Goal: Task Accomplishment & Management: Manage account settings

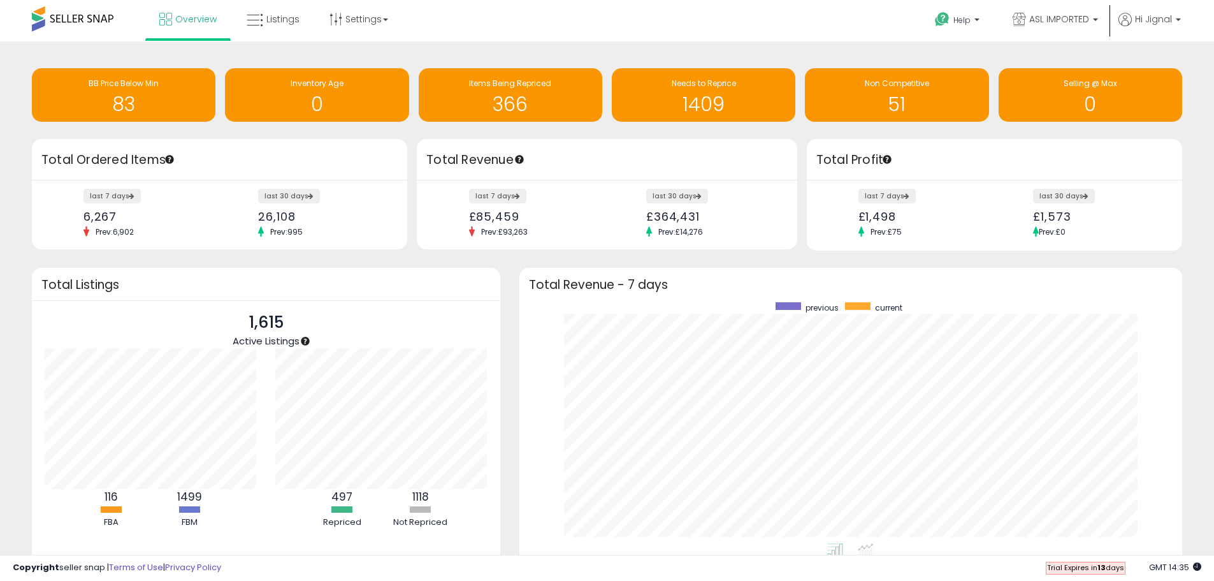
scroll to position [241, 638]
click at [171, 78] on div "BB Price Below Min" at bounding box center [123, 84] width 171 height 12
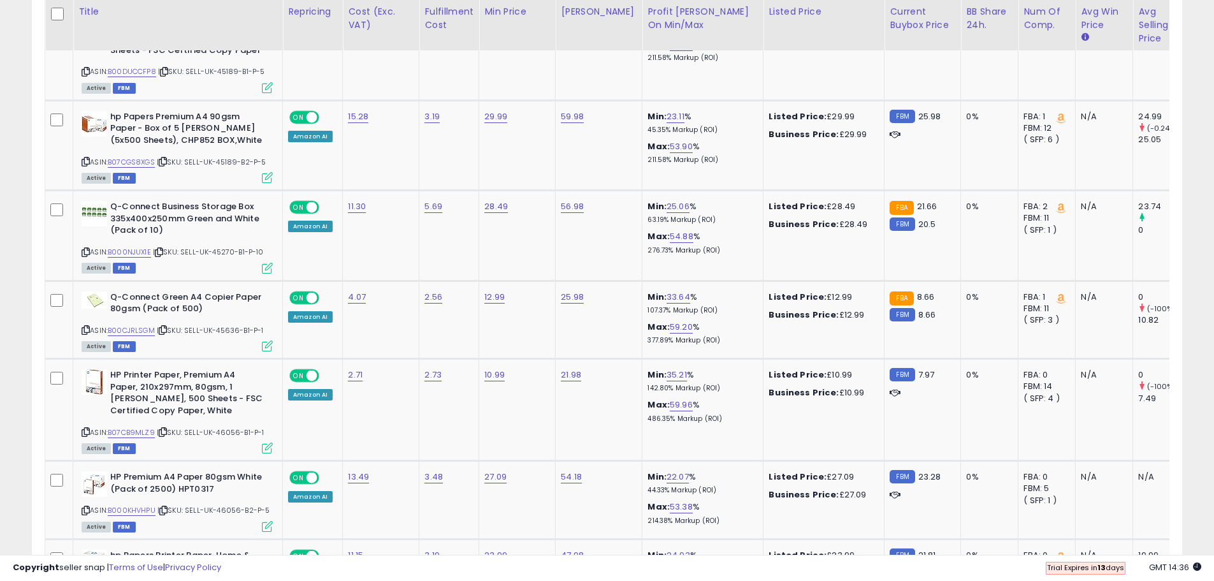
scroll to position [2398, 0]
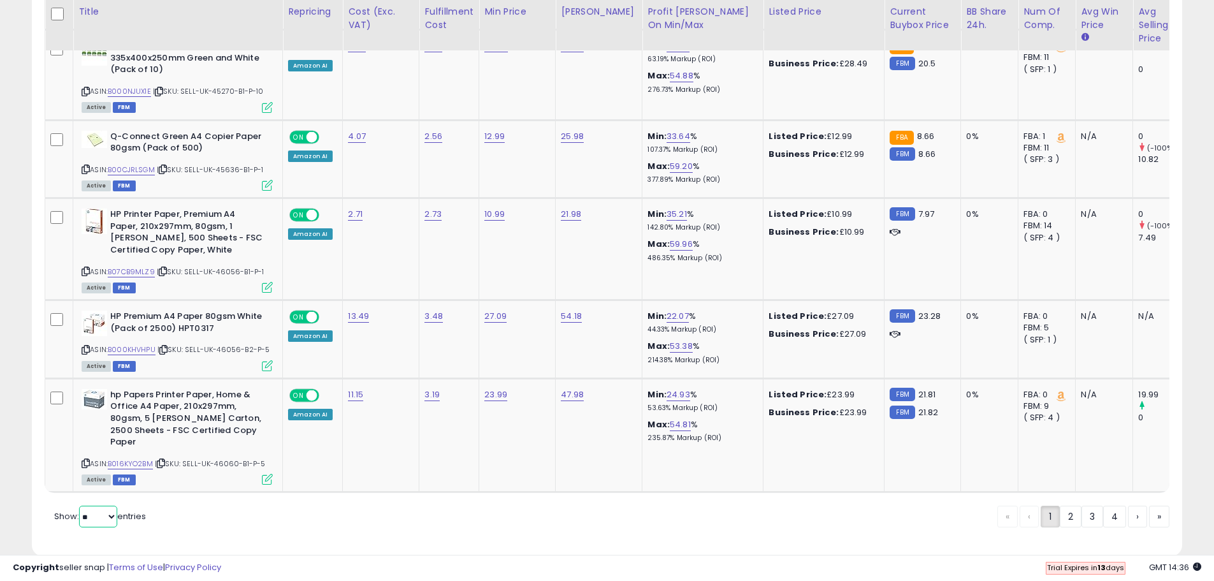
click at [94, 506] on select "** **" at bounding box center [98, 517] width 38 height 22
select select "**"
click at [80, 506] on select "** **" at bounding box center [98, 517] width 38 height 22
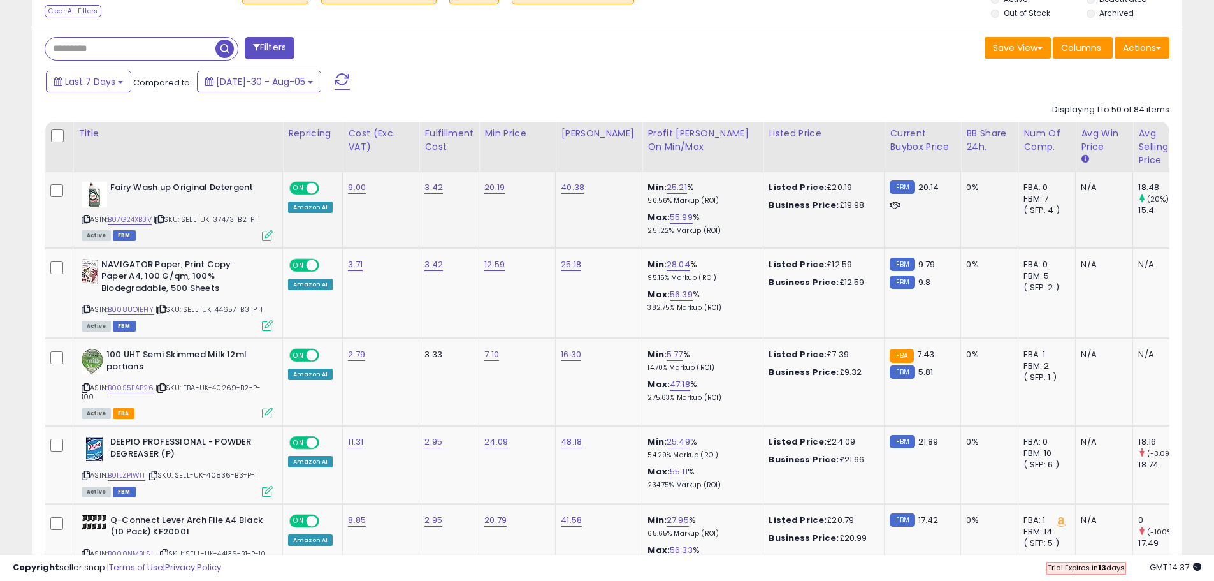
scroll to position [528, 0]
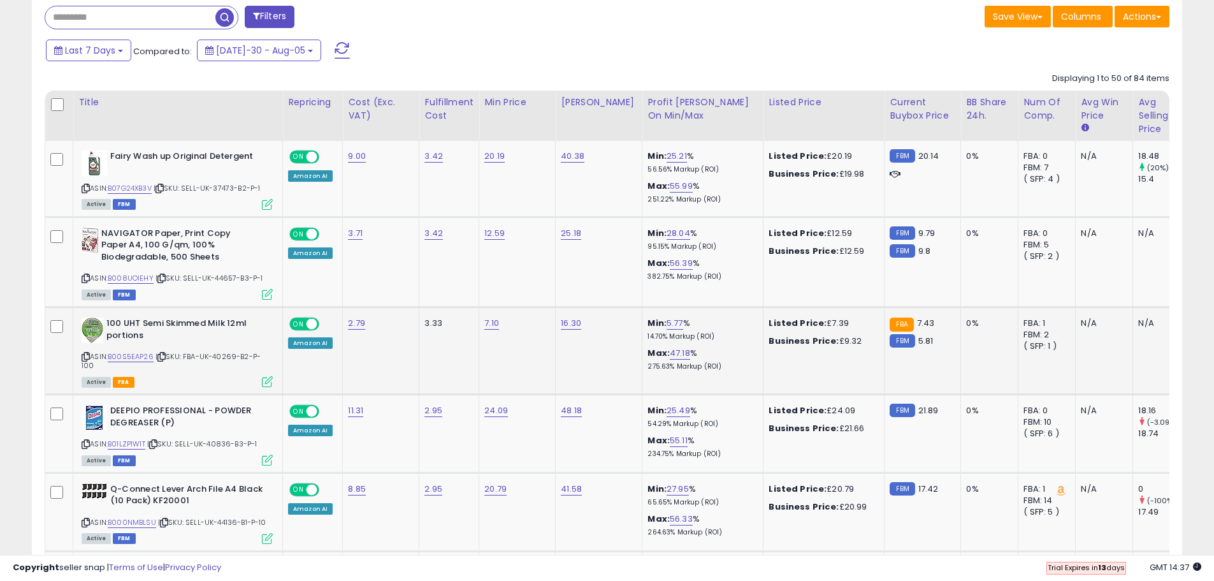
click at [306, 344] on div "Amazon AI" at bounding box center [310, 342] width 45 height 11
click at [310, 346] on div "Amazon AI" at bounding box center [310, 342] width 45 height 11
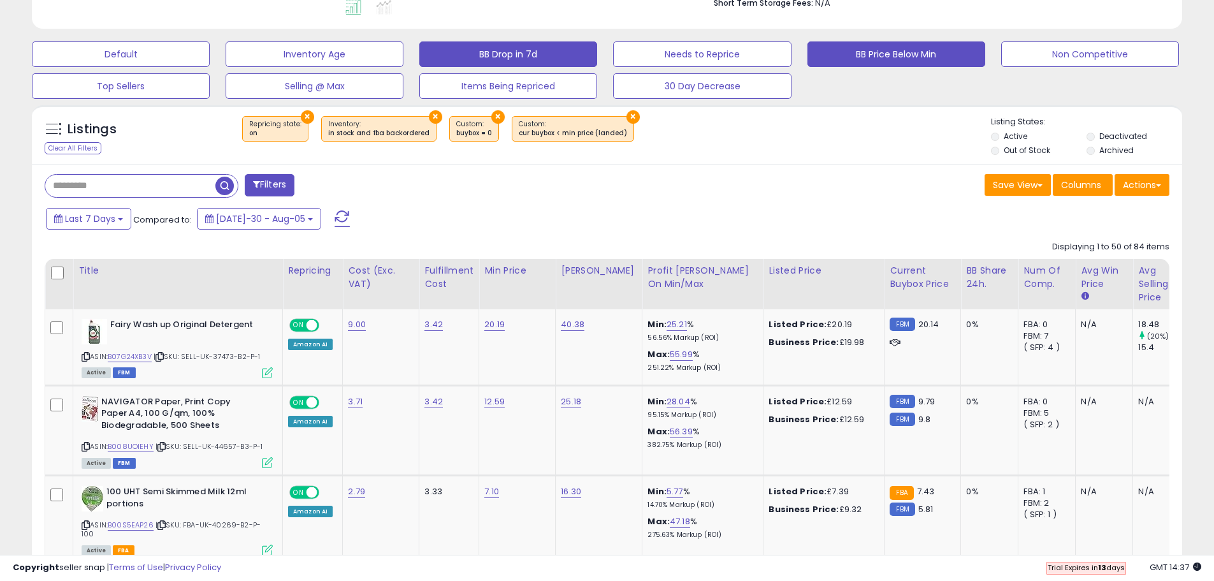
scroll to position [383, 0]
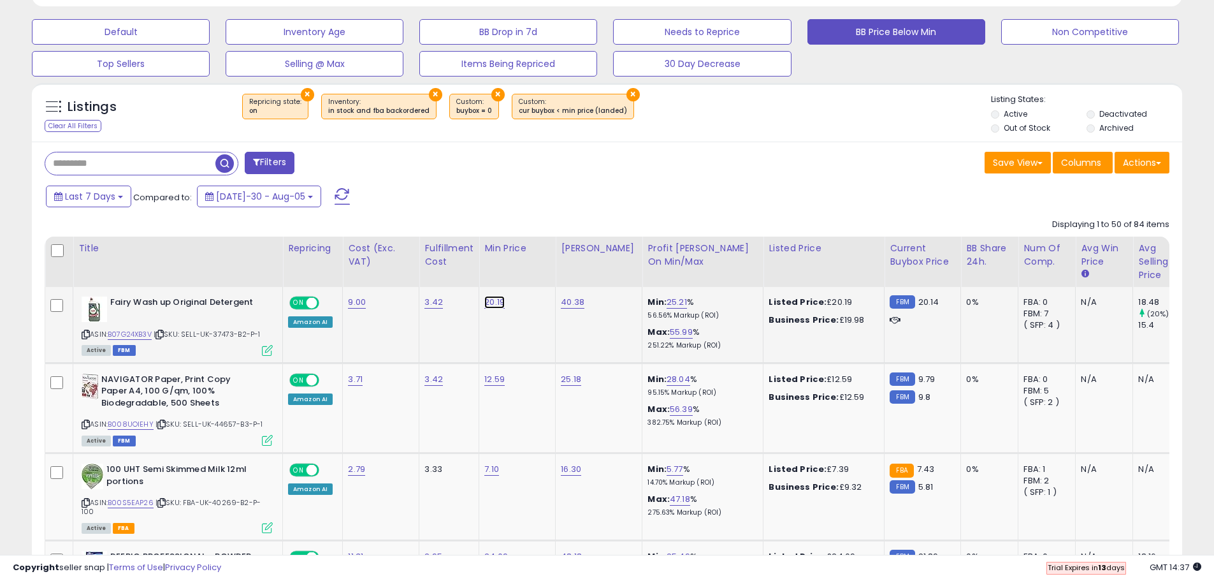
click at [492, 303] on link "20.19" at bounding box center [495, 302] width 20 height 13
click at [492, 341] on td "20.19 *****" at bounding box center [517, 325] width 77 height 76
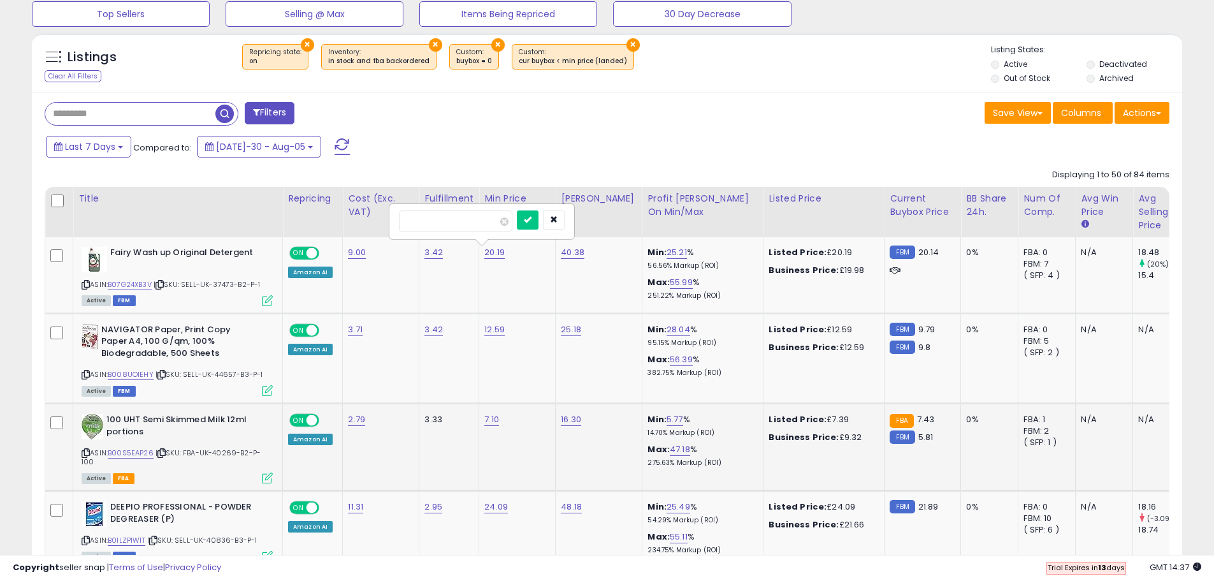
scroll to position [446, 0]
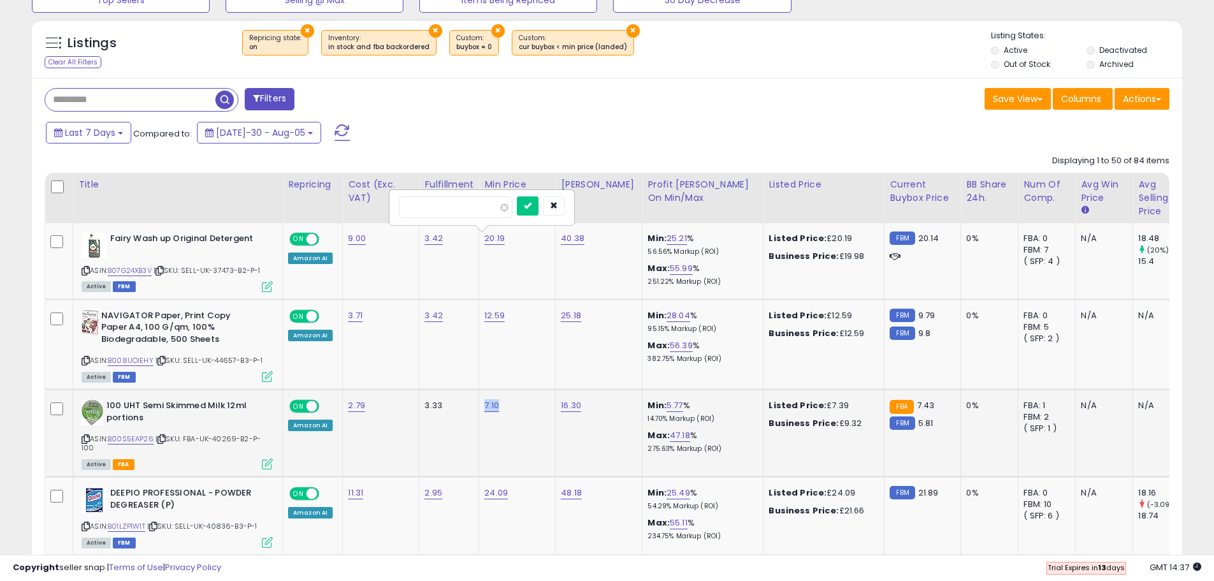
drag, startPoint x: 513, startPoint y: 409, endPoint x: 479, endPoint y: 405, distance: 34.0
click at [479, 405] on td "7.10" at bounding box center [517, 433] width 77 height 87
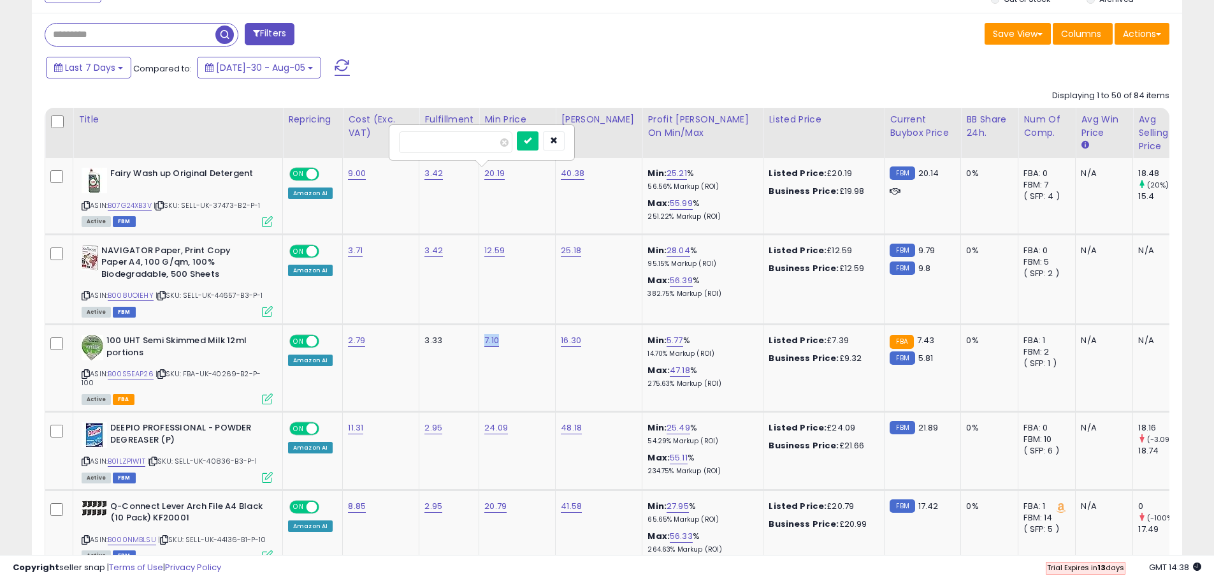
scroll to position [510, 0]
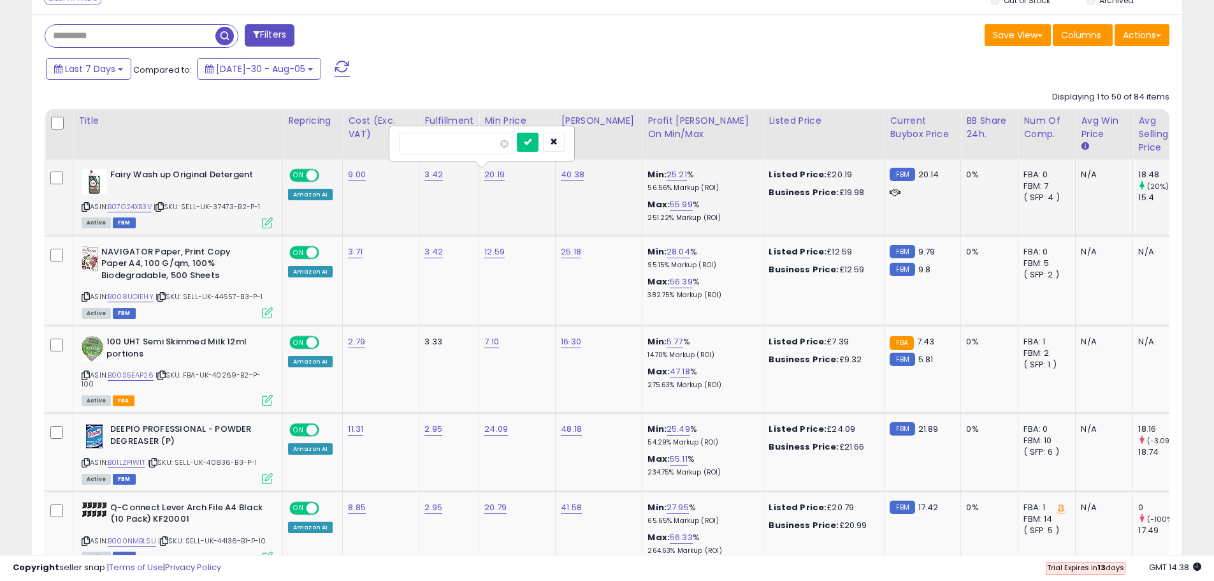
click at [525, 203] on td "20.19 *****" at bounding box center [517, 197] width 77 height 76
click at [558, 142] on icon "button" at bounding box center [554, 142] width 8 height 8
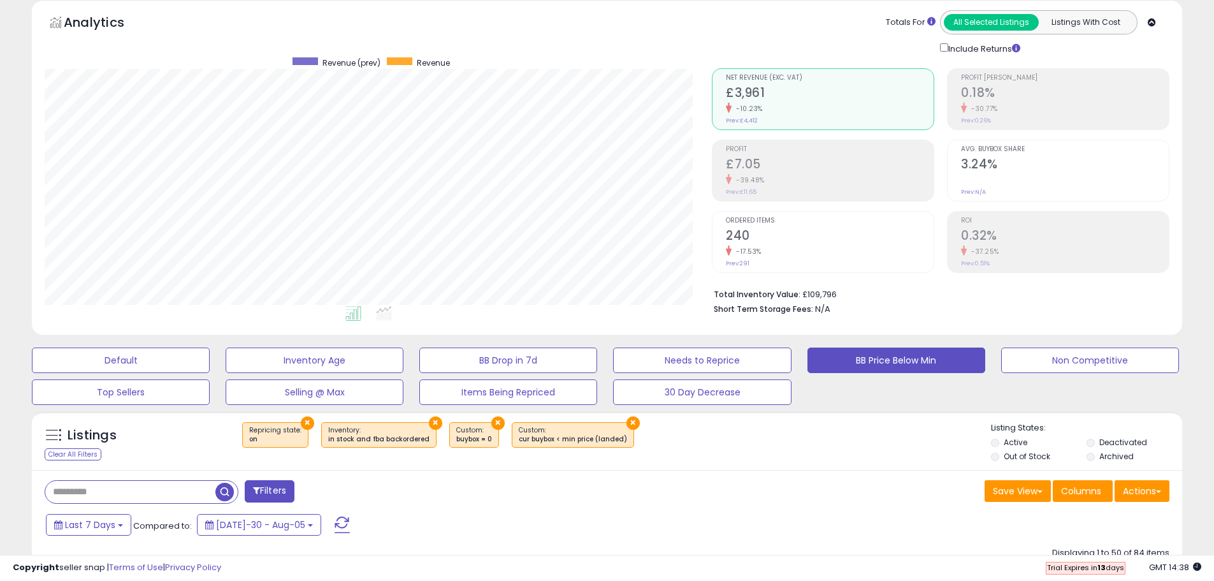
scroll to position [0, 0]
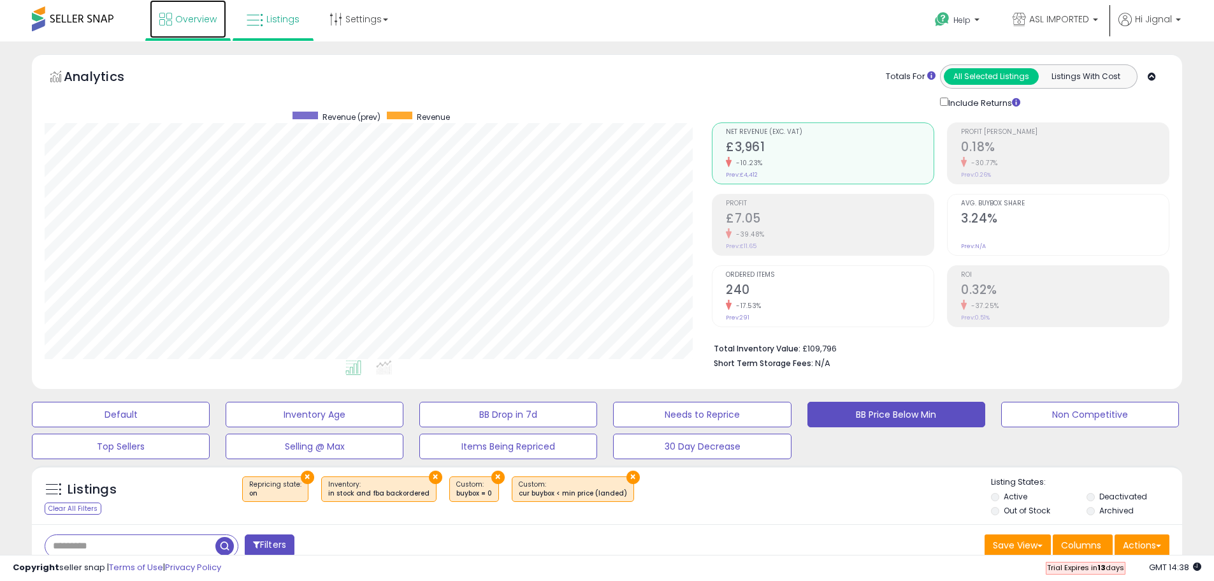
click at [189, 18] on span "Overview" at bounding box center [195, 19] width 41 height 13
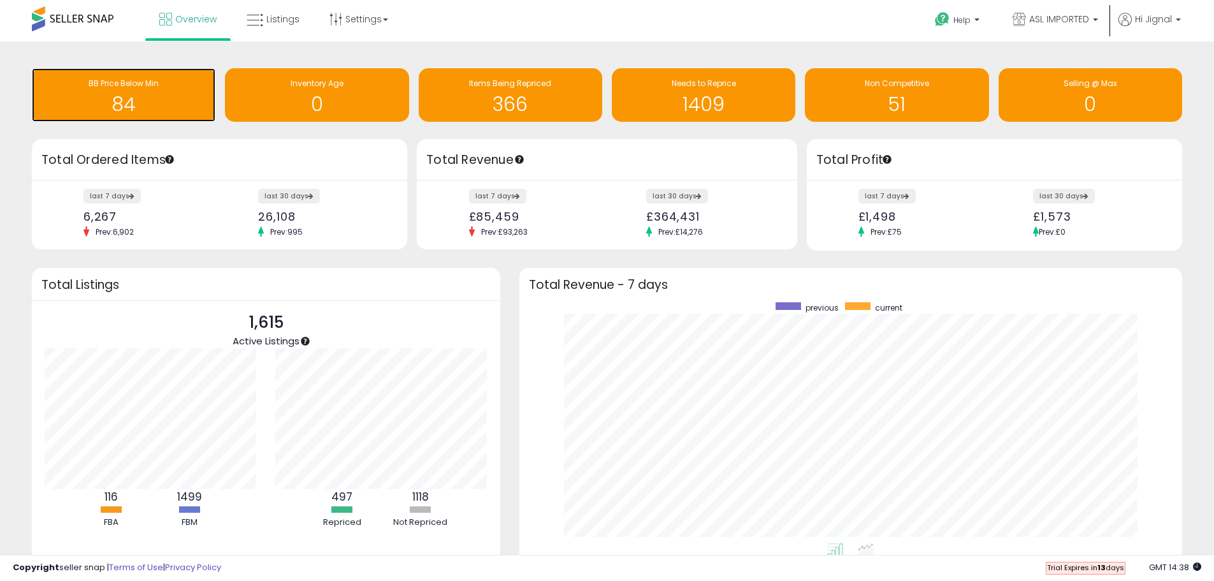
click at [84, 93] on div "84" at bounding box center [123, 96] width 171 height 37
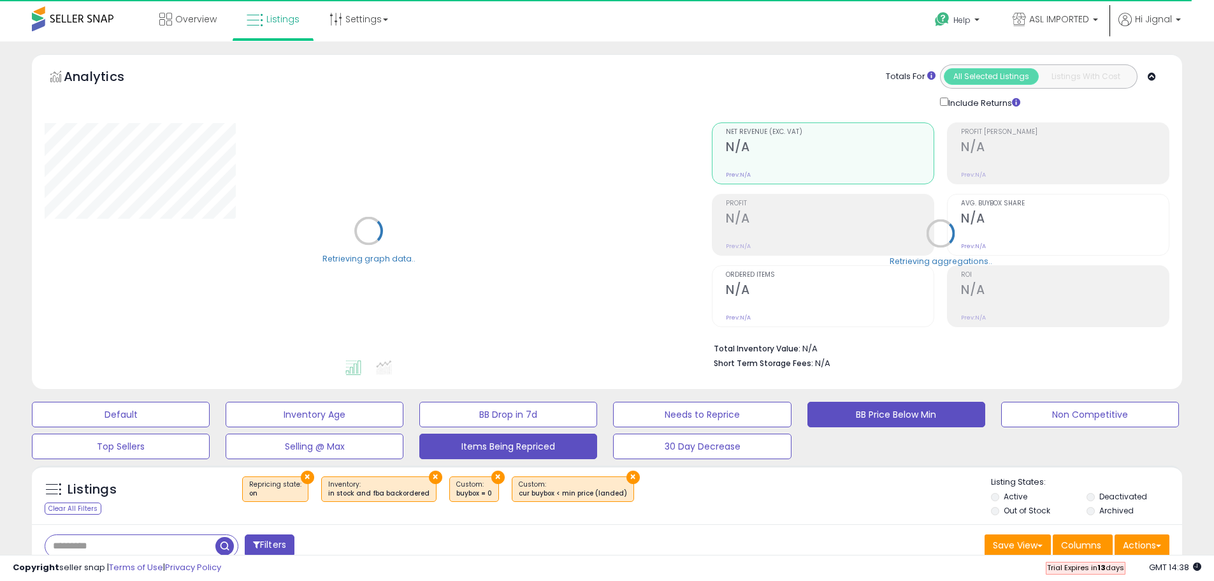
click at [210, 427] on button "Items Being Repriced" at bounding box center [121, 415] width 178 height 26
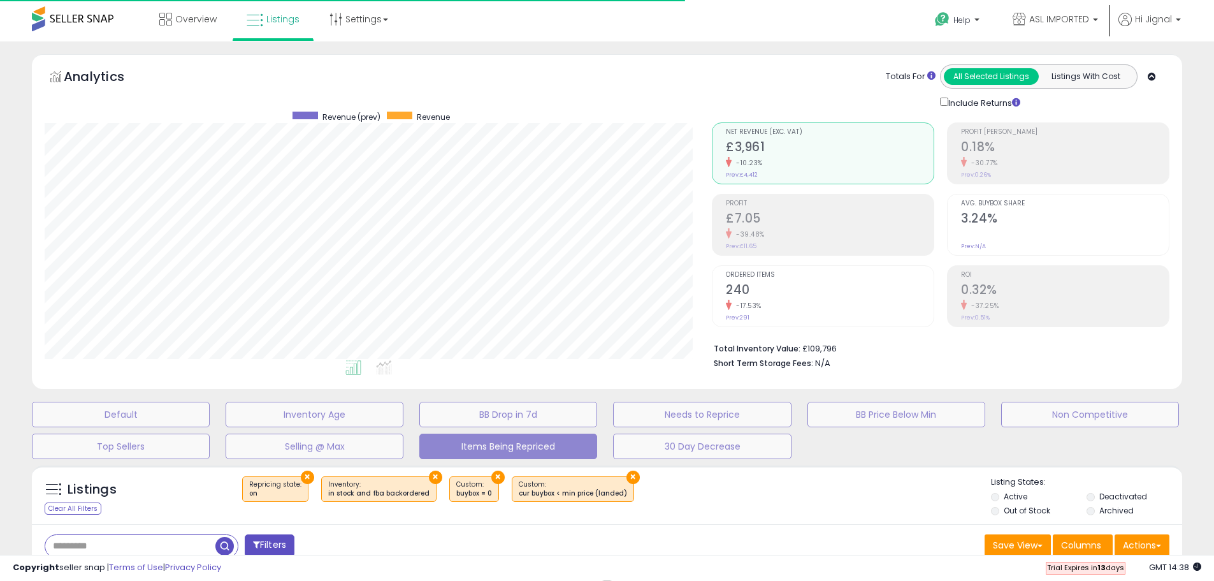
scroll to position [261, 667]
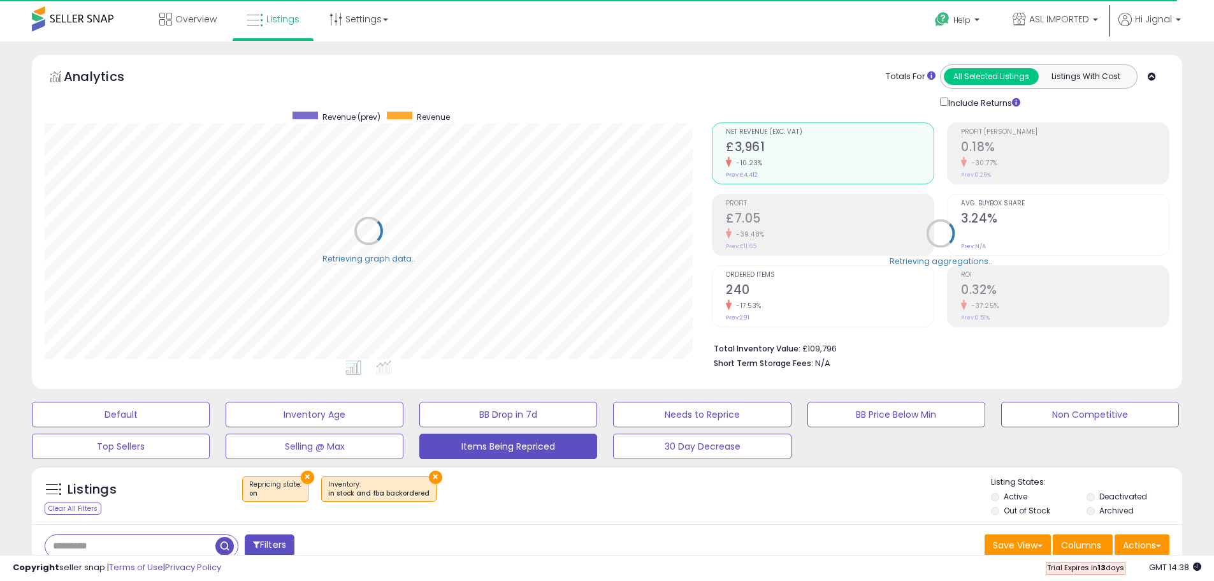
select select "**"
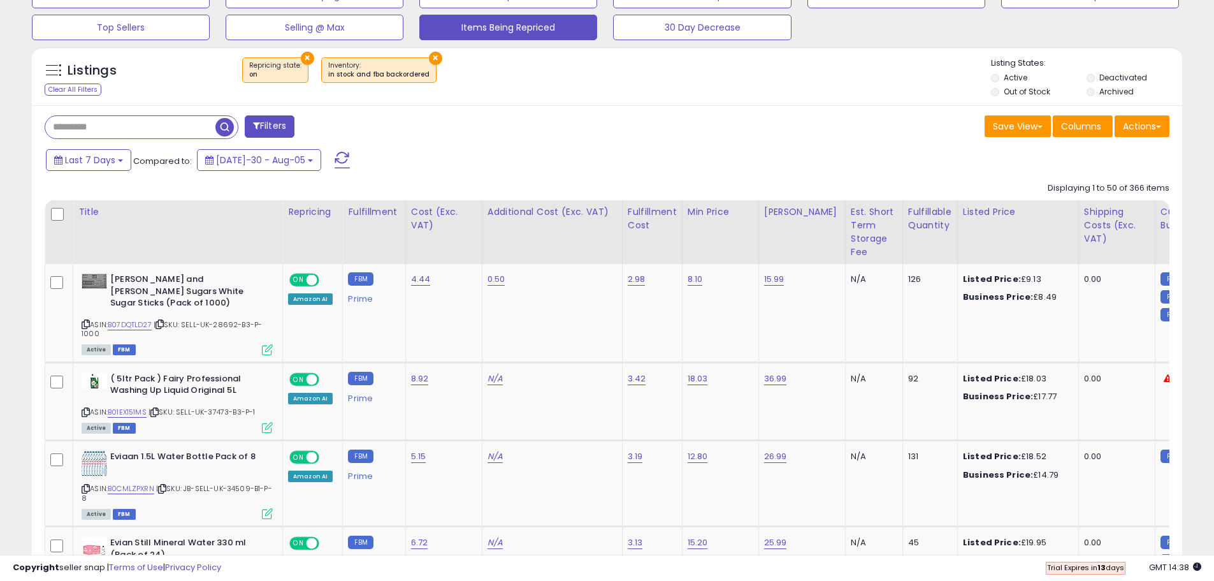
scroll to position [446, 0]
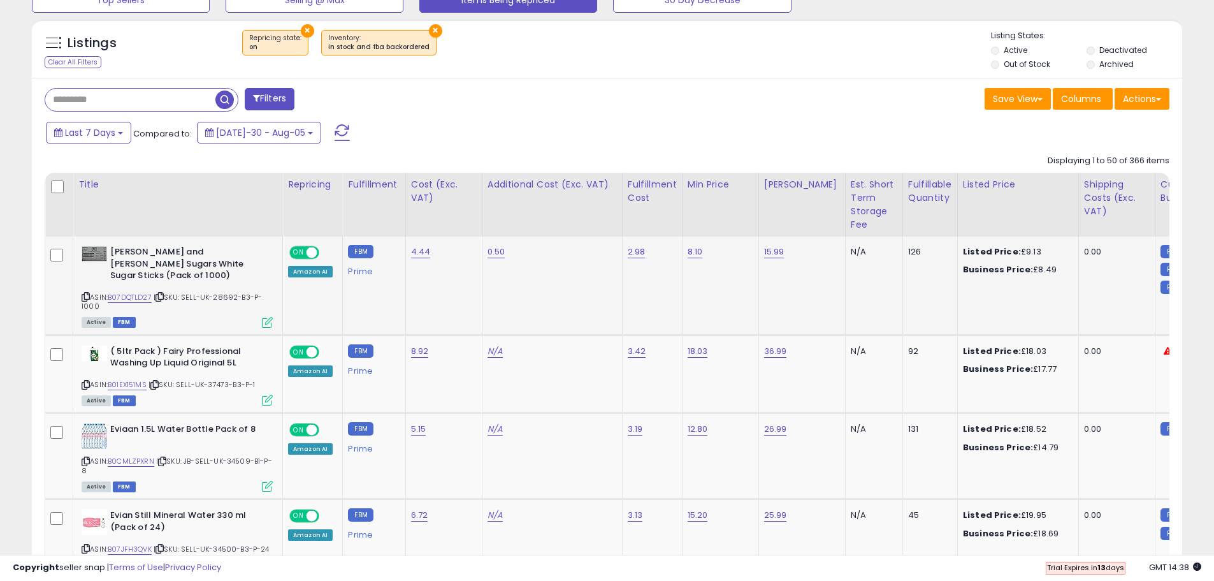
drag, startPoint x: 613, startPoint y: 246, endPoint x: 627, endPoint y: 248, distance: 14.2
click at [627, 413] on tr "Tate and Lyle Sugars White Sugar Sticks (Pack of 1000) ASIN: B07DQTLD27 | SKU: …" at bounding box center [969, 456] width 1849 height 86
drag, startPoint x: 679, startPoint y: 263, endPoint x: 791, endPoint y: 270, distance: 112.4
click at [791, 413] on tr "Tate and Lyle Sugars White Sugar Sticks (Pack of 1000) ASIN: B07DQTLD27 | SKU: …" at bounding box center [969, 456] width 1849 height 86
click at [729, 292] on td "8.10" at bounding box center [720, 286] width 77 height 98
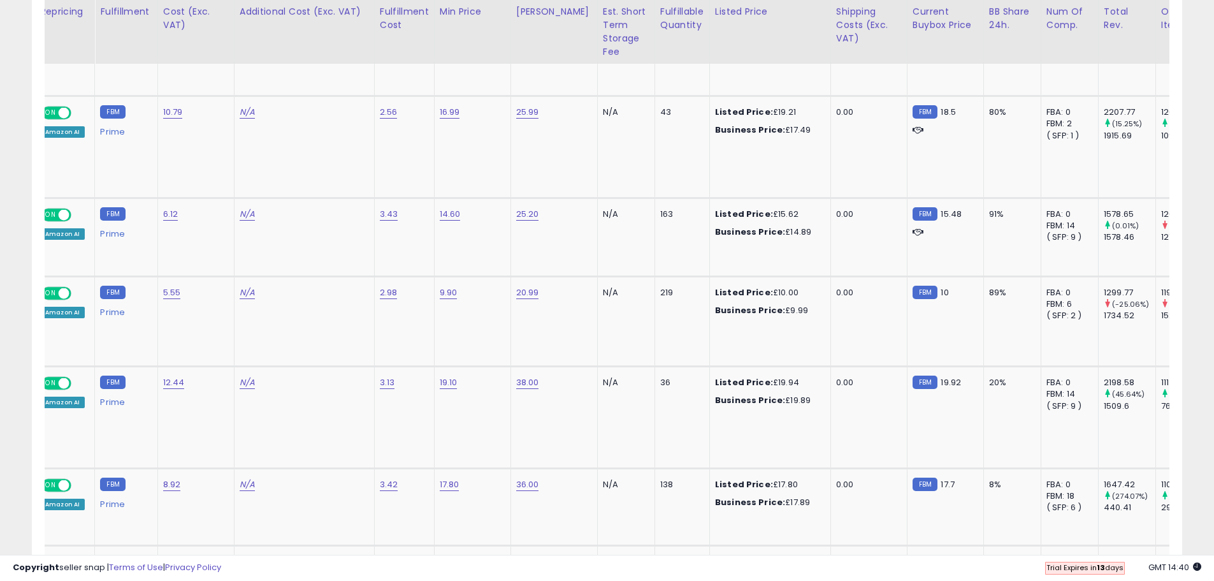
scroll to position [0, 0]
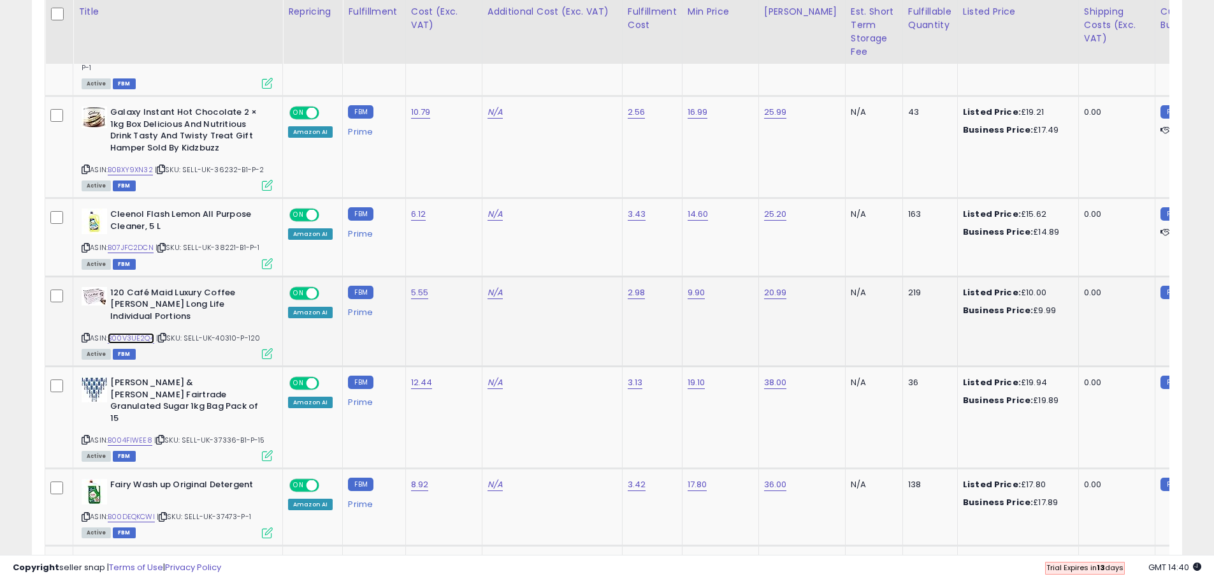
click at [142, 333] on link "B00V3UE2Q4" at bounding box center [131, 338] width 47 height 11
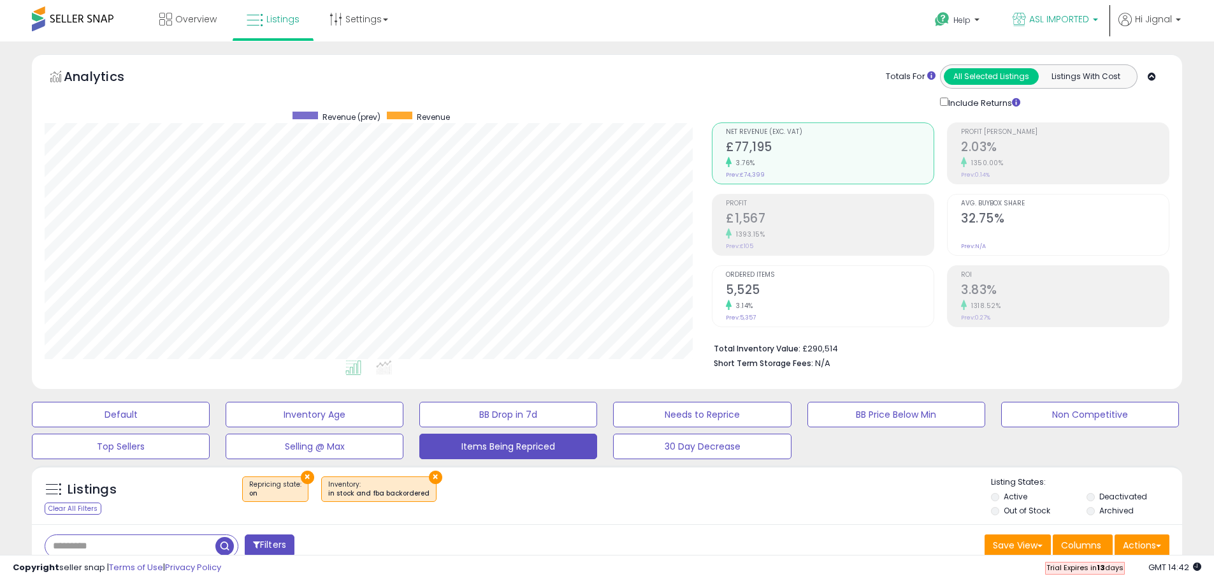
click at [1081, 19] on span "ASL IMPORTED" at bounding box center [1060, 19] width 60 height 13
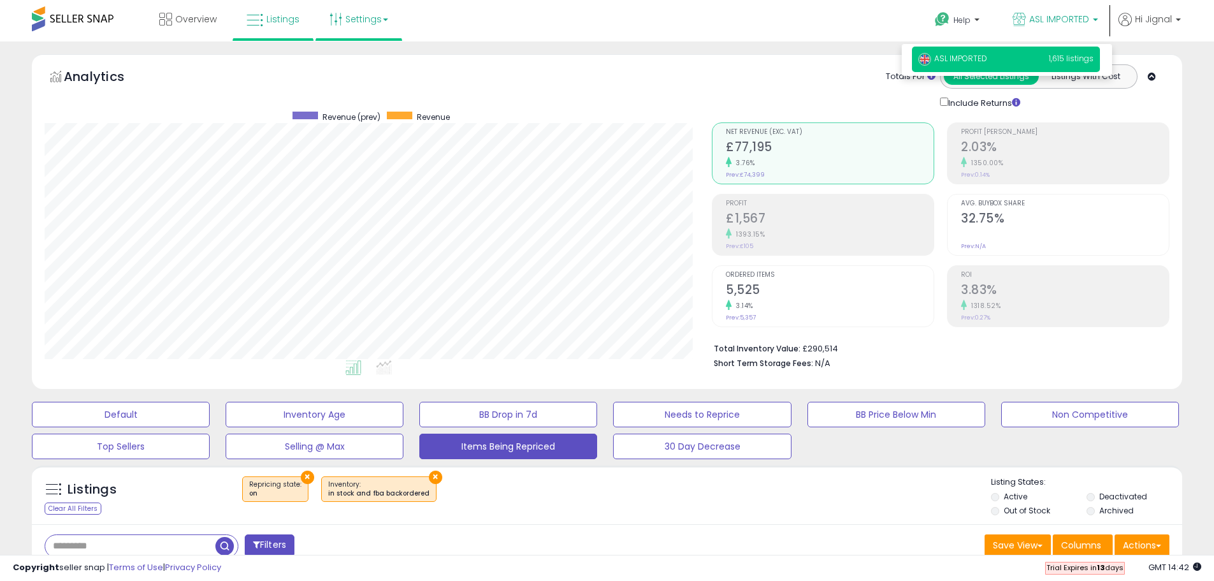
click at [339, 13] on icon at bounding box center [336, 19] width 13 height 13
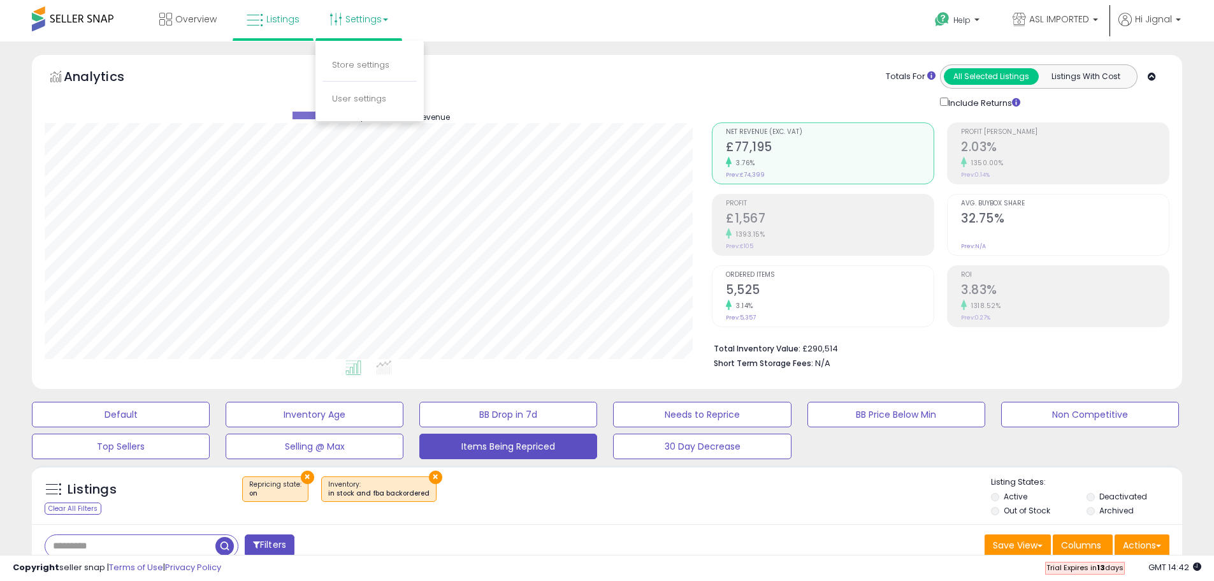
click at [356, 71] on li "Store settings" at bounding box center [370, 66] width 94 height 32
click at [347, 22] on link "Settings" at bounding box center [359, 19] width 78 height 38
click at [357, 65] on link "Store settings" at bounding box center [360, 65] width 57 height 12
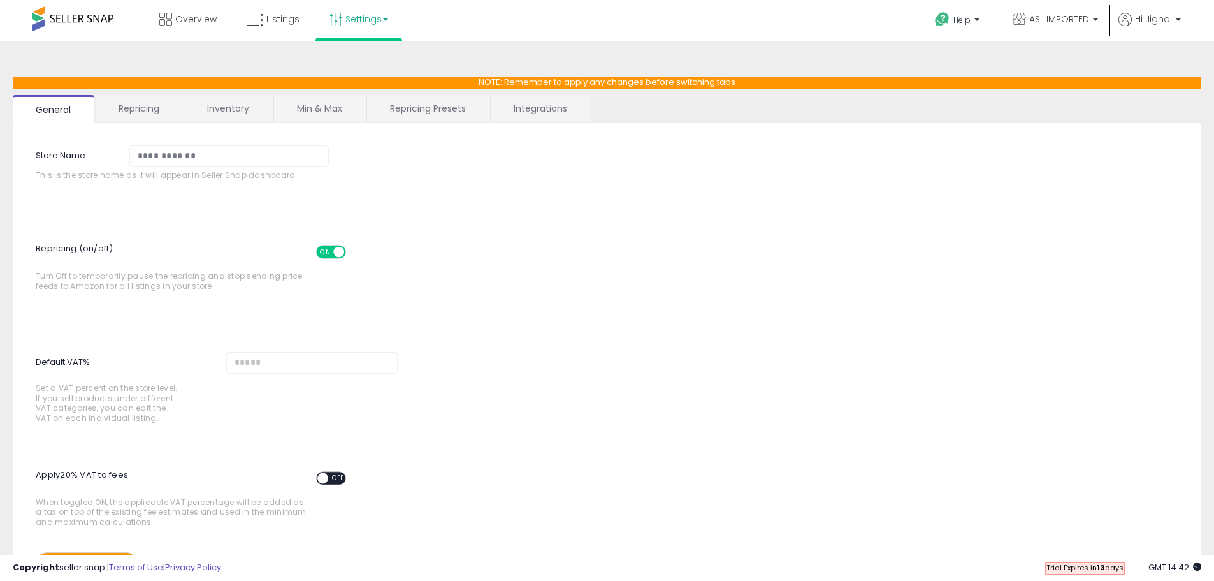
click at [136, 114] on link "Repricing" at bounding box center [139, 108] width 87 height 27
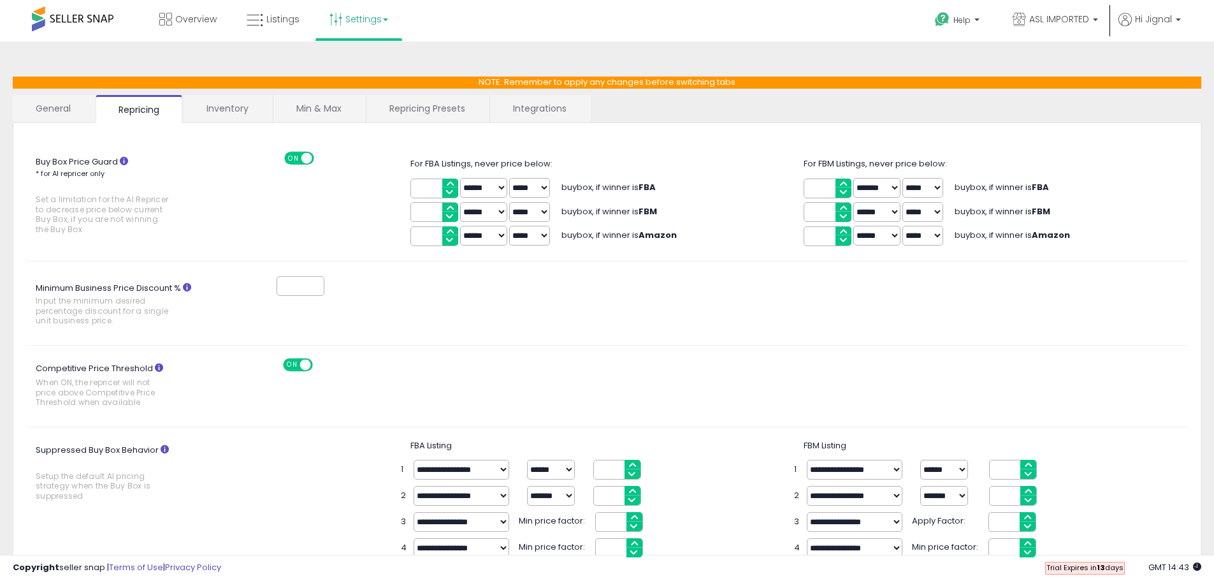
click at [328, 111] on link "Min & Max" at bounding box center [318, 108] width 91 height 27
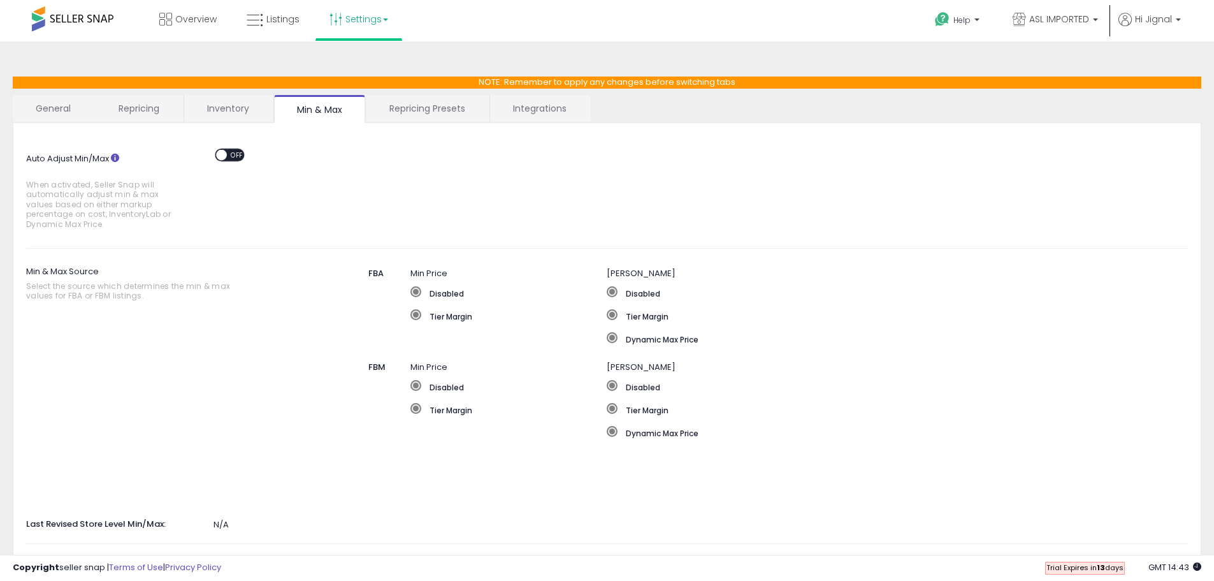
click at [407, 103] on link "Repricing Presets" at bounding box center [428, 108] width 122 height 27
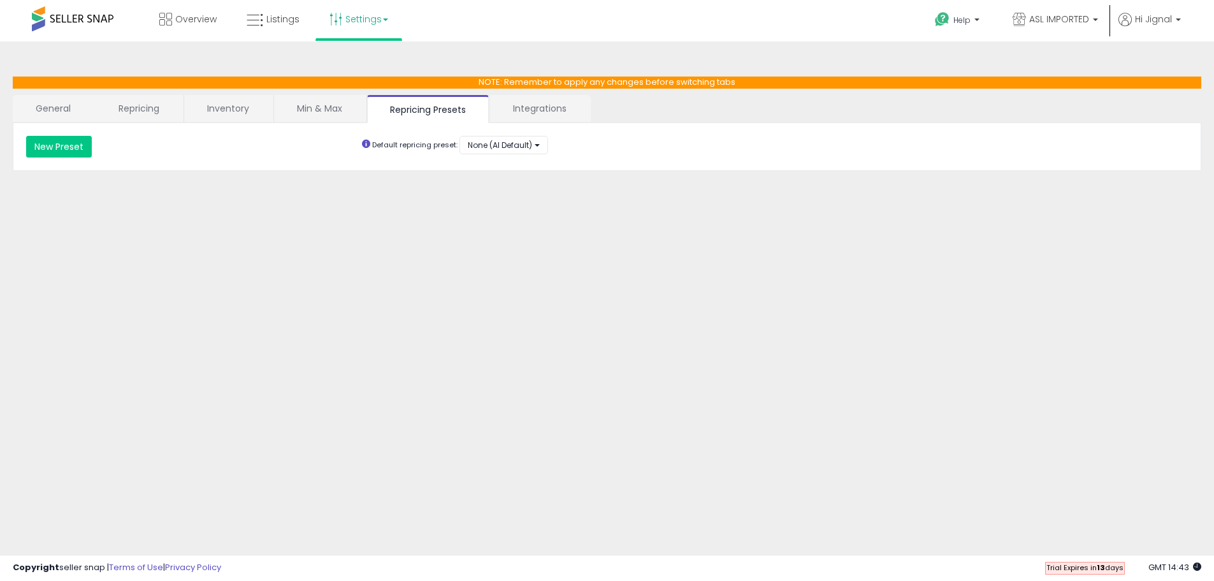
click at [534, 113] on link "Integrations" at bounding box center [539, 108] width 99 height 27
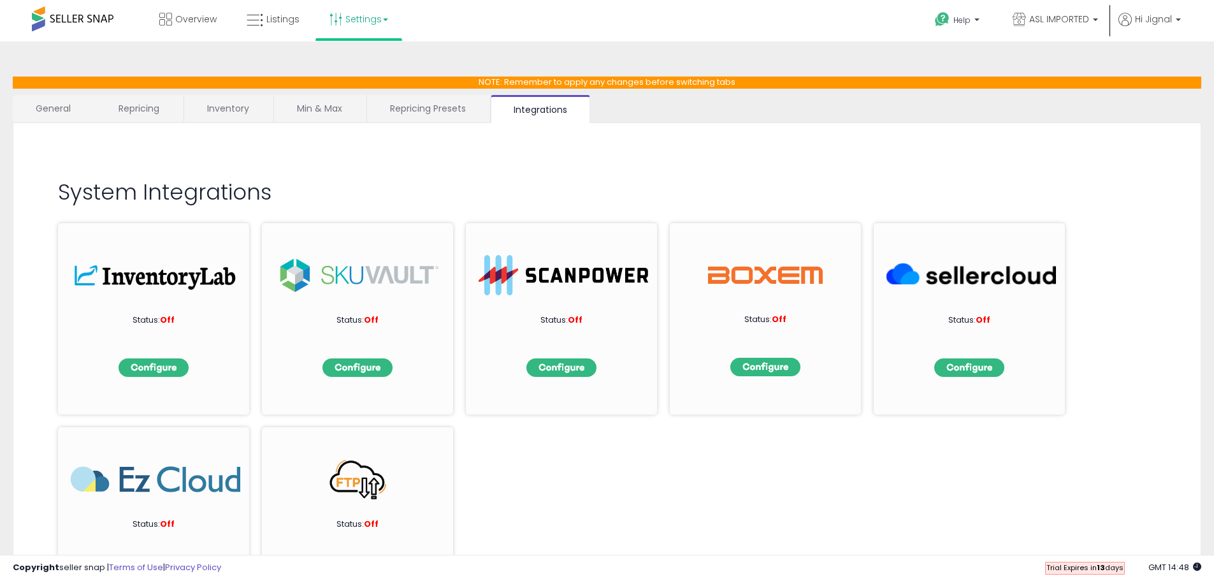
click at [368, 18] on link "Settings" at bounding box center [359, 19] width 78 height 38
click at [356, 69] on link "Store settings" at bounding box center [360, 65] width 57 height 12
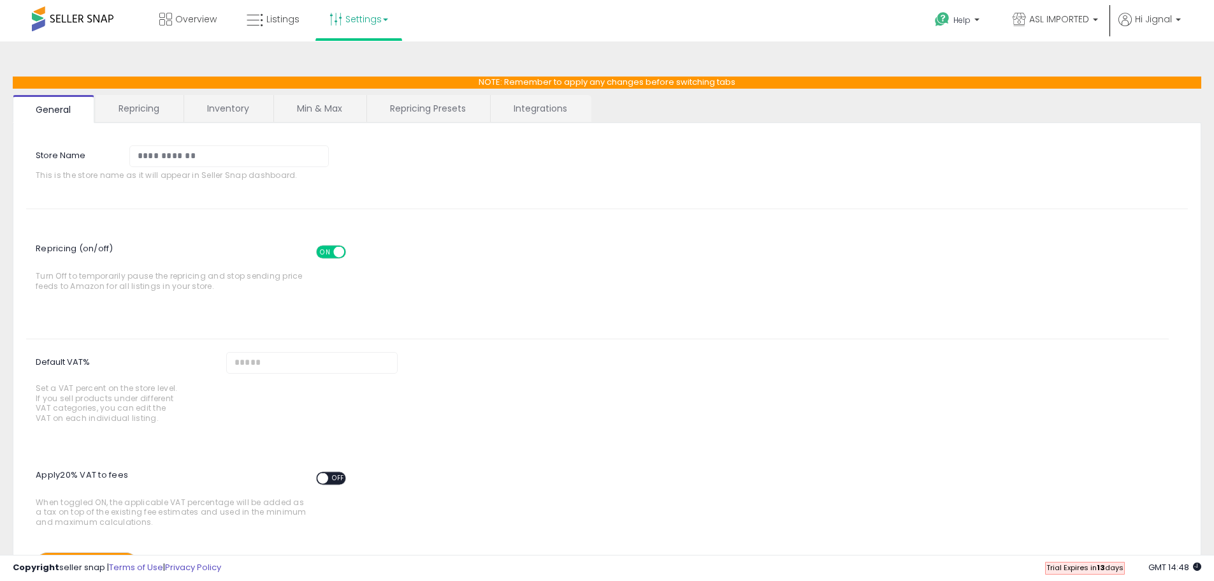
click at [378, 22] on link "Settings" at bounding box center [359, 19] width 78 height 38
click at [351, 62] on link "Store settings" at bounding box center [360, 65] width 57 height 12
click at [356, 19] on link "Settings" at bounding box center [359, 19] width 78 height 38
click at [360, 95] on link "User settings" at bounding box center [359, 98] width 54 height 12
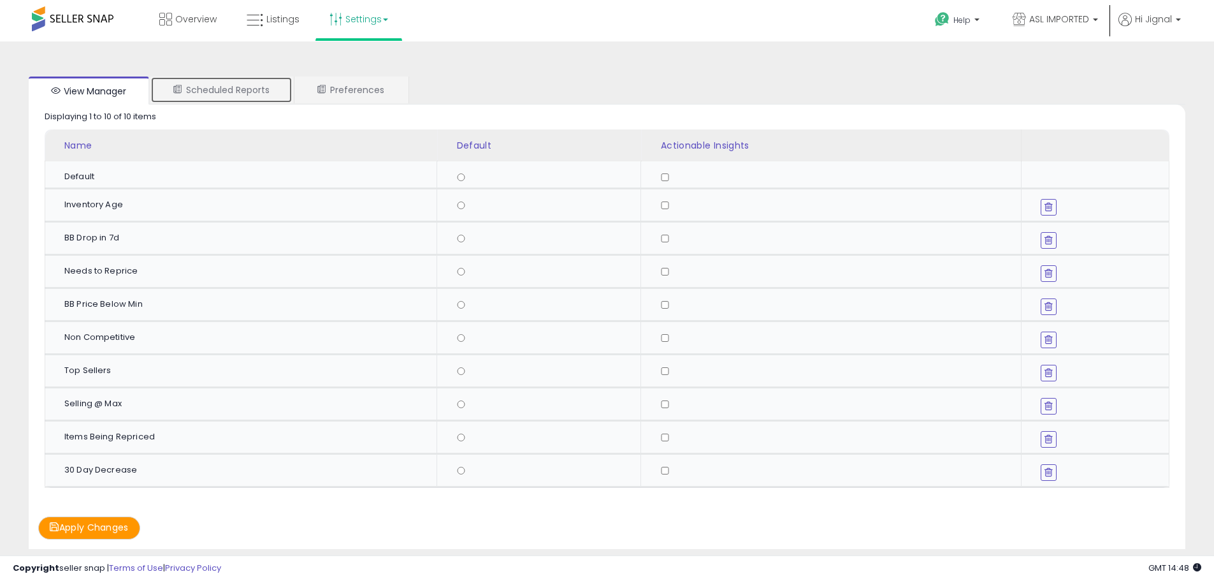
click at [271, 96] on link "Scheduled Reports" at bounding box center [221, 90] width 142 height 27
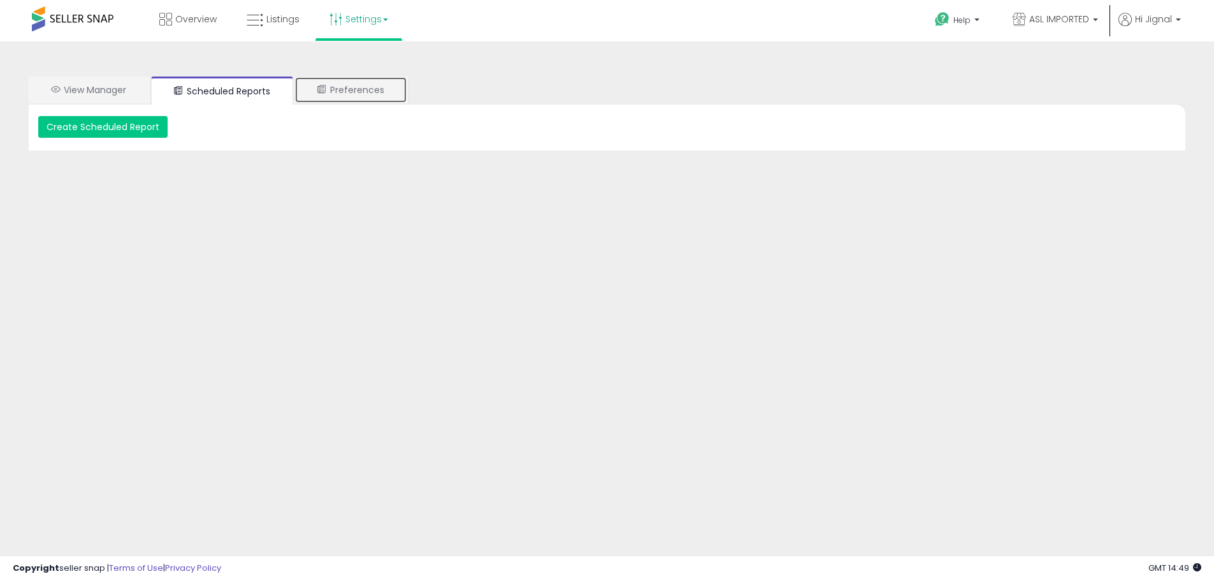
click at [342, 91] on link "Preferences" at bounding box center [351, 90] width 113 height 27
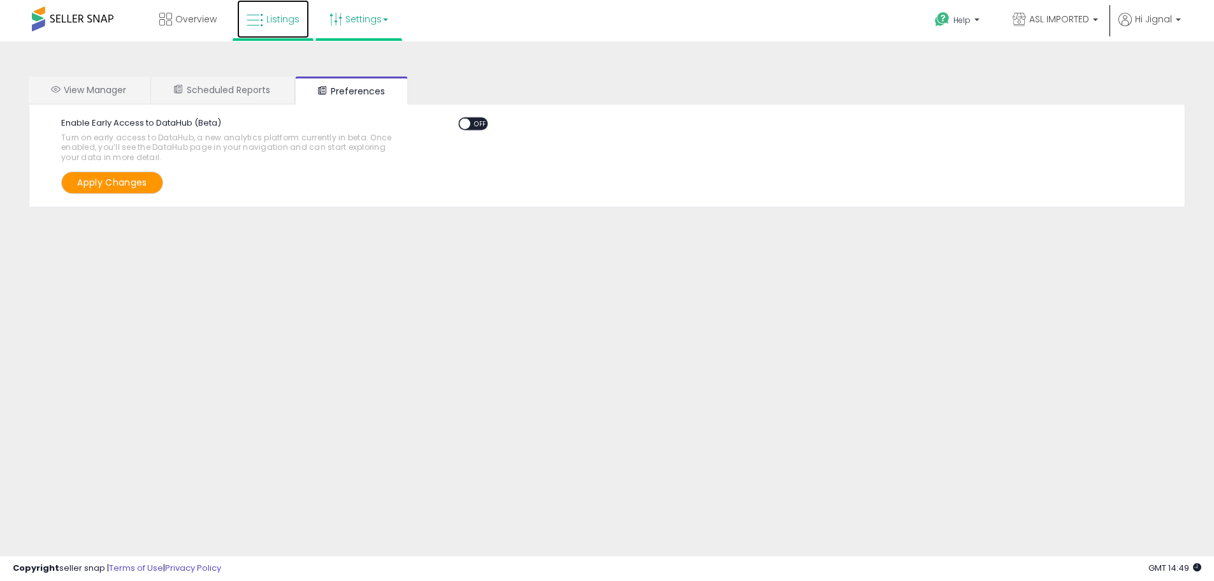
click at [279, 11] on link "Listings" at bounding box center [273, 19] width 72 height 38
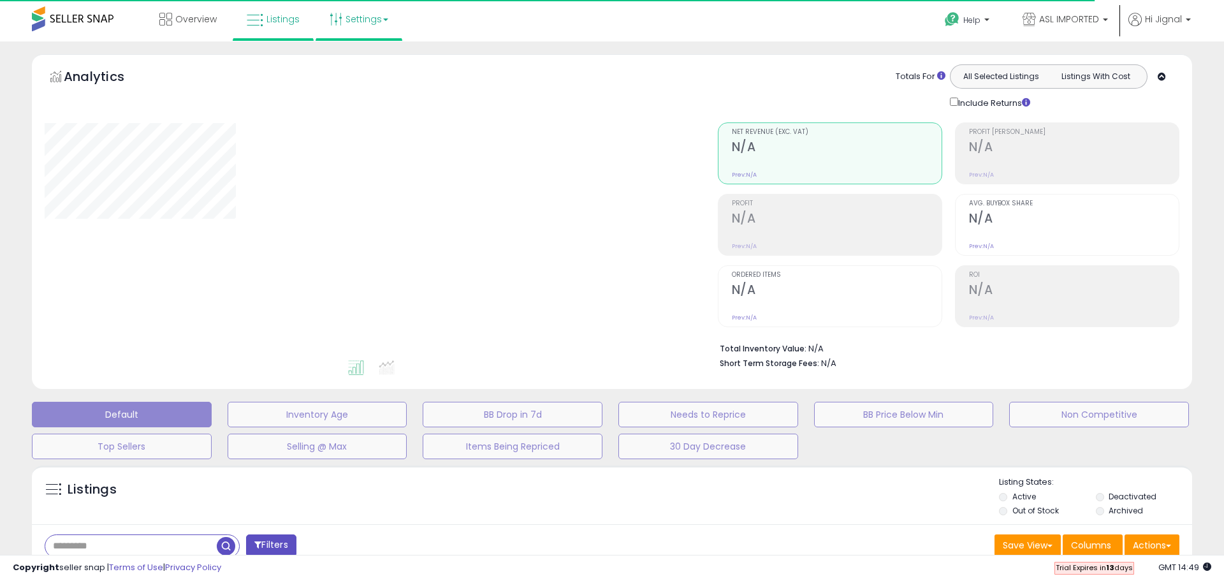
click at [360, 26] on link "Settings" at bounding box center [359, 19] width 78 height 38
click at [357, 66] on link "Store settings" at bounding box center [360, 65] width 57 height 12
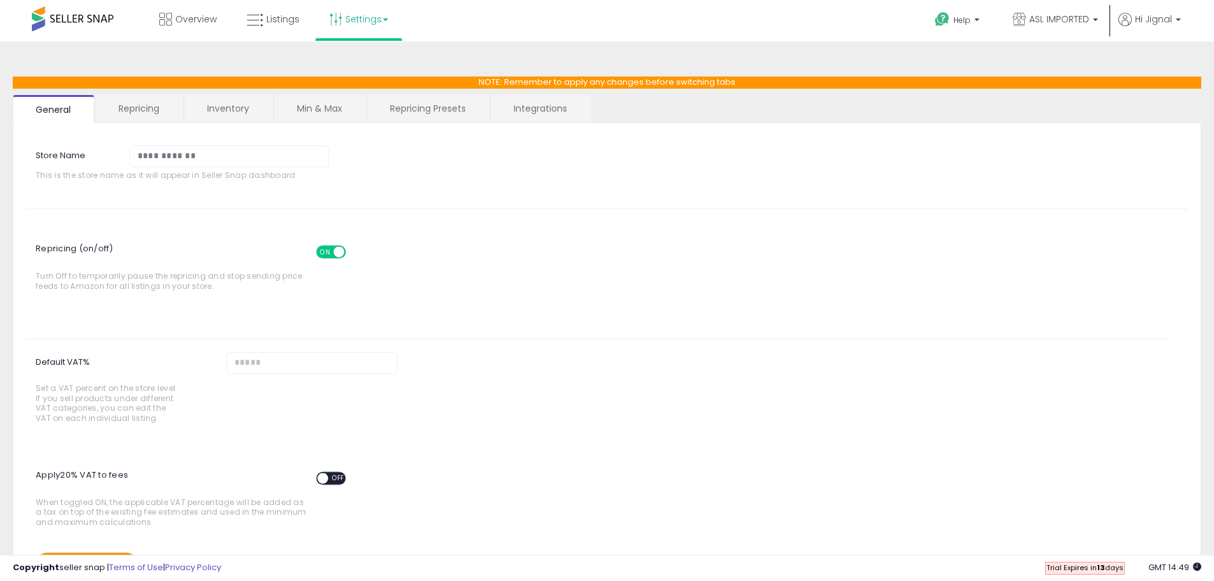
click at [133, 115] on link "Repricing" at bounding box center [139, 108] width 87 height 27
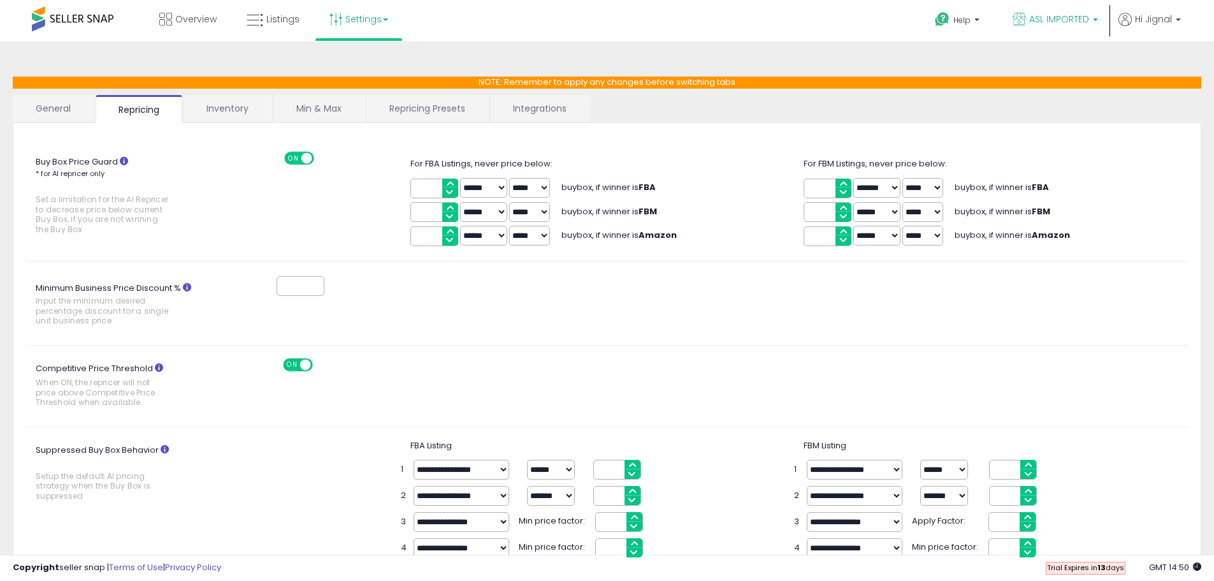
click at [1067, 17] on span "ASL IMPORTED" at bounding box center [1060, 19] width 60 height 13
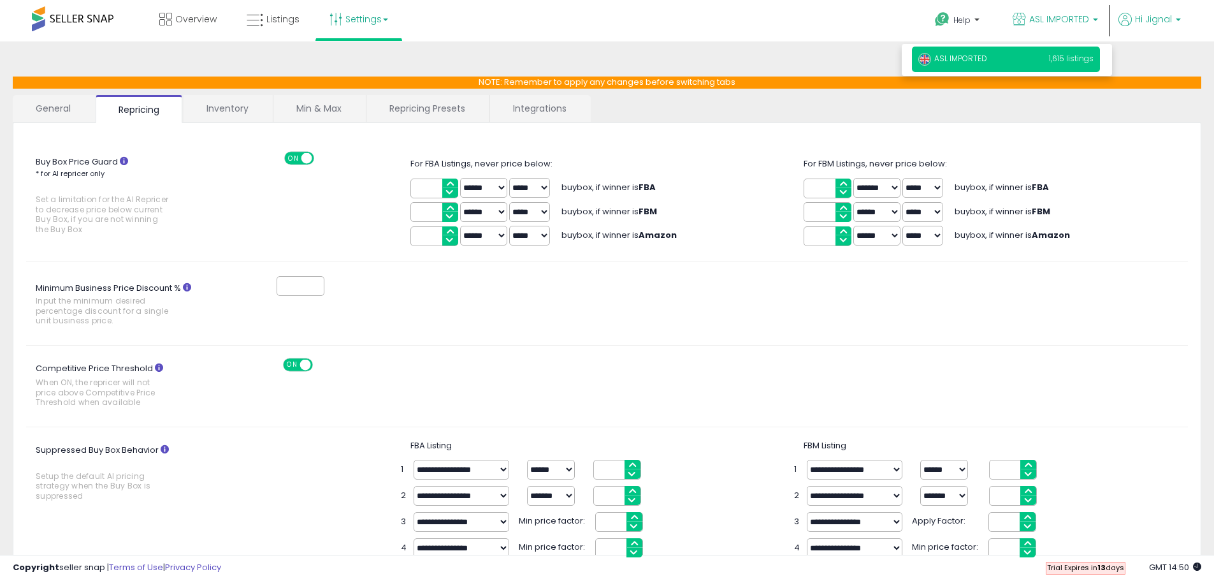
click at [1177, 18] on b at bounding box center [1178, 22] width 5 height 9
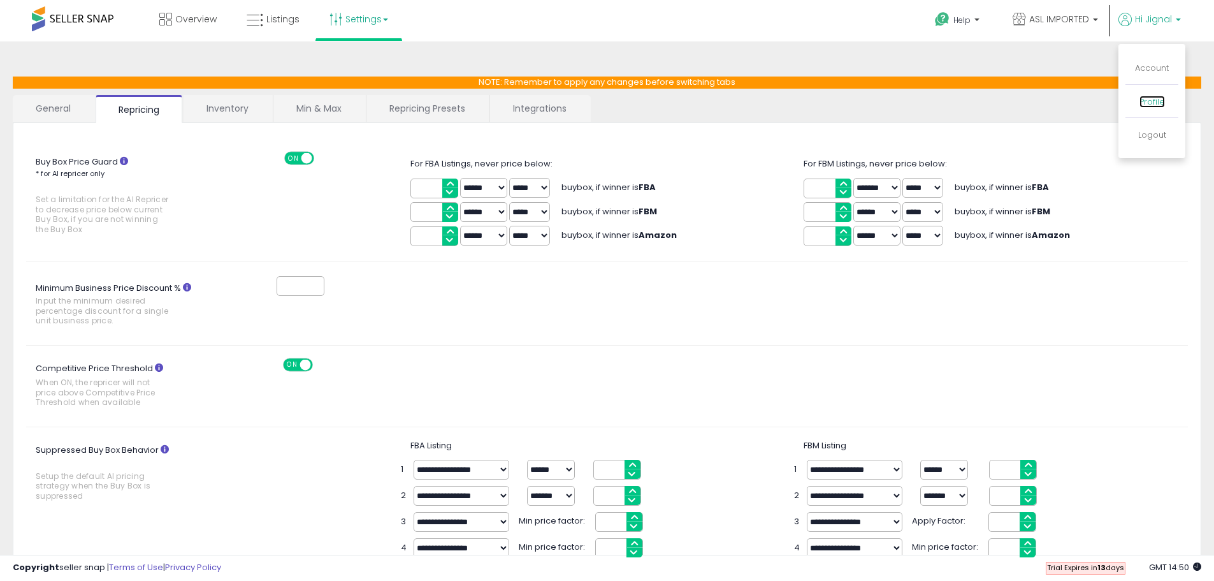
click at [1155, 103] on link "Profile" at bounding box center [1153, 102] width 26 height 12
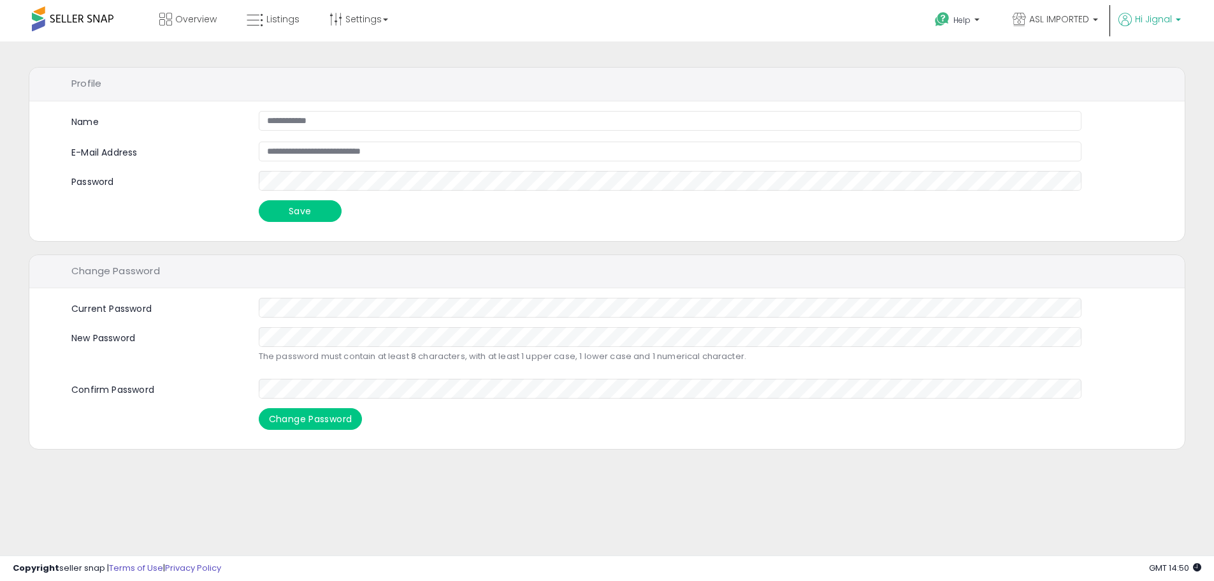
click at [1174, 17] on p "Hi Jignal" at bounding box center [1150, 21] width 62 height 16
click at [1155, 68] on link "Account" at bounding box center [1152, 68] width 34 height 12
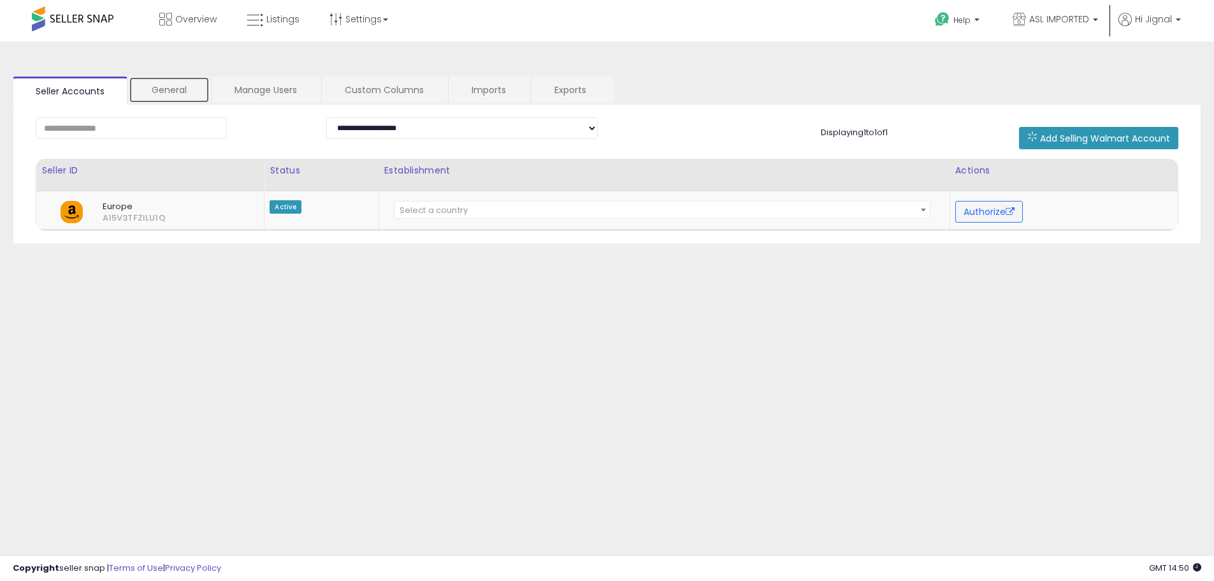
click at [140, 84] on link "General" at bounding box center [169, 90] width 81 height 27
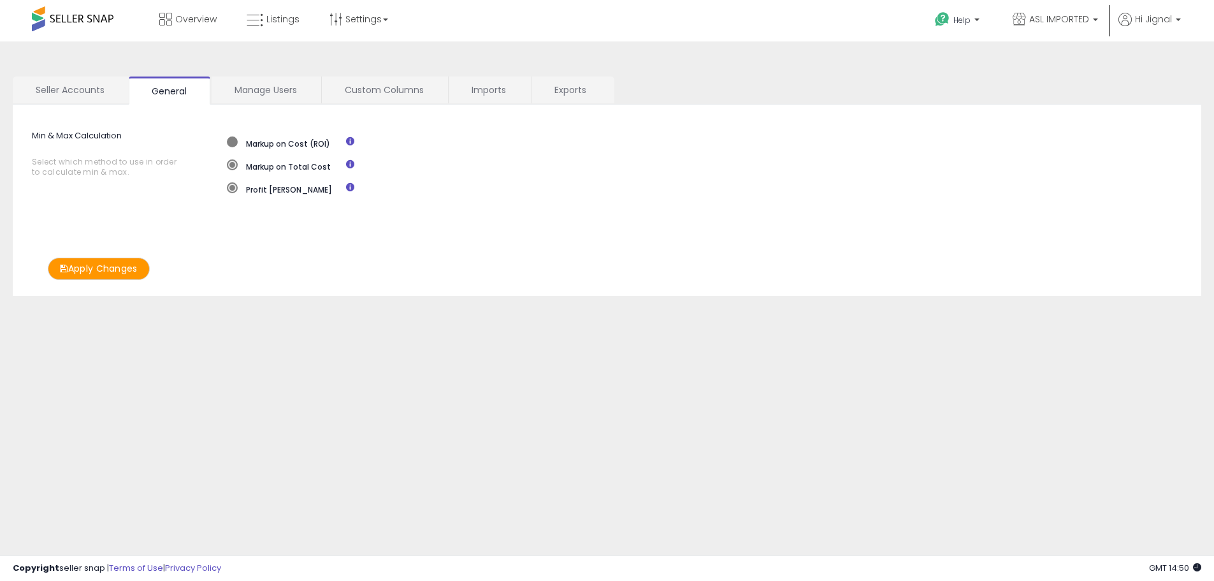
click at [236, 142] on span at bounding box center [232, 141] width 11 height 11
click at [230, 166] on span at bounding box center [232, 164] width 11 height 11
click at [233, 188] on span at bounding box center [232, 187] width 11 height 11
click at [264, 92] on link "Manage Users" at bounding box center [266, 90] width 108 height 27
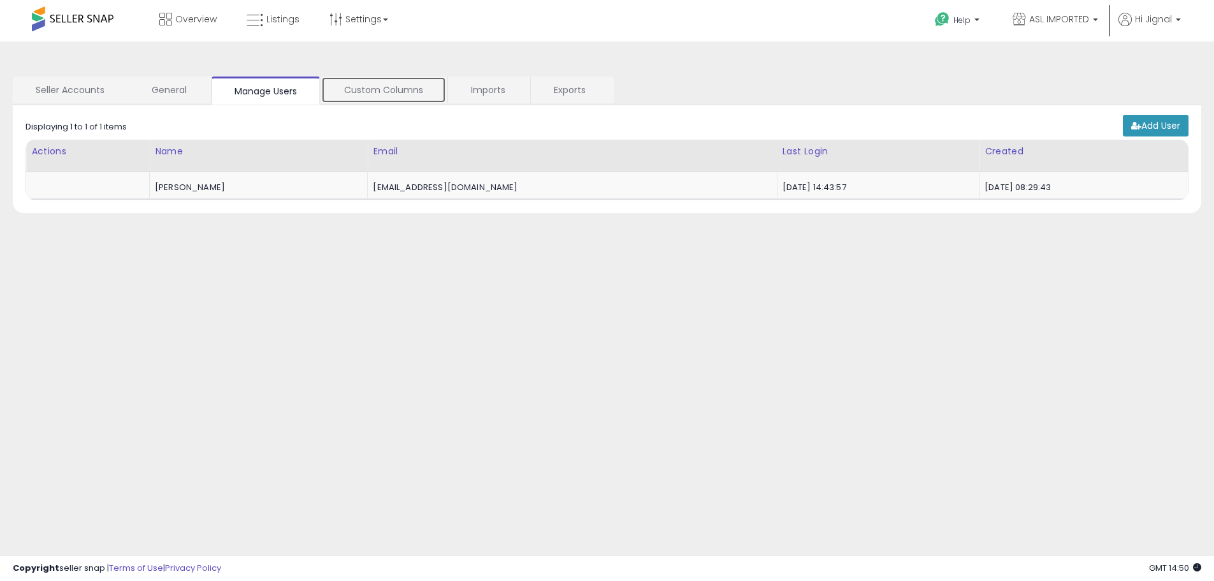
click at [370, 92] on link "Custom Columns" at bounding box center [383, 90] width 125 height 27
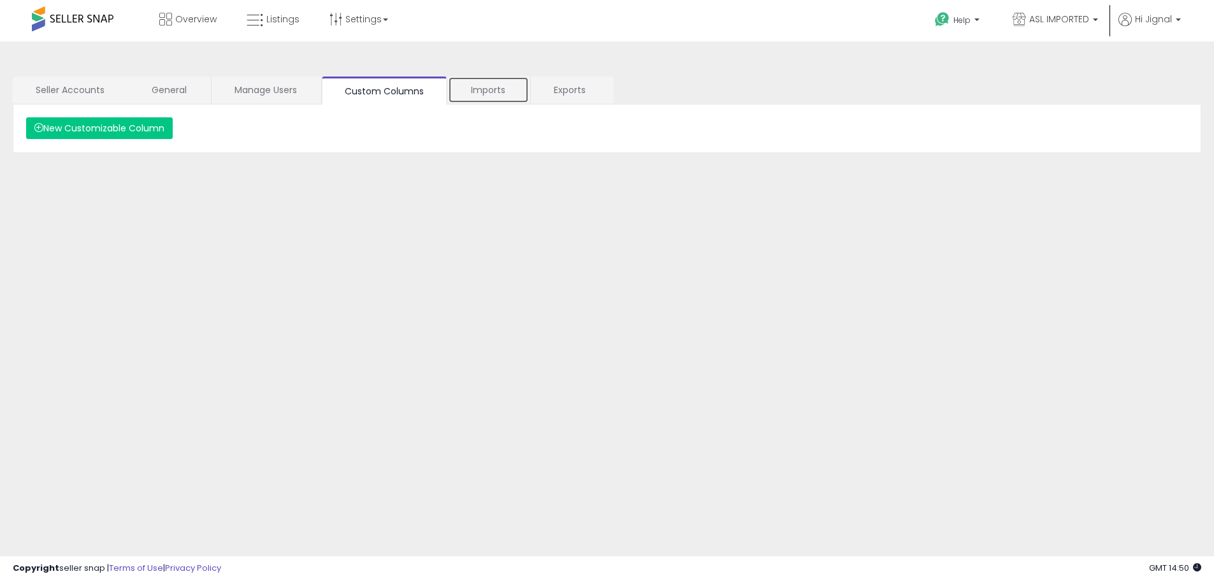
click at [493, 97] on link "Imports" at bounding box center [488, 90] width 81 height 27
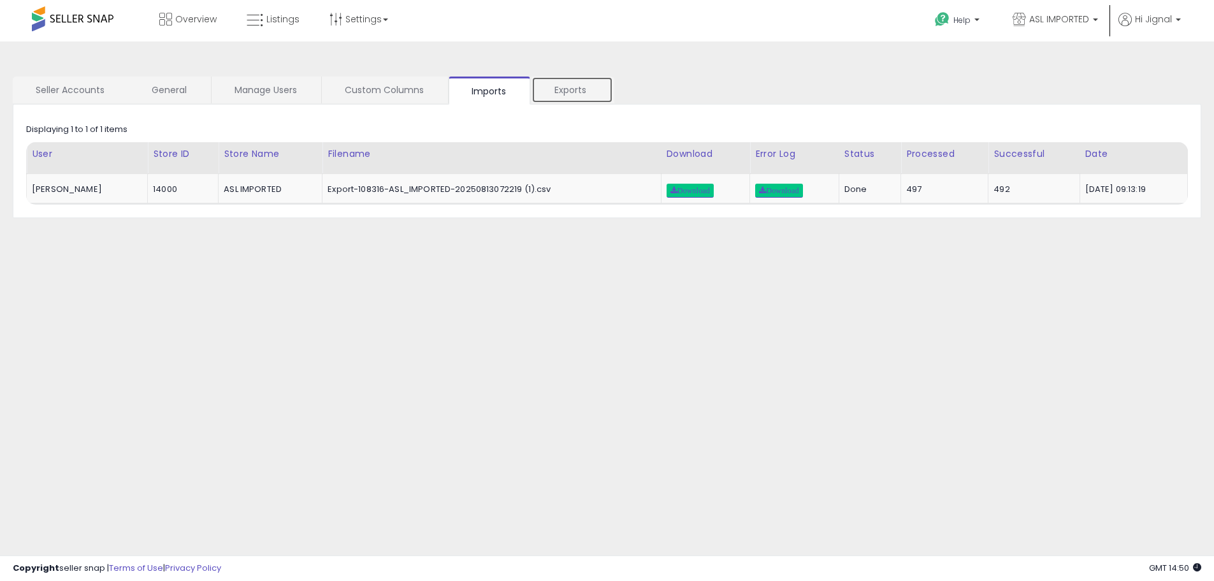
click at [555, 93] on link "Exports" at bounding box center [573, 90] width 82 height 27
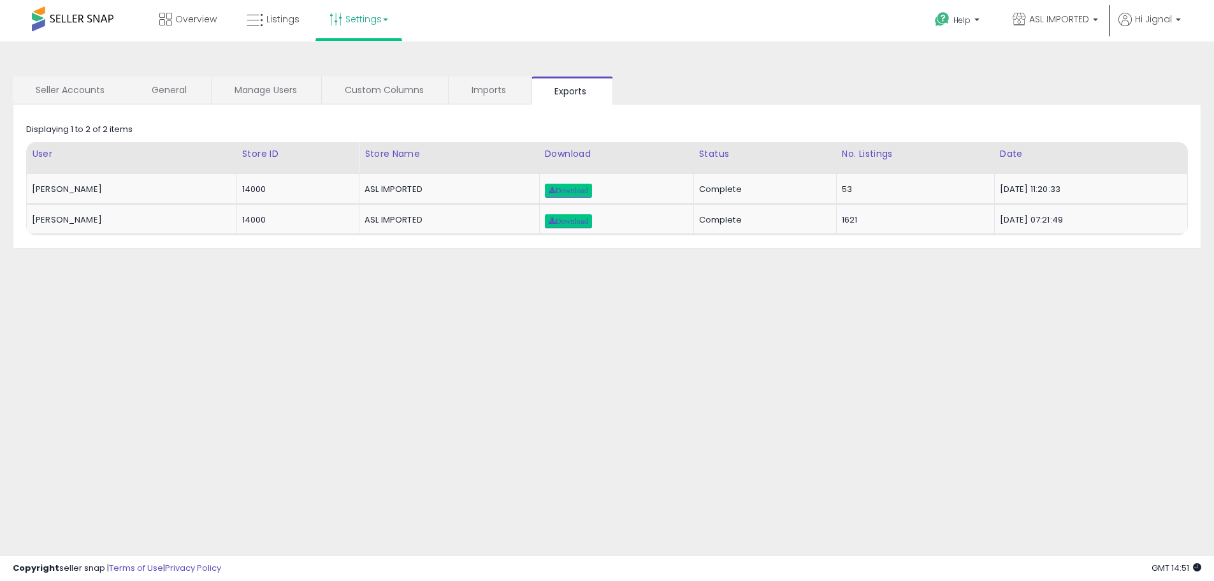
click at [353, 16] on link "Settings" at bounding box center [359, 19] width 78 height 38
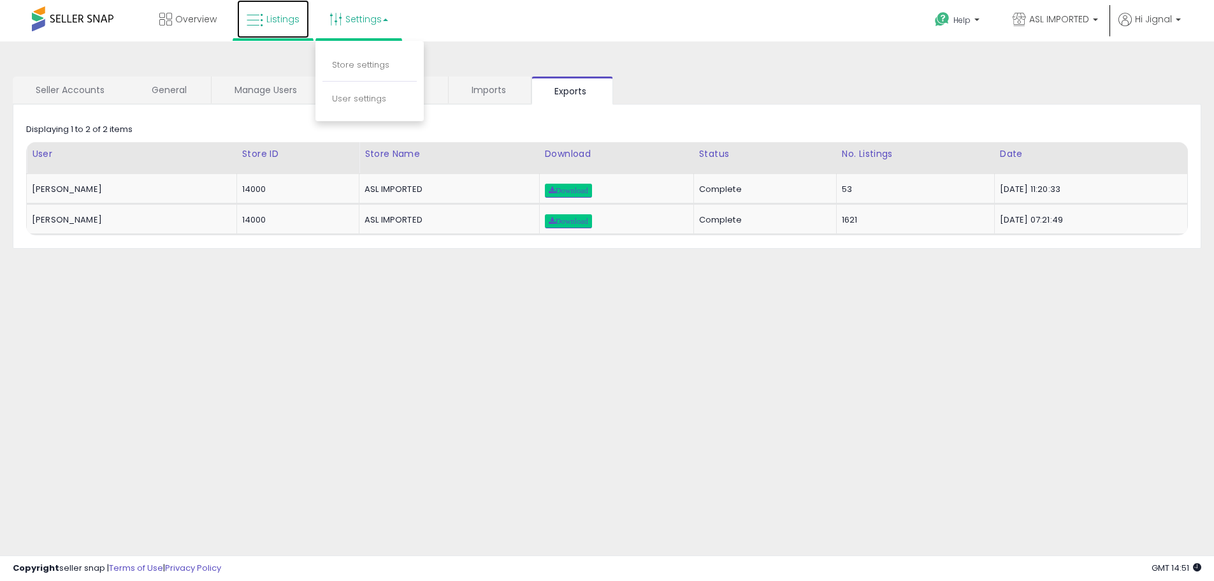
click at [280, 25] on span "Listings" at bounding box center [282, 19] width 33 height 13
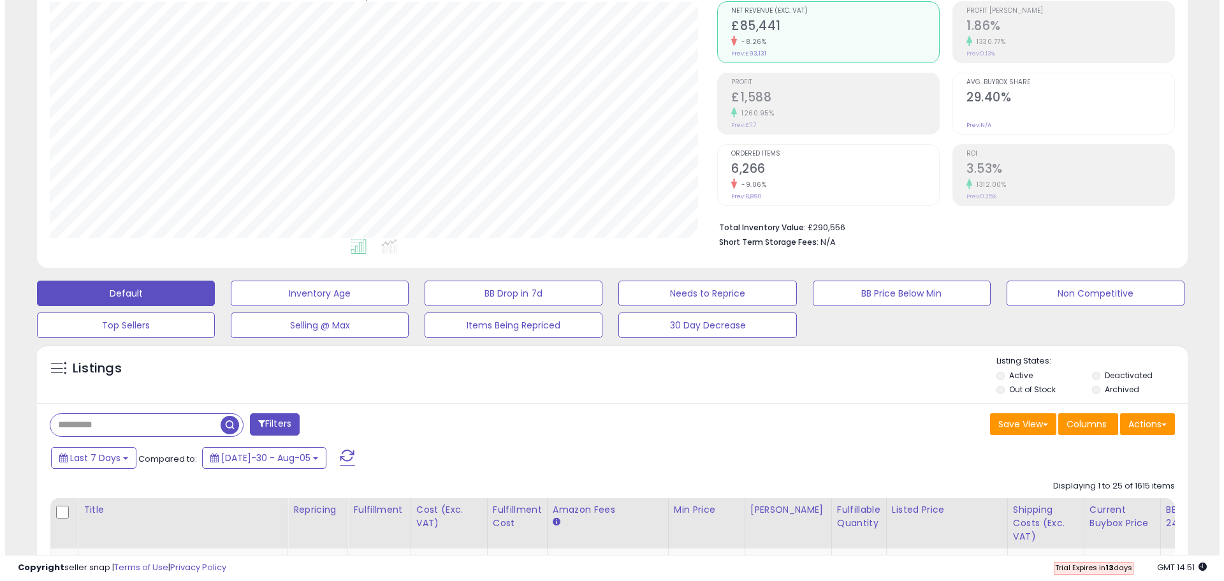
scroll to position [191, 0]
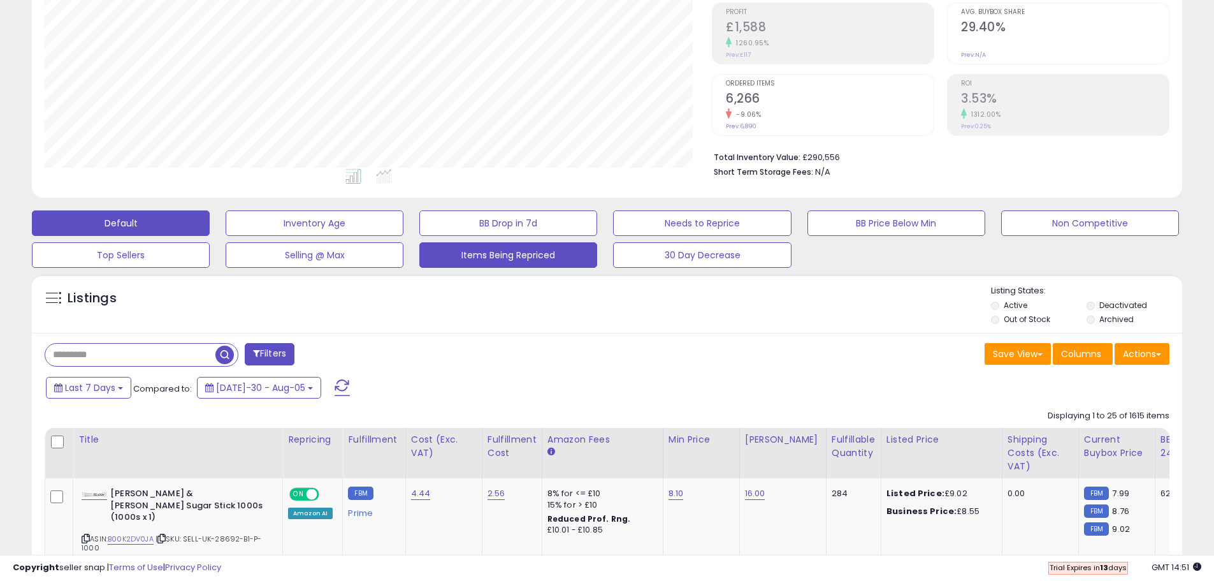
click at [404, 236] on button "Items Being Repriced" at bounding box center [315, 223] width 178 height 26
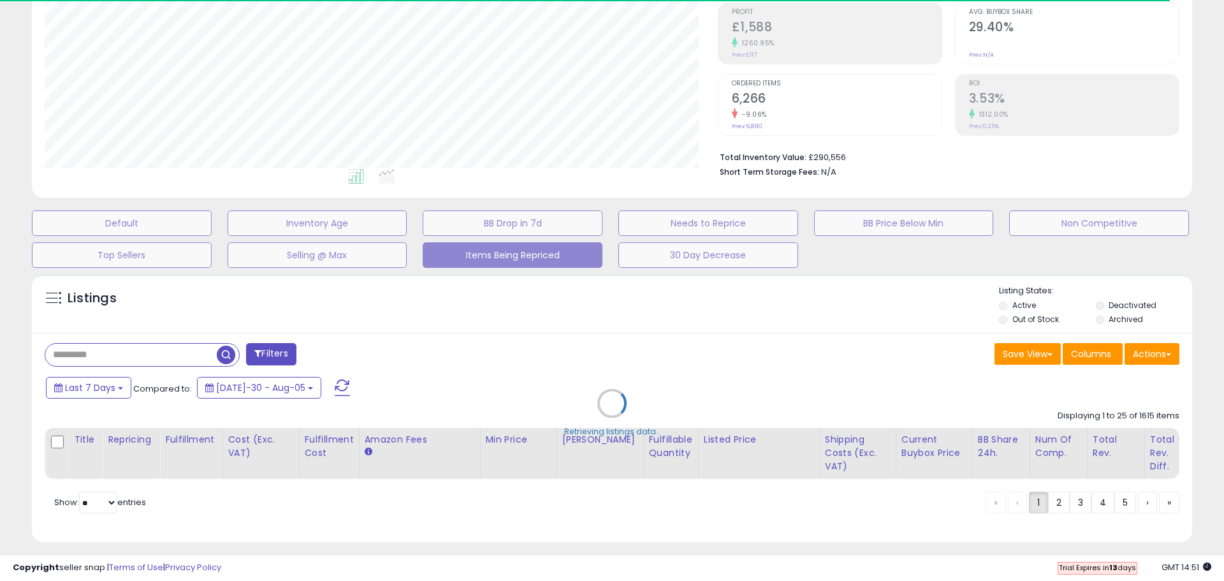
select select "**"
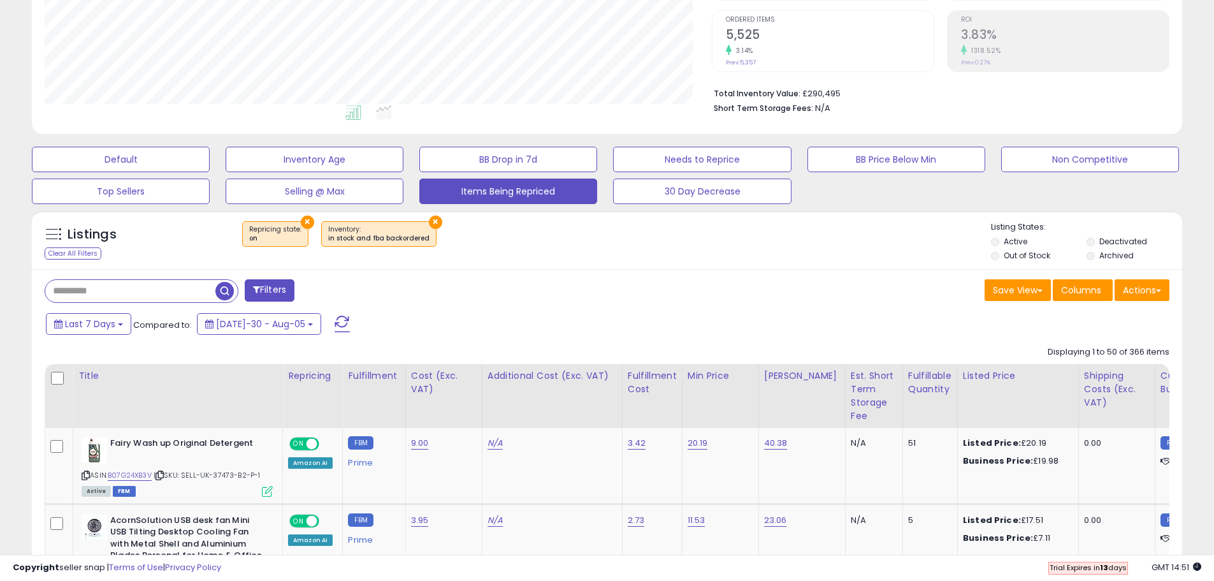
scroll to position [0, 0]
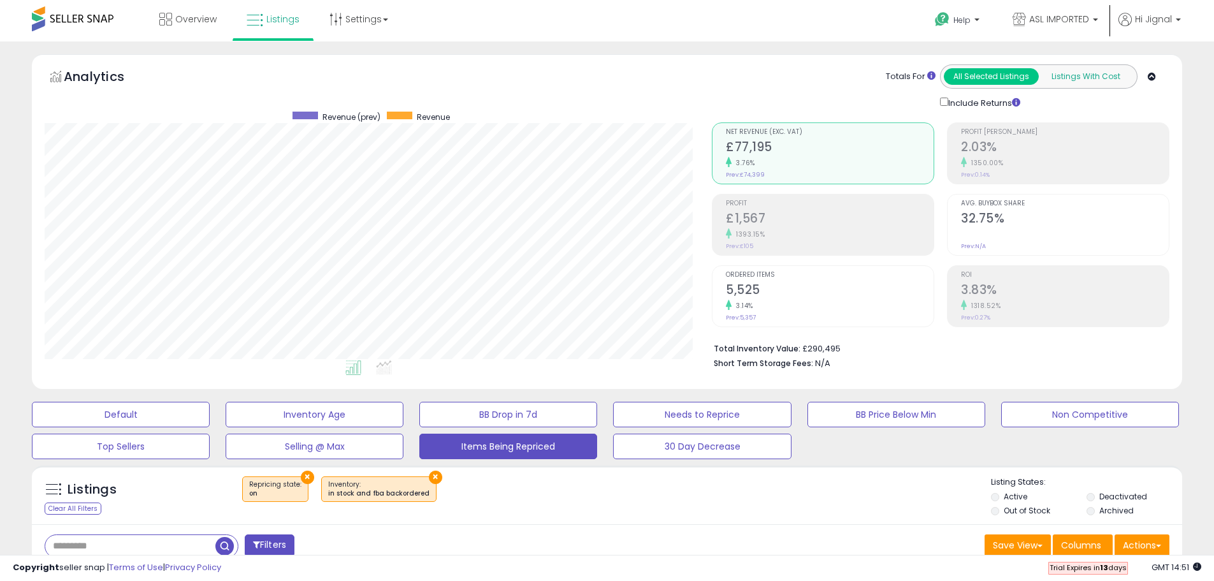
click at [1102, 82] on button "Listings With Cost" at bounding box center [1085, 76] width 95 height 17
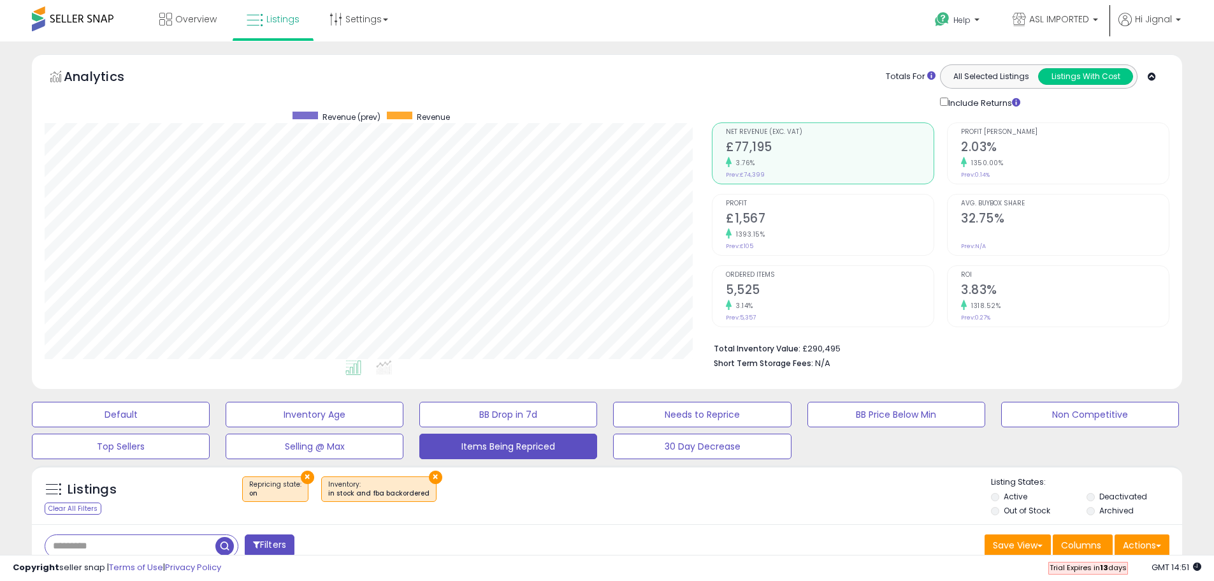
scroll to position [261, 667]
click at [999, 74] on button "All Selected Listings" at bounding box center [991, 76] width 95 height 17
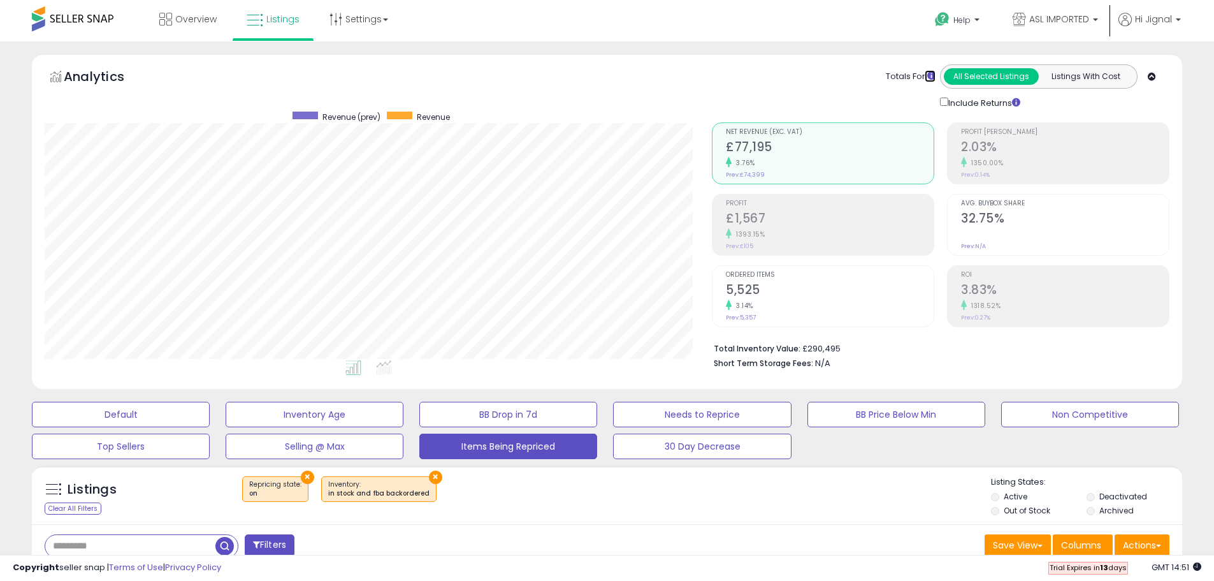
click at [933, 75] on icon at bounding box center [932, 75] width 8 height 8
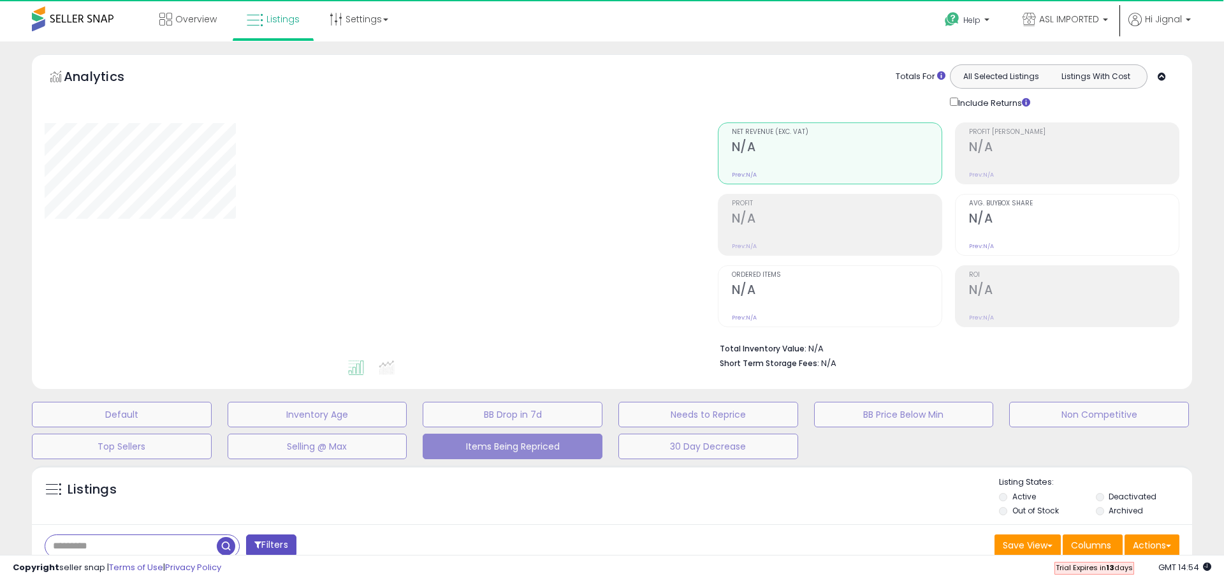
select select "**"
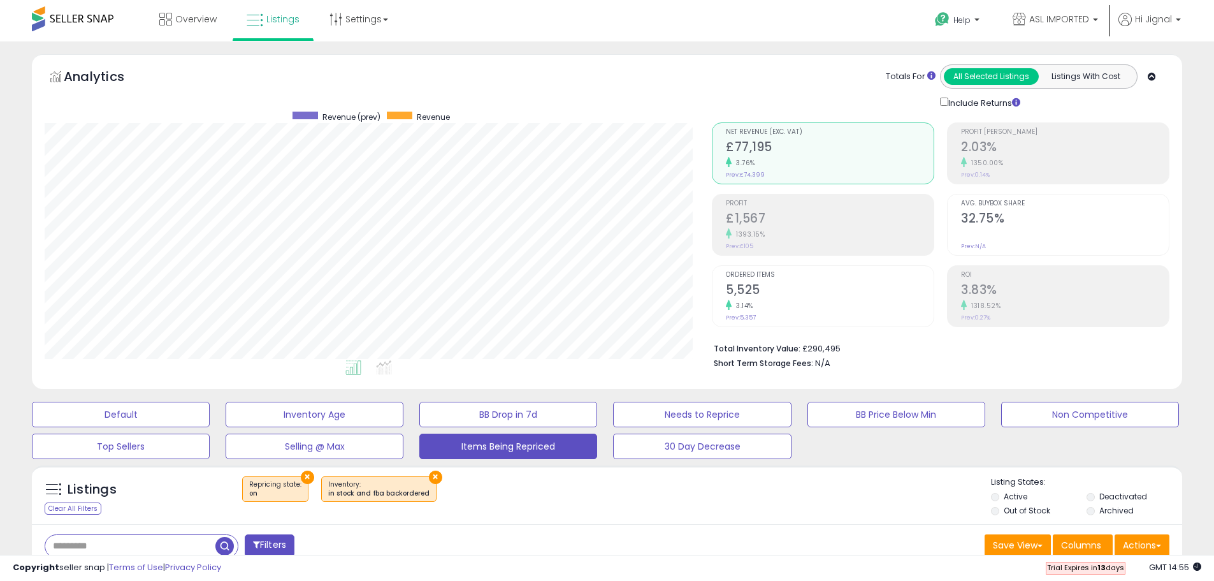
click at [1008, 143] on h2 "2.03%" at bounding box center [1065, 148] width 208 height 17
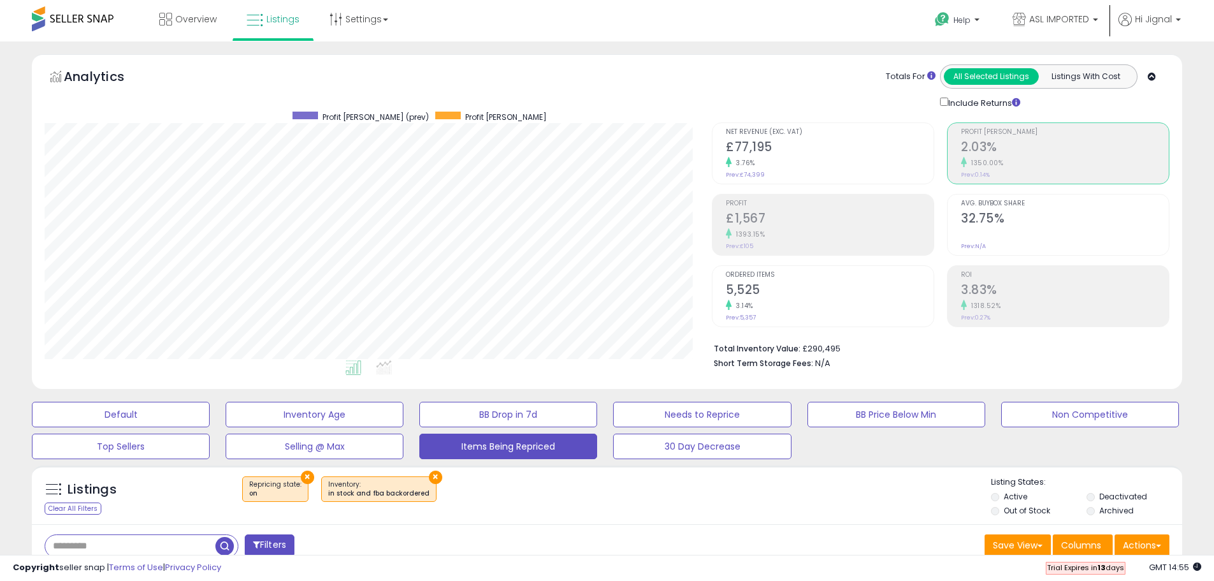
click at [1001, 228] on div at bounding box center [1065, 234] width 208 height 12
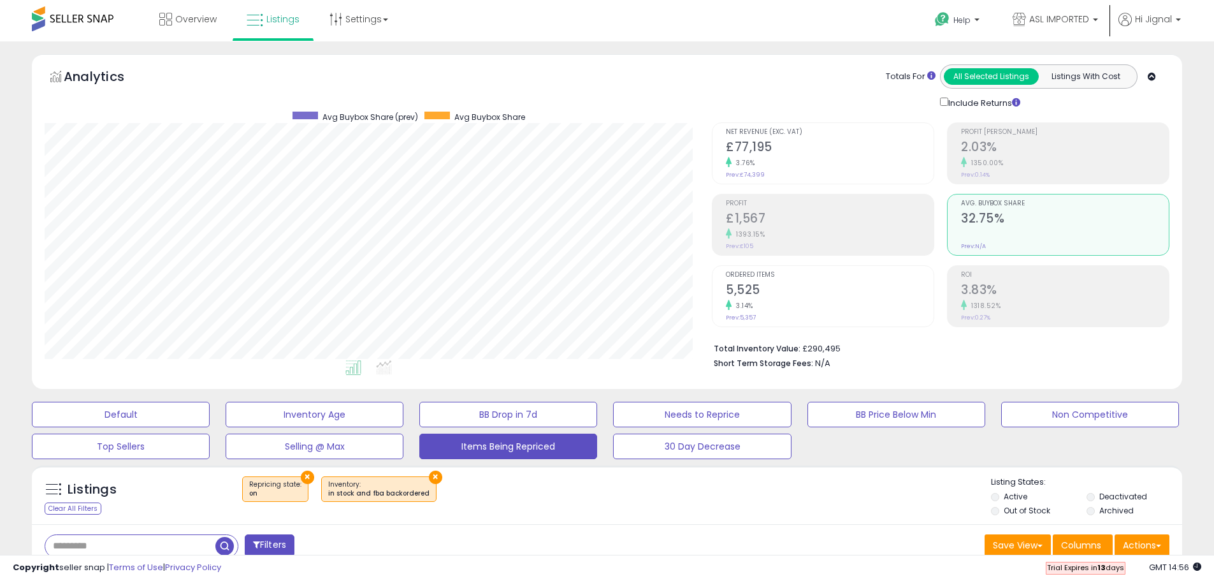
click at [831, 349] on li "Total Inventory Value: £290,495" at bounding box center [937, 347] width 446 height 15
click at [349, 364] on icon at bounding box center [354, 367] width 16 height 15
click at [179, 25] on span "Overview" at bounding box center [195, 19] width 41 height 13
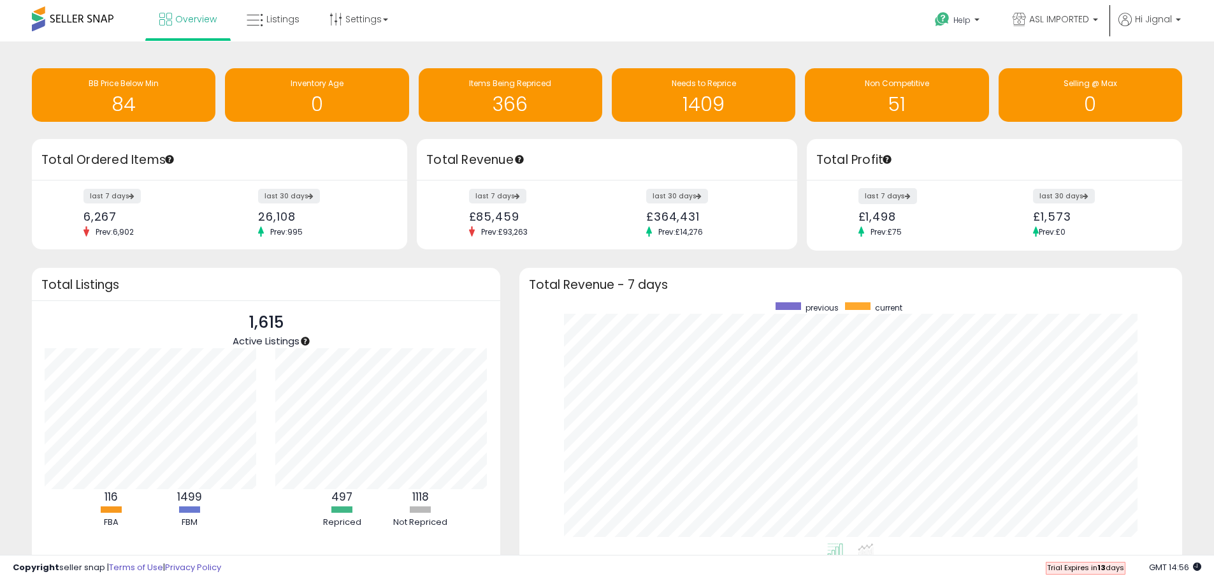
click at [891, 197] on label "last 7 days" at bounding box center [888, 196] width 59 height 16
click at [662, 193] on label "last 30 days" at bounding box center [677, 196] width 63 height 16
click at [177, 13] on span "Overview" at bounding box center [195, 19] width 41 height 13
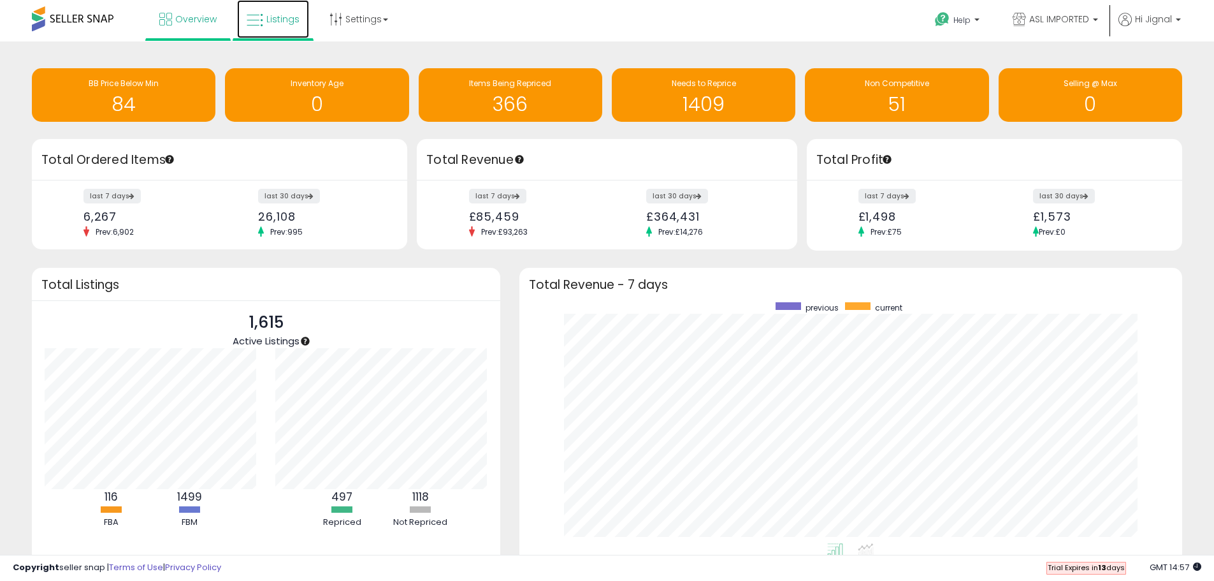
click at [272, 27] on link "Listings" at bounding box center [273, 19] width 72 height 38
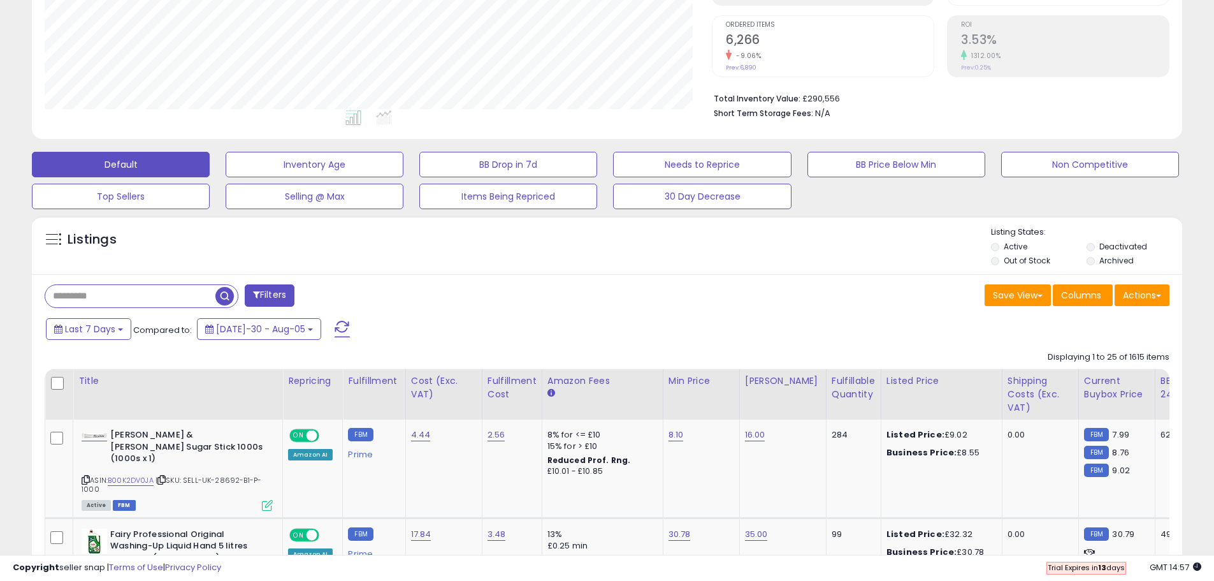
scroll to position [255, 0]
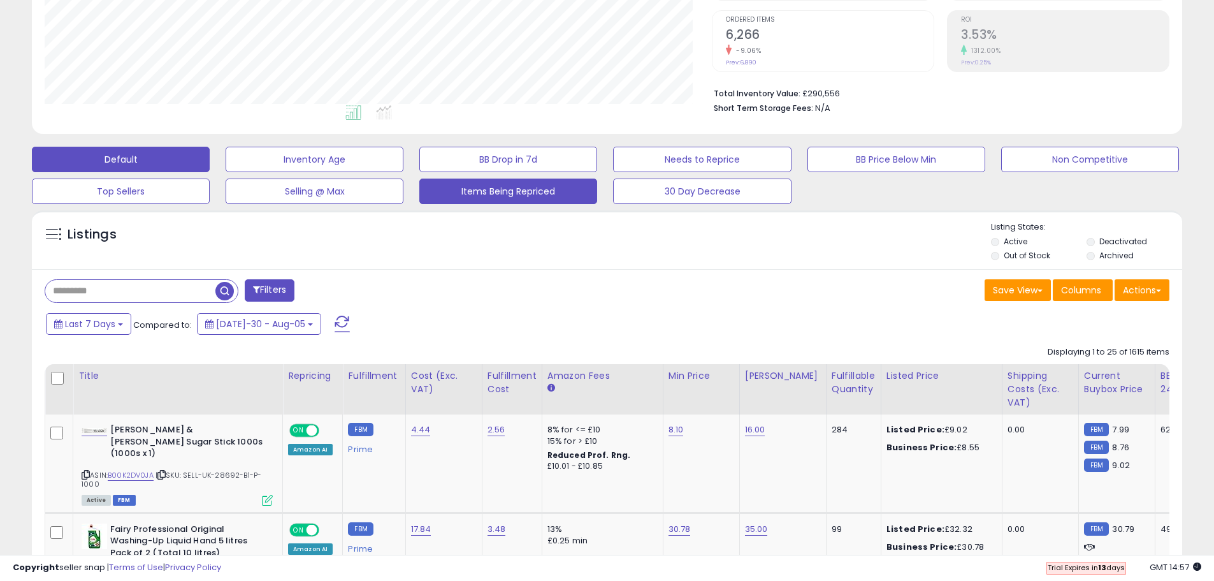
click at [404, 172] on button "Items Being Repriced" at bounding box center [315, 160] width 178 height 26
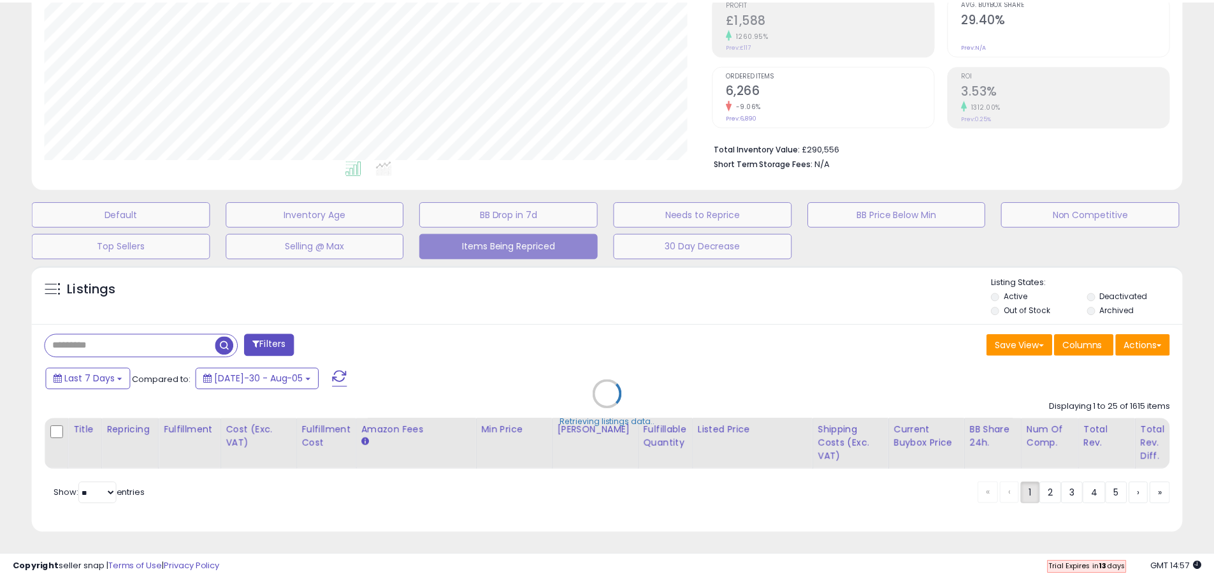
scroll to position [261, 673]
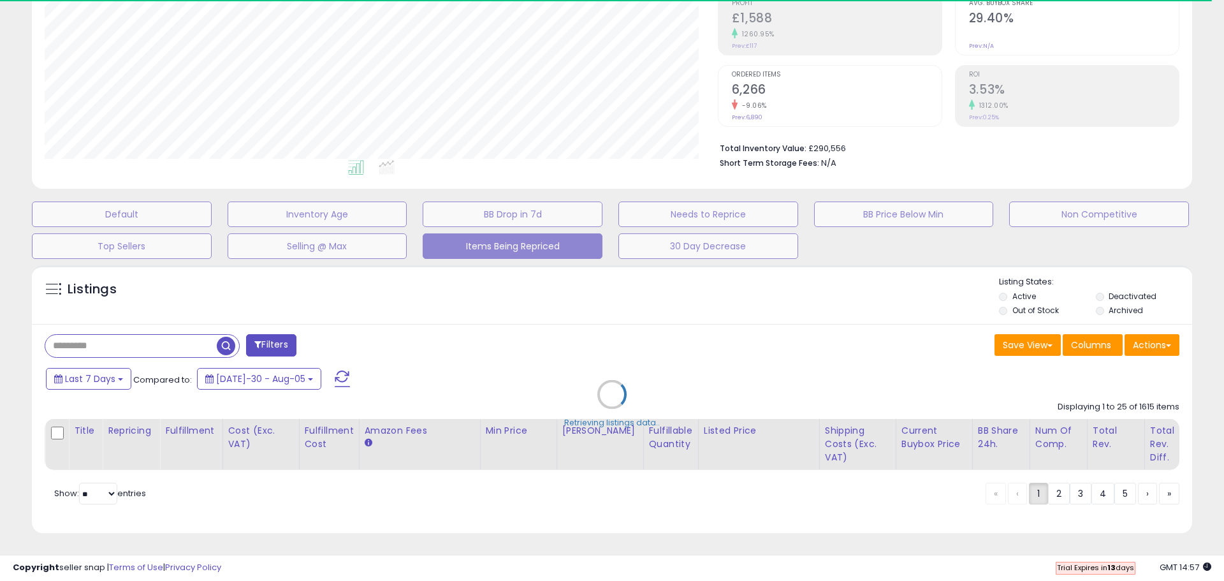
select select "**"
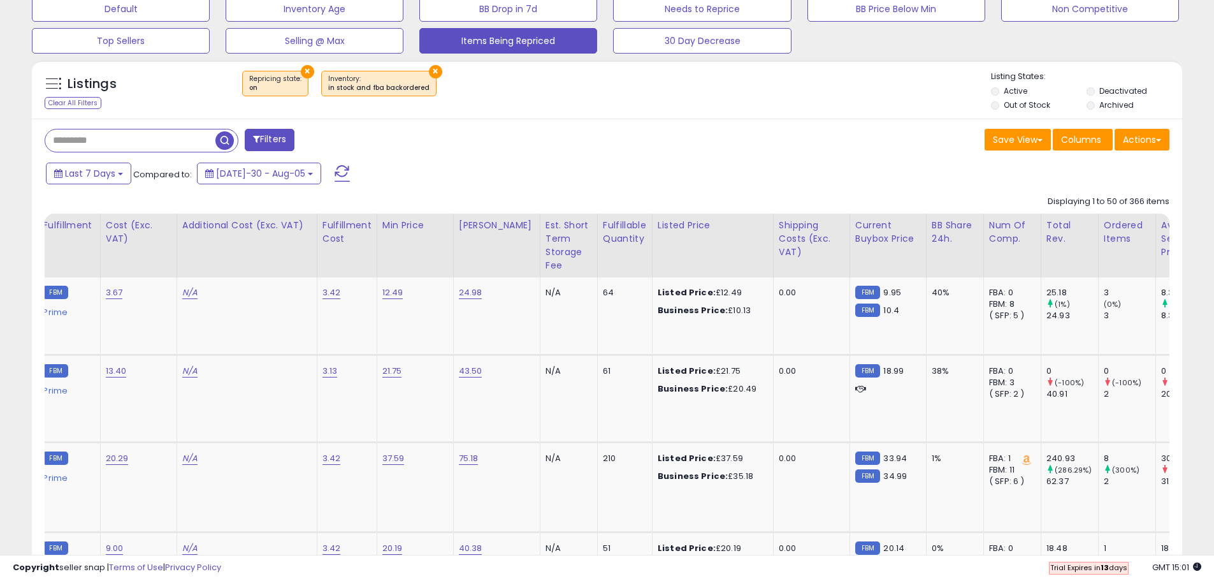
scroll to position [0, 371]
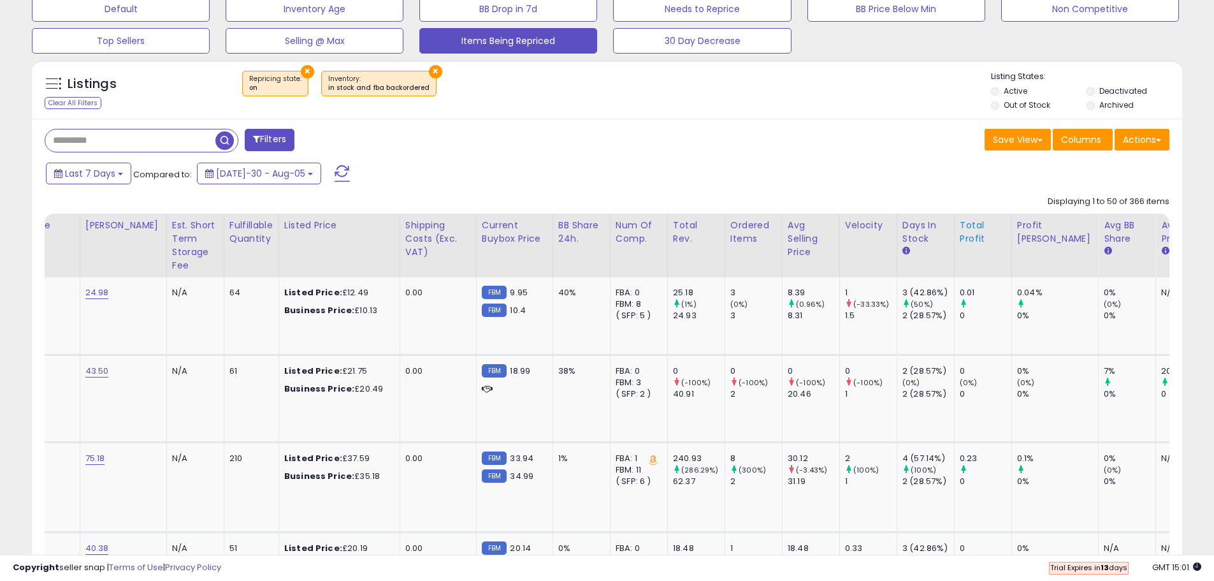
click at [960, 229] on div "Total Profit" at bounding box center [983, 232] width 47 height 27
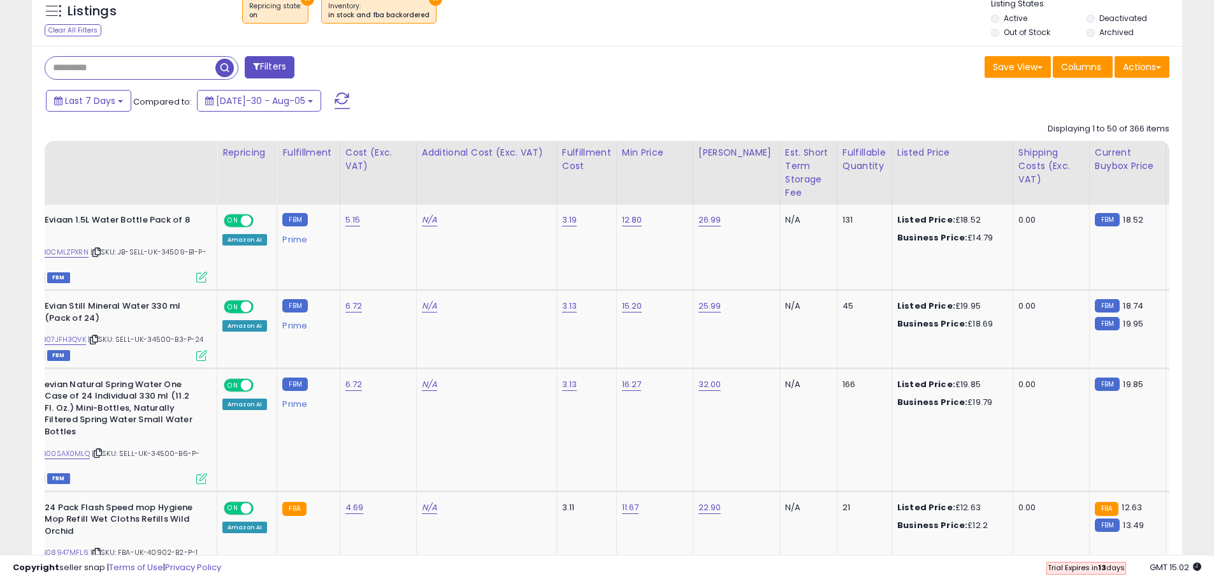
scroll to position [0, 0]
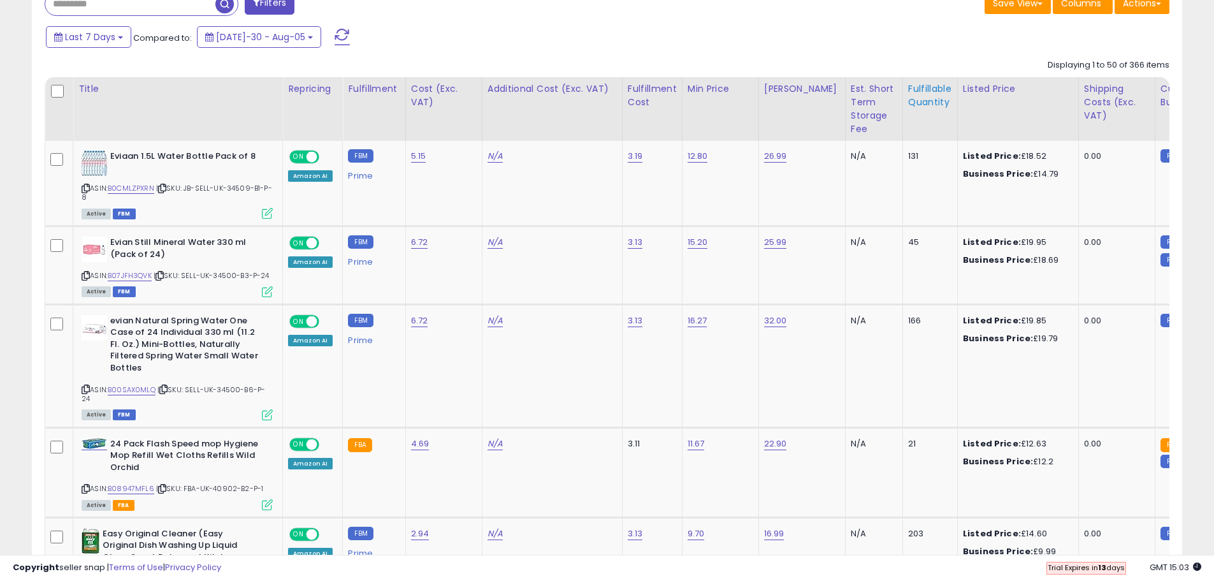
click at [910, 95] on div "Fulfillable Quantity" at bounding box center [930, 95] width 44 height 27
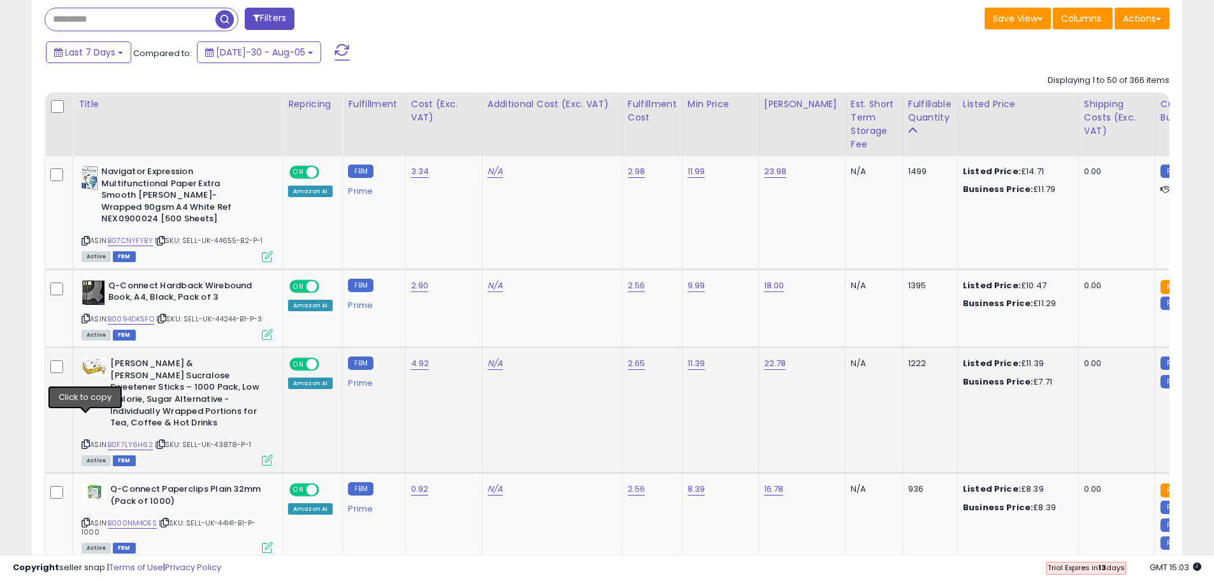
click at [86, 441] on icon at bounding box center [86, 444] width 8 height 7
click at [148, 18] on input "text" at bounding box center [130, 19] width 170 height 22
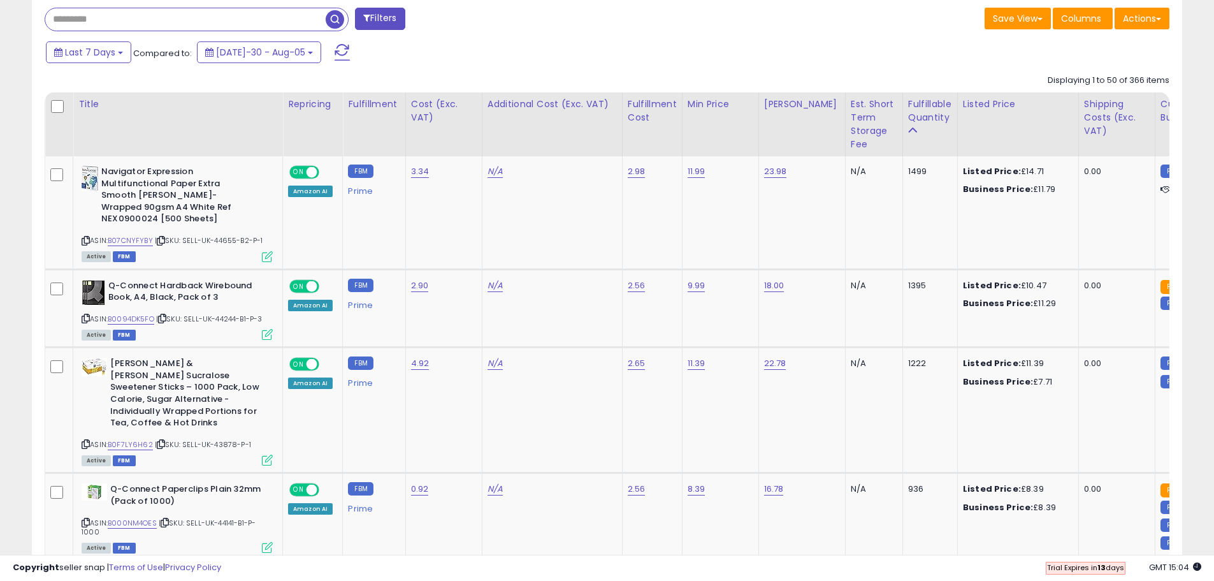
paste input "**********"
type input "**********"
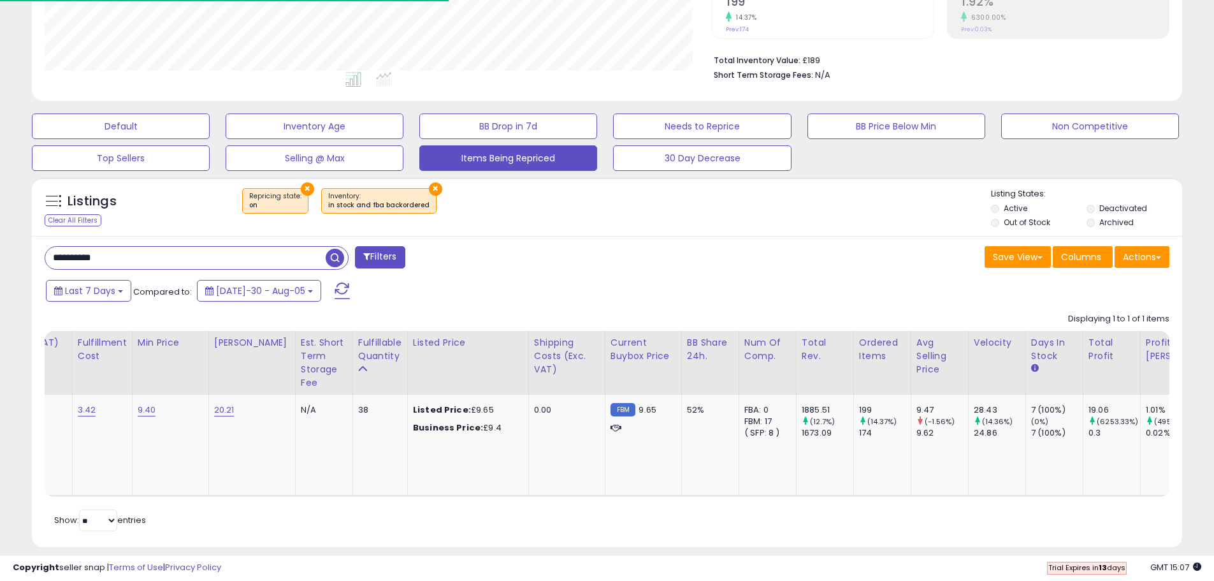
scroll to position [0, 576]
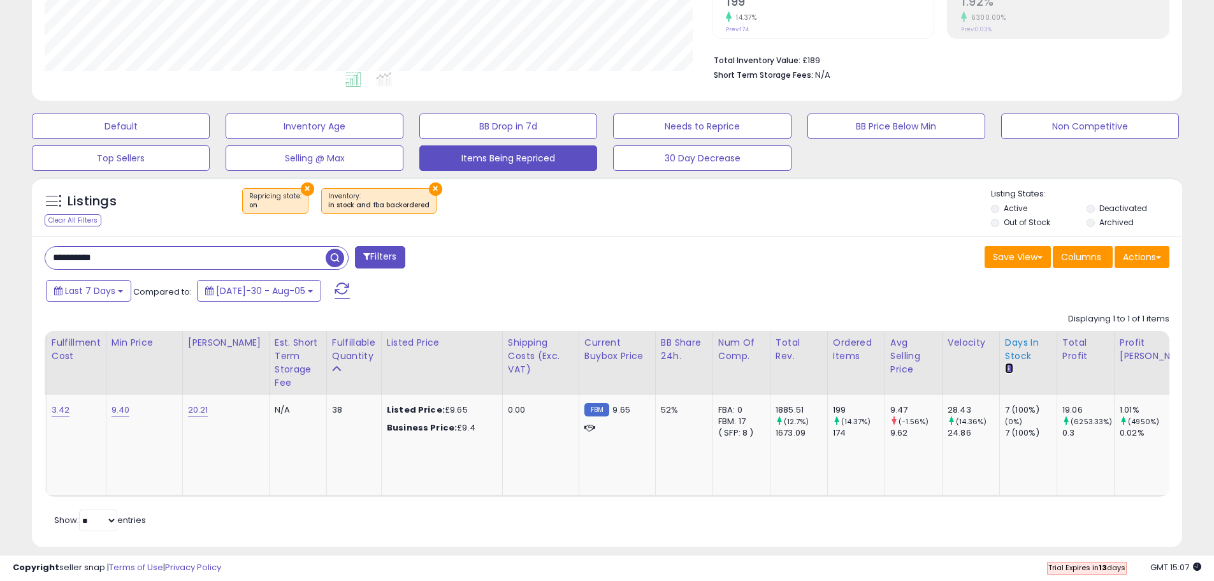
click at [1005, 368] on icon at bounding box center [1009, 368] width 8 height 8
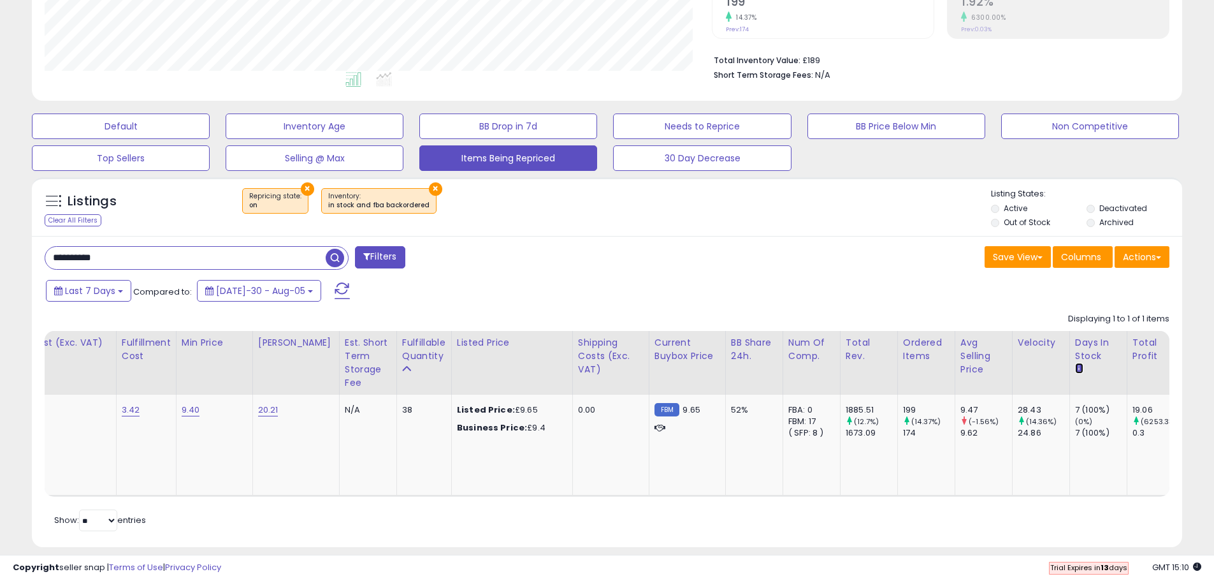
scroll to position [0, 563]
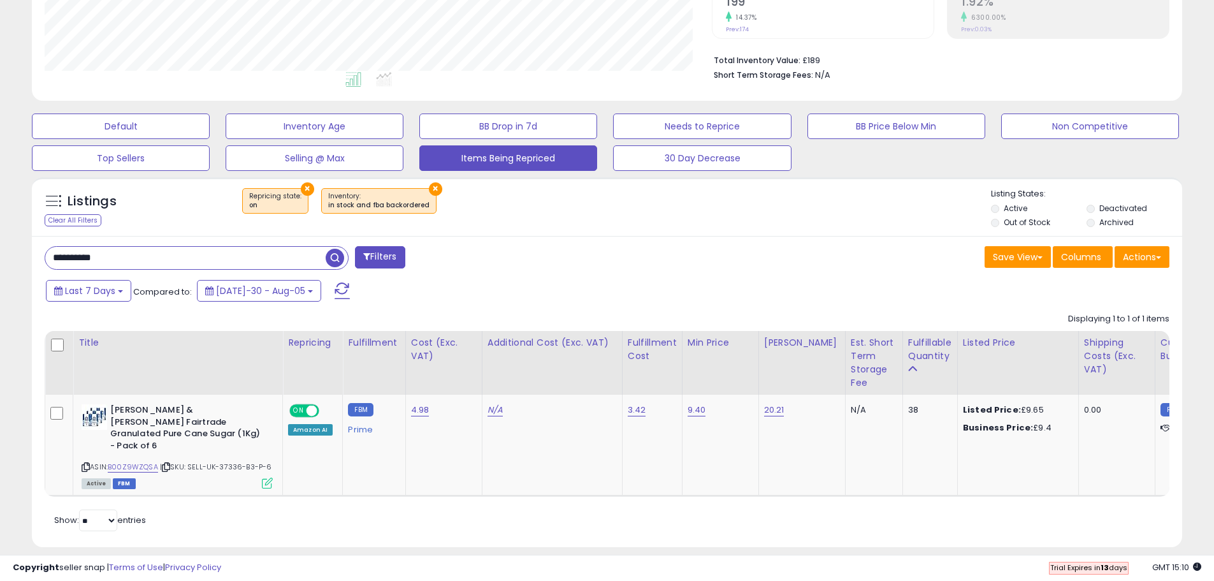
click at [273, 258] on input "**********" at bounding box center [185, 258] width 281 height 22
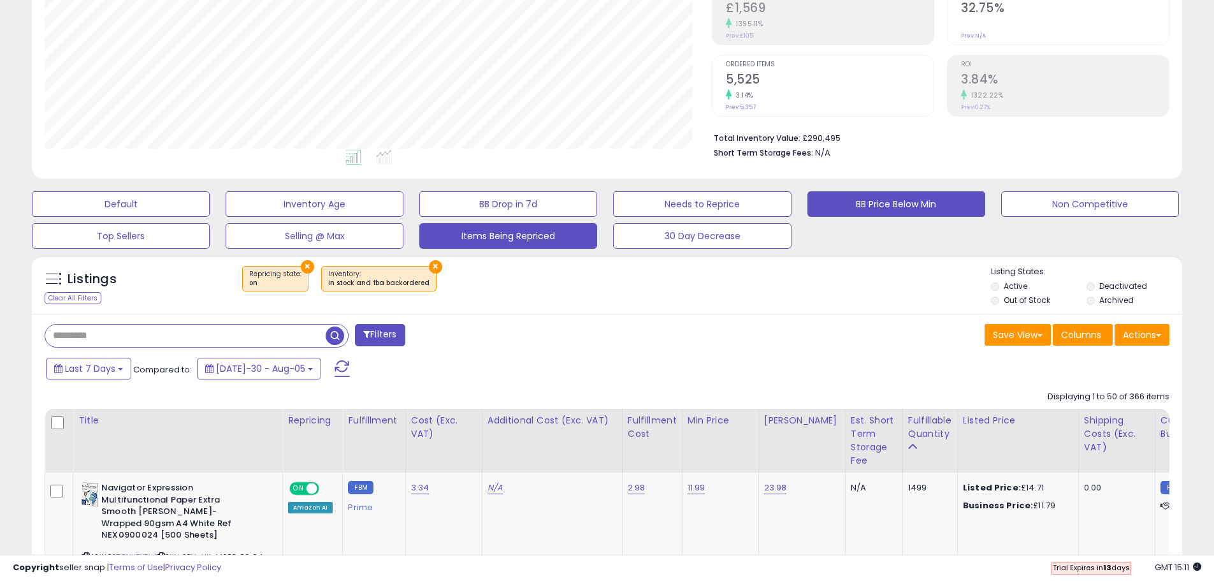
click at [210, 210] on button "BB Price Below Min" at bounding box center [121, 204] width 178 height 26
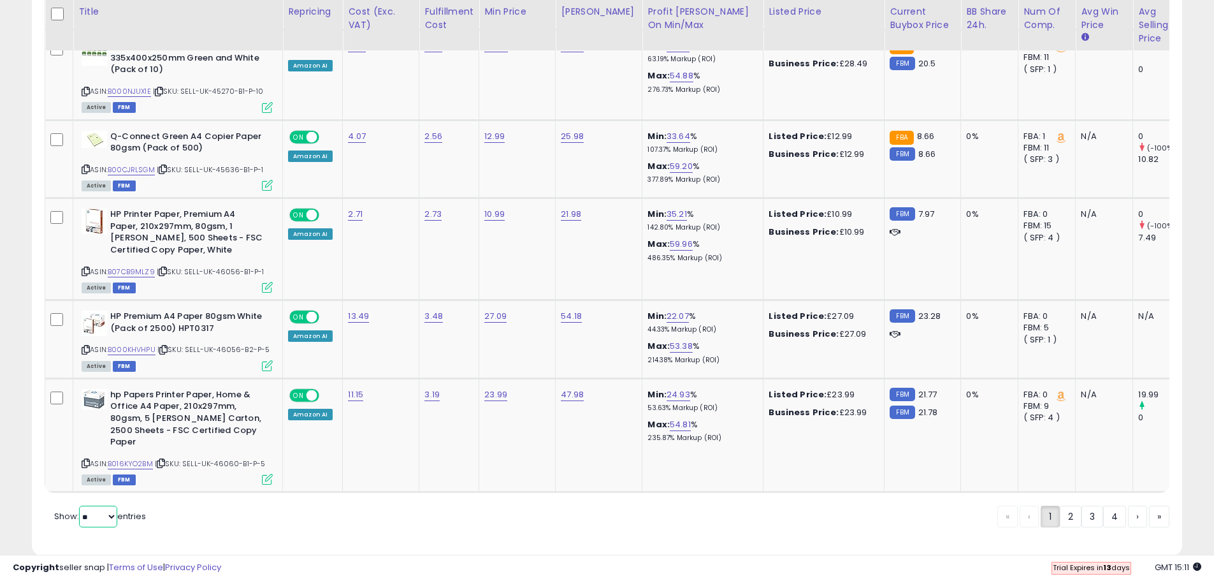
click at [97, 506] on select "** **" at bounding box center [98, 517] width 38 height 22
select select "**"
click at [80, 506] on select "** **" at bounding box center [98, 517] width 38 height 22
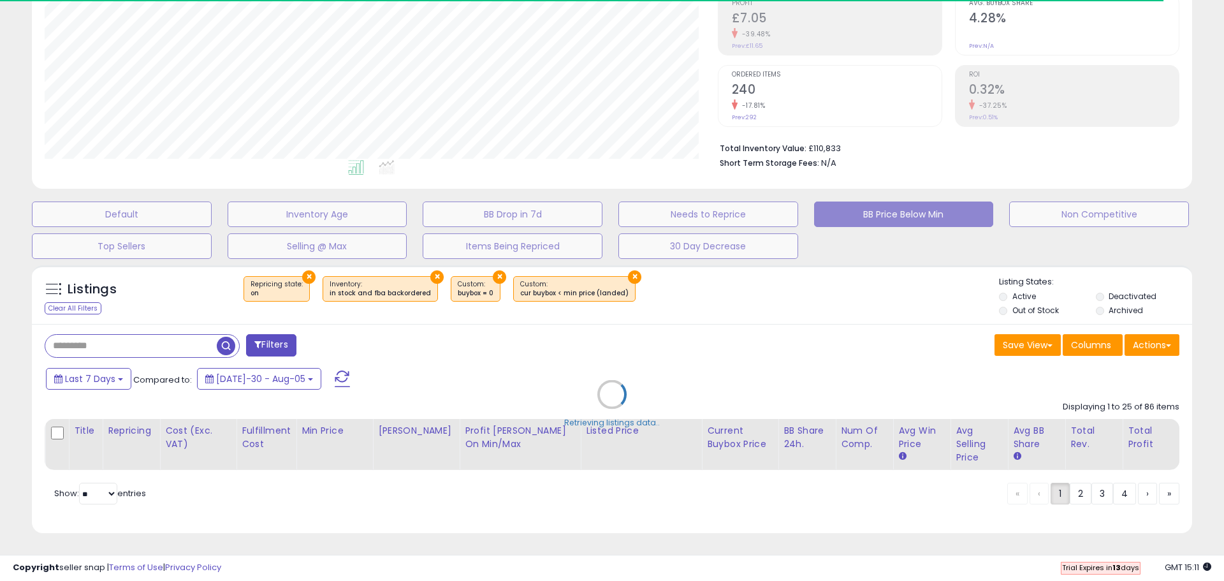
drag, startPoint x: 1053, startPoint y: 465, endPoint x: 1131, endPoint y: 469, distance: 78.5
click at [1131, 469] on div "Retrieving listings data.." at bounding box center [611, 404] width 1179 height 290
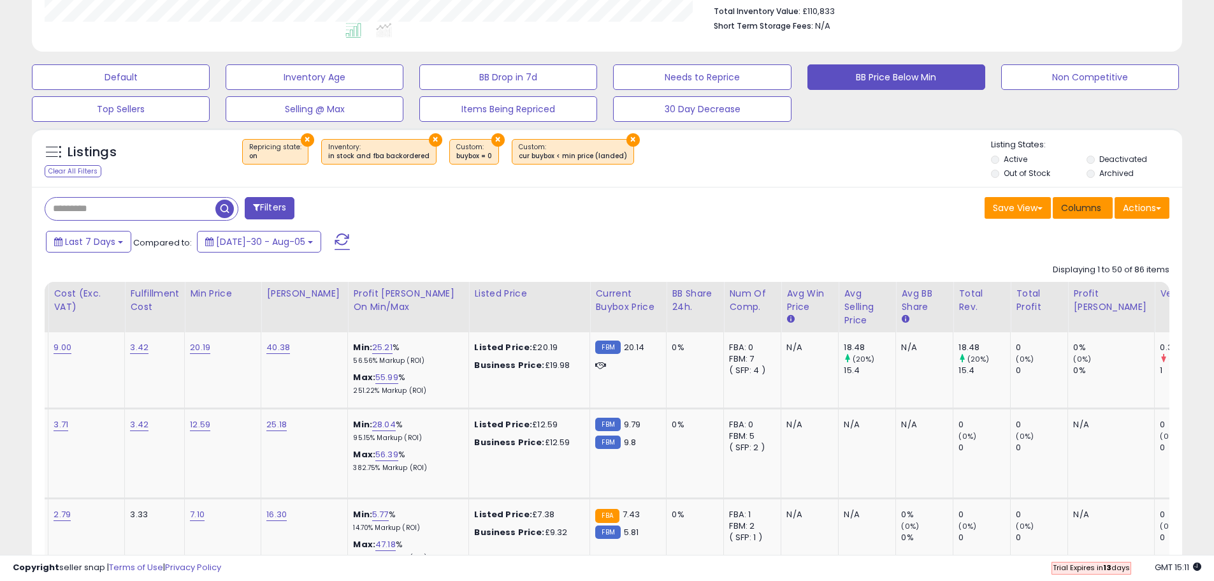
click at [1062, 212] on span "Columns" at bounding box center [1081, 207] width 40 height 13
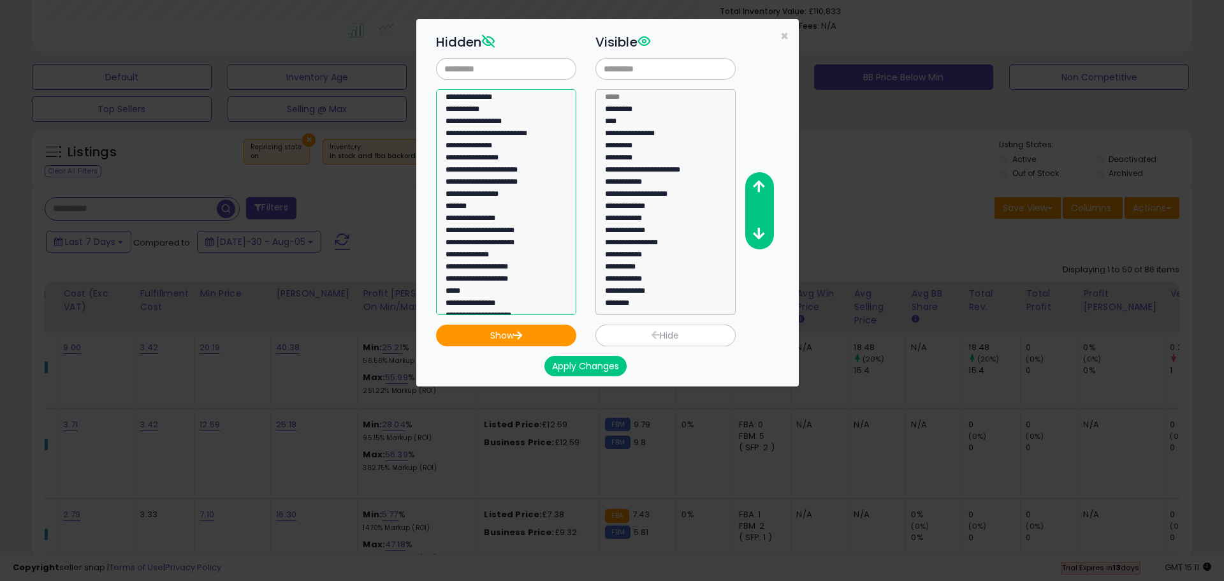
drag, startPoint x: 560, startPoint y: 108, endPoint x: 560, endPoint y: 119, distance: 10.2
click at [560, 119] on select "**********" at bounding box center [506, 202] width 140 height 226
select select "**********"
click at [476, 260] on option "**********" at bounding box center [501, 266] width 114 height 12
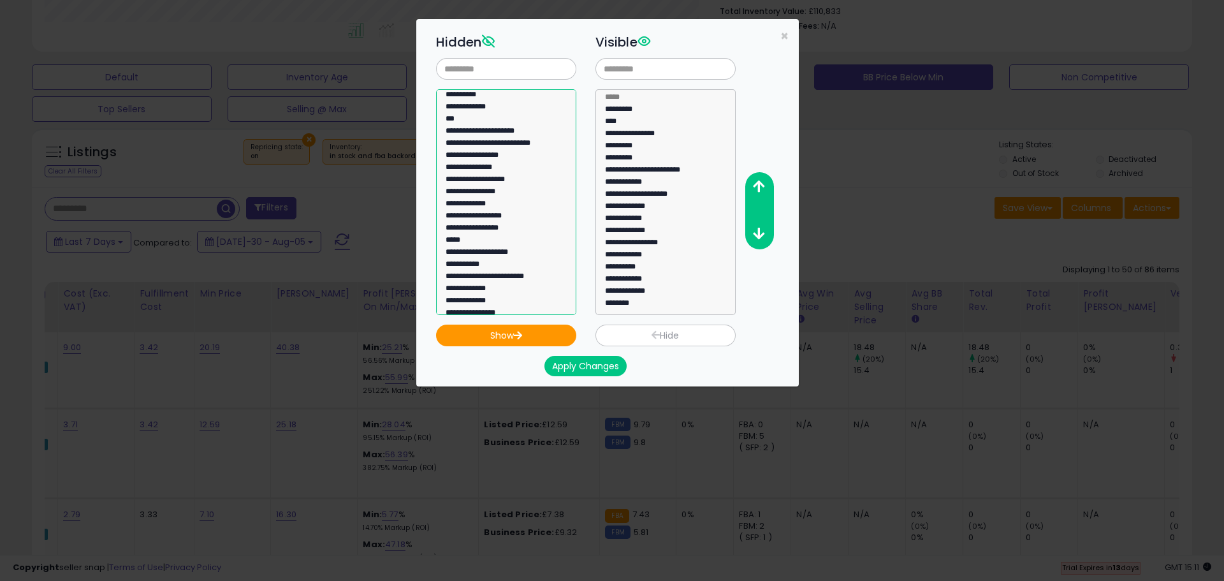
select select
click at [555, 363] on button "Apply Changes" at bounding box center [585, 366] width 82 height 20
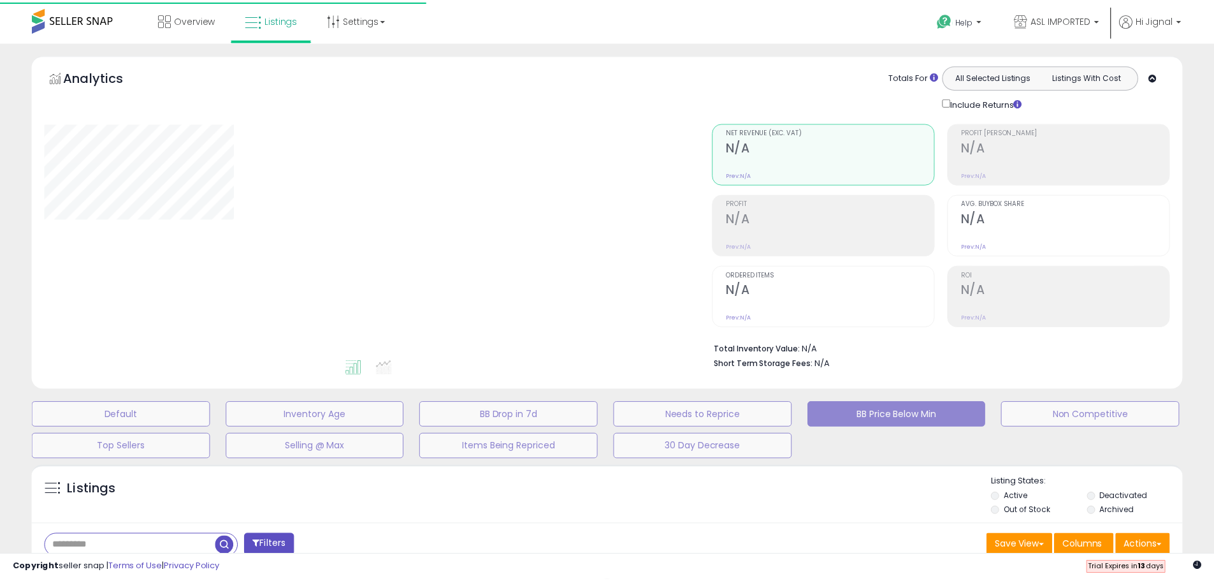
scroll to position [210, 0]
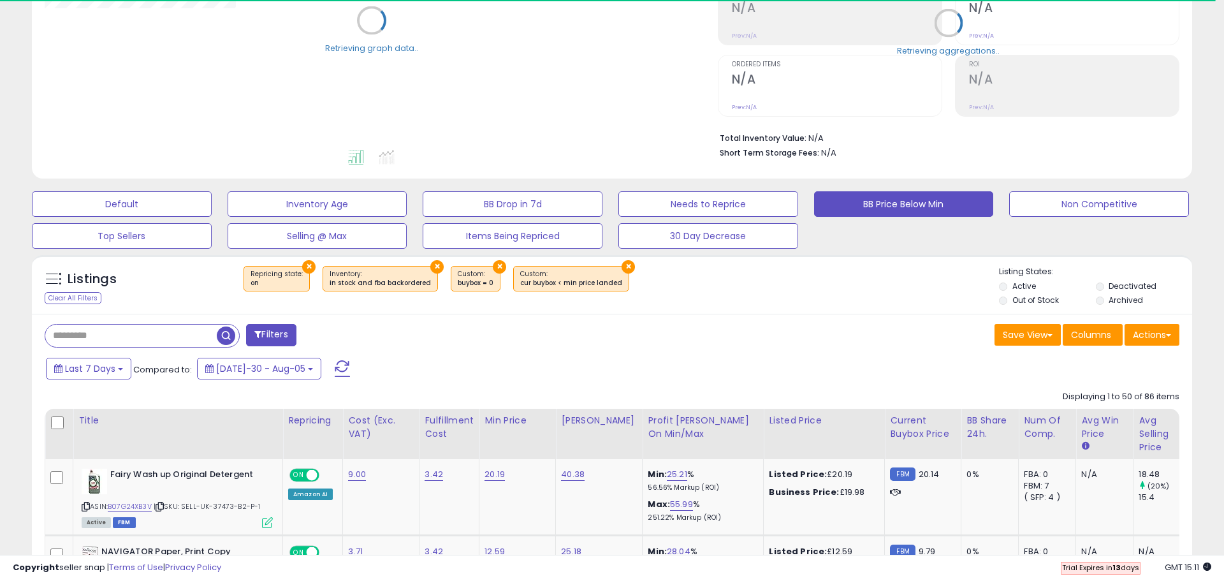
select select "**"
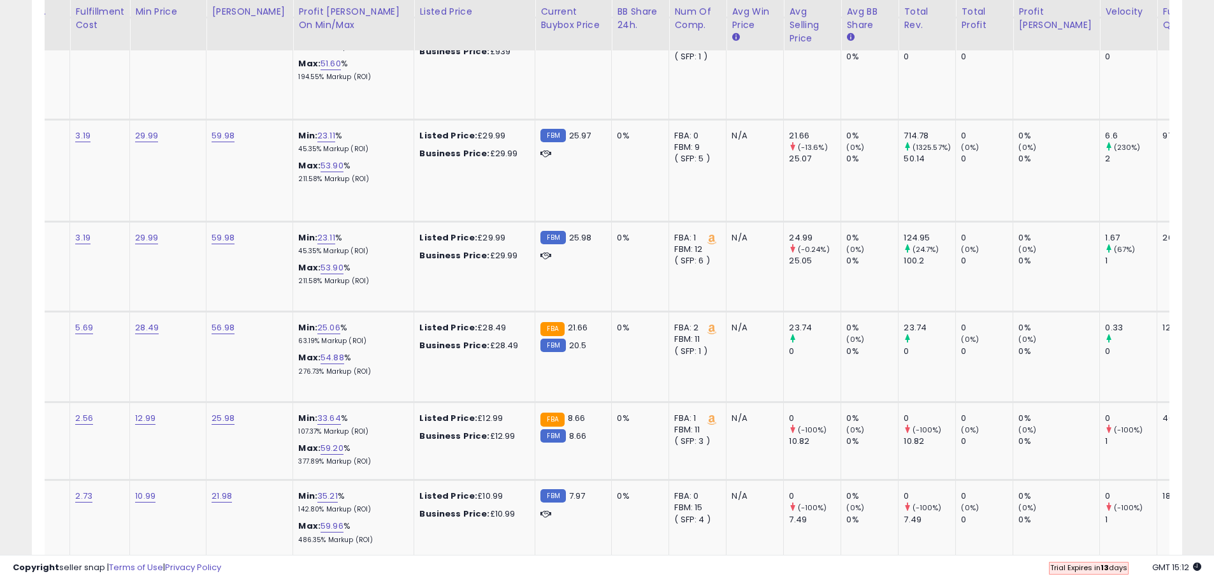
scroll to position [1910, 0]
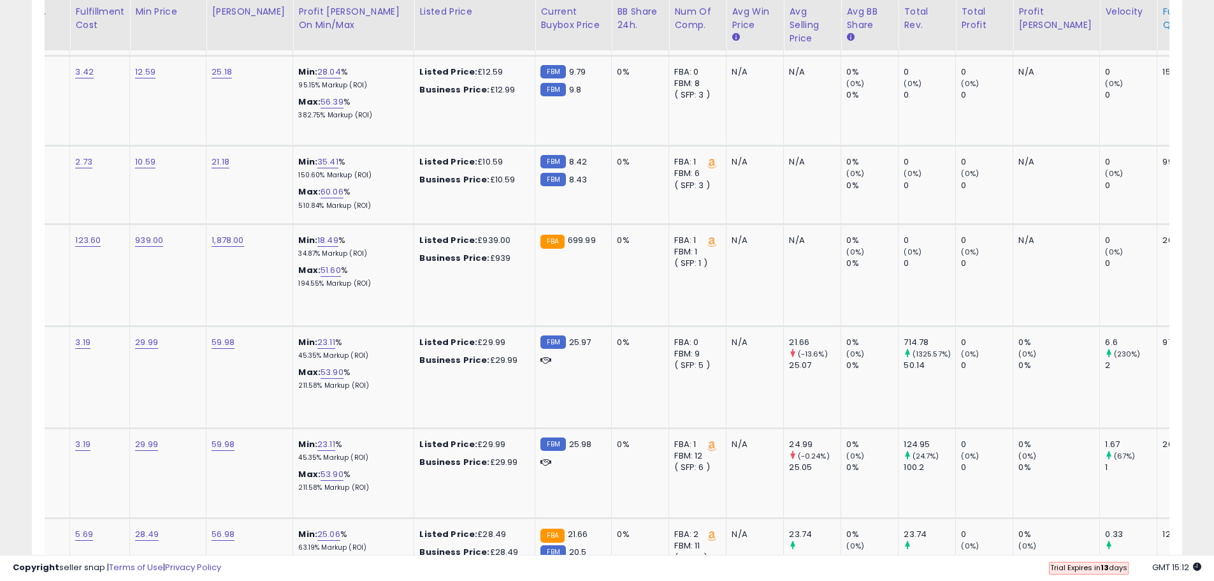
click at [1163, 21] on div "Fulfillable Quantity" at bounding box center [1185, 18] width 44 height 27
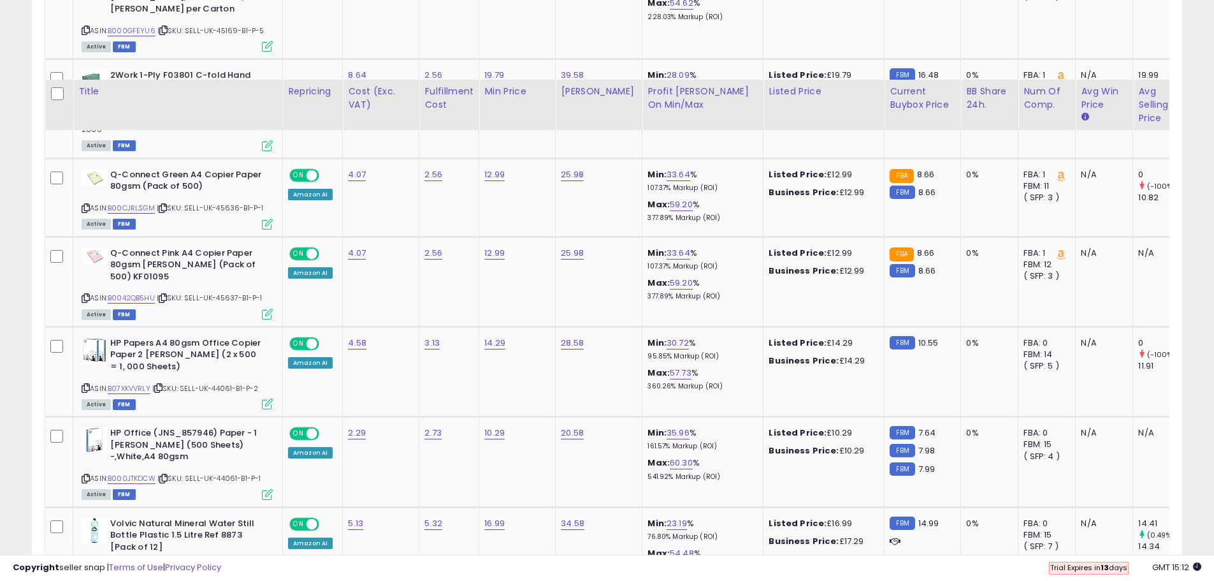
scroll to position [0, 0]
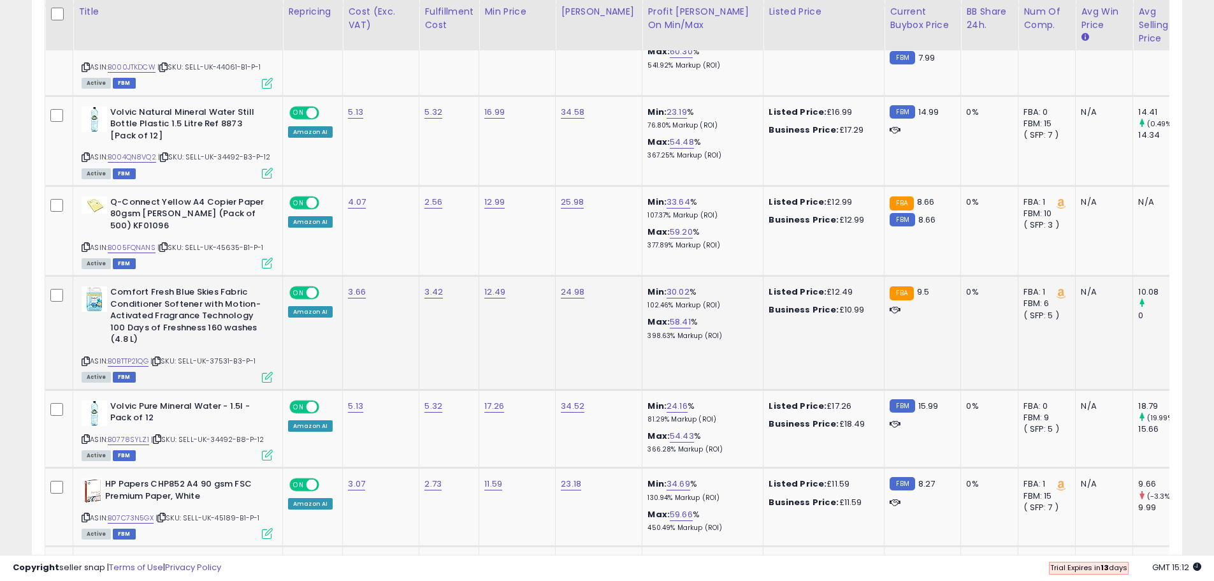
click at [84, 358] on icon at bounding box center [86, 361] width 8 height 7
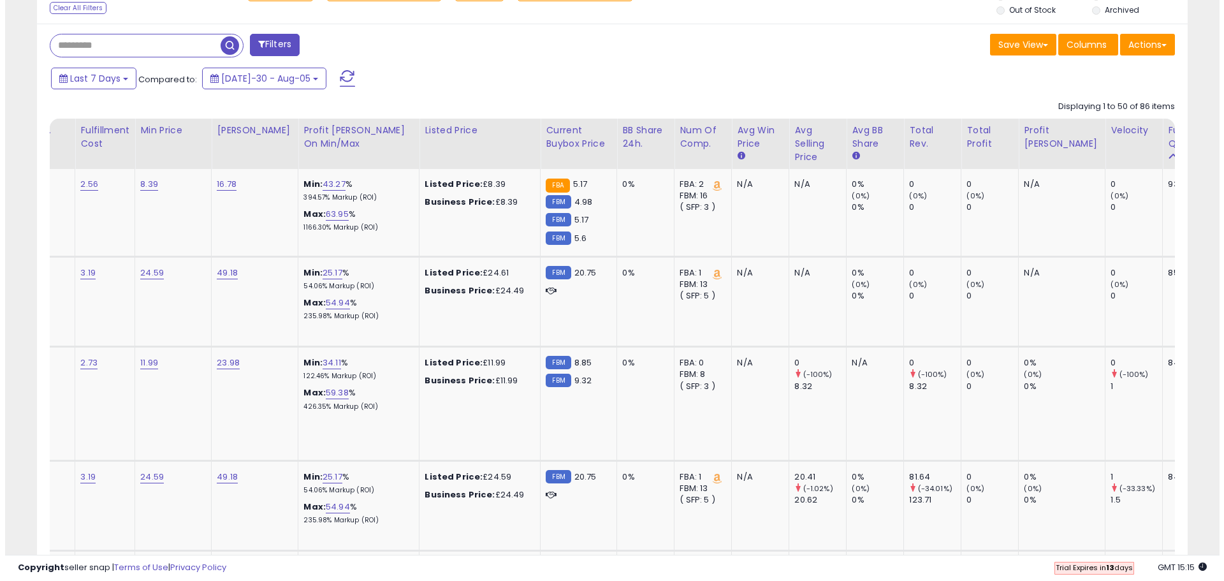
scroll to position [365, 0]
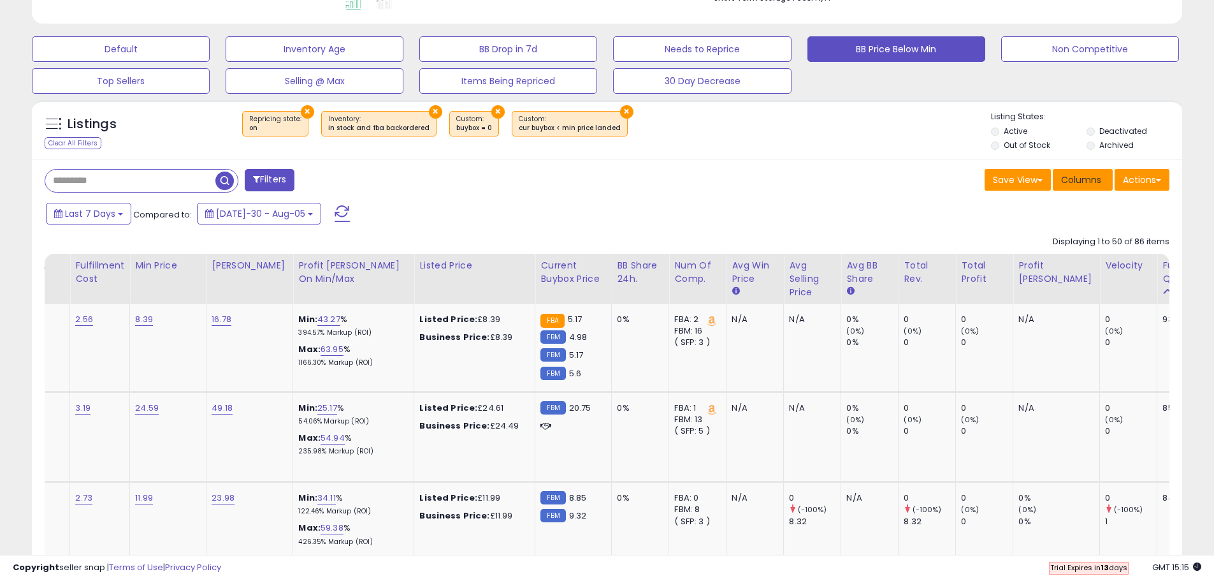
click at [1082, 184] on span "Columns" at bounding box center [1081, 179] width 40 height 13
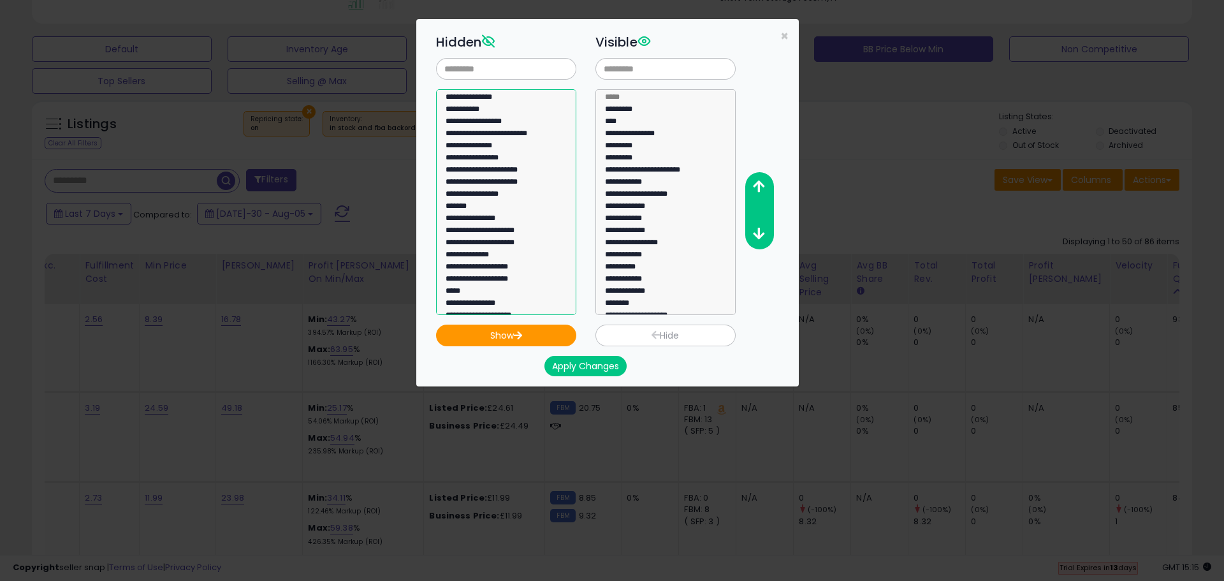
select select "**********"
click at [469, 117] on option "**********" at bounding box center [501, 123] width 114 height 12
select select
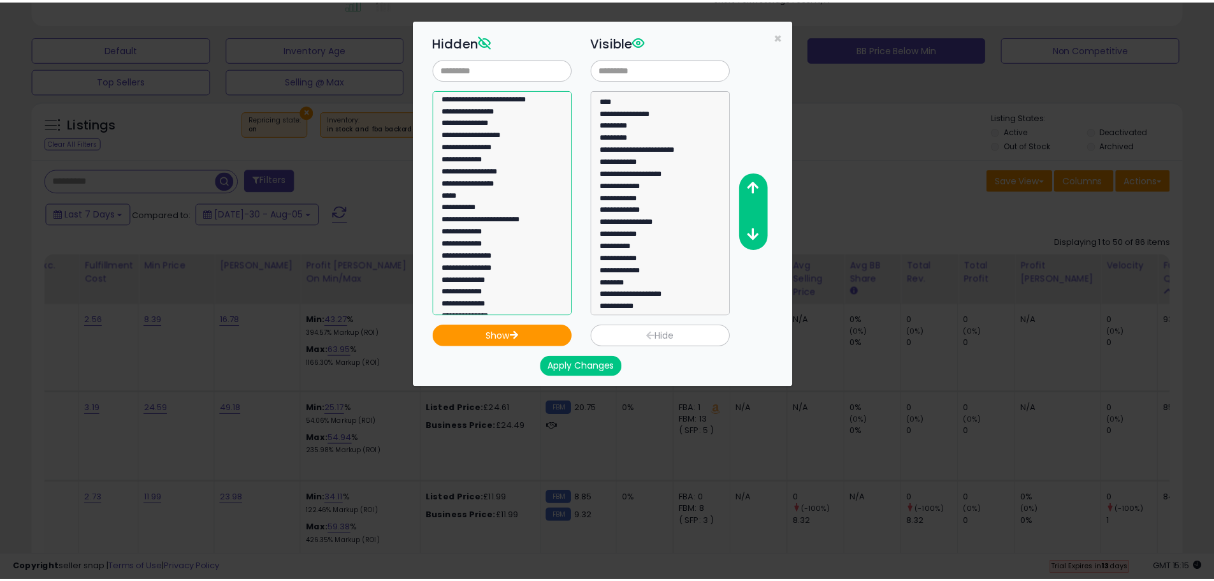
scroll to position [319, 0]
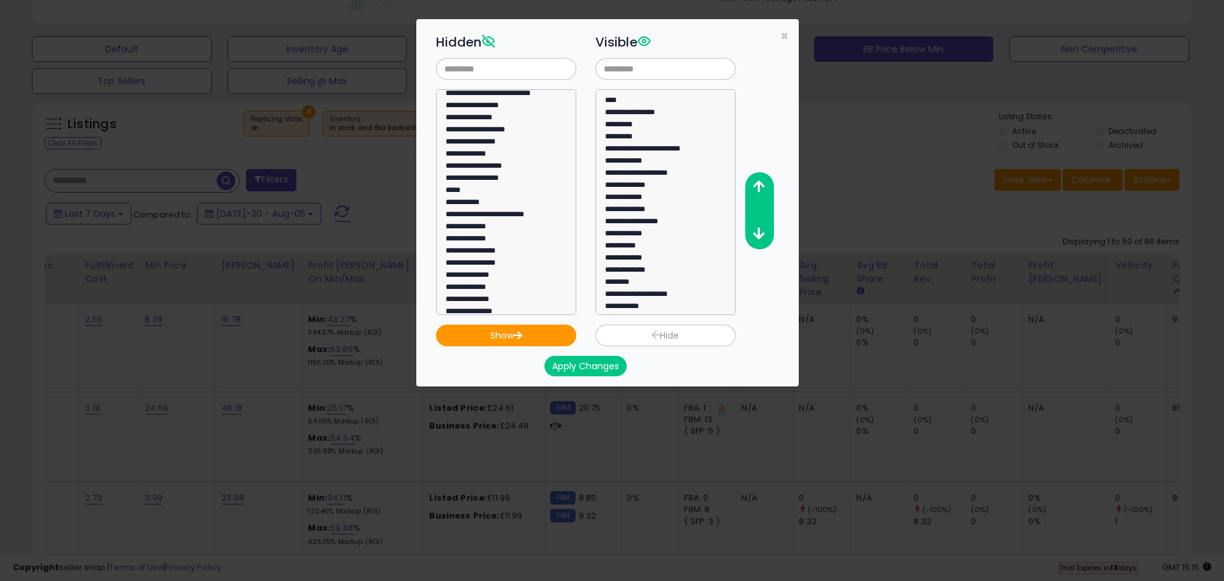
click at [563, 365] on button "Apply Changes" at bounding box center [585, 366] width 82 height 20
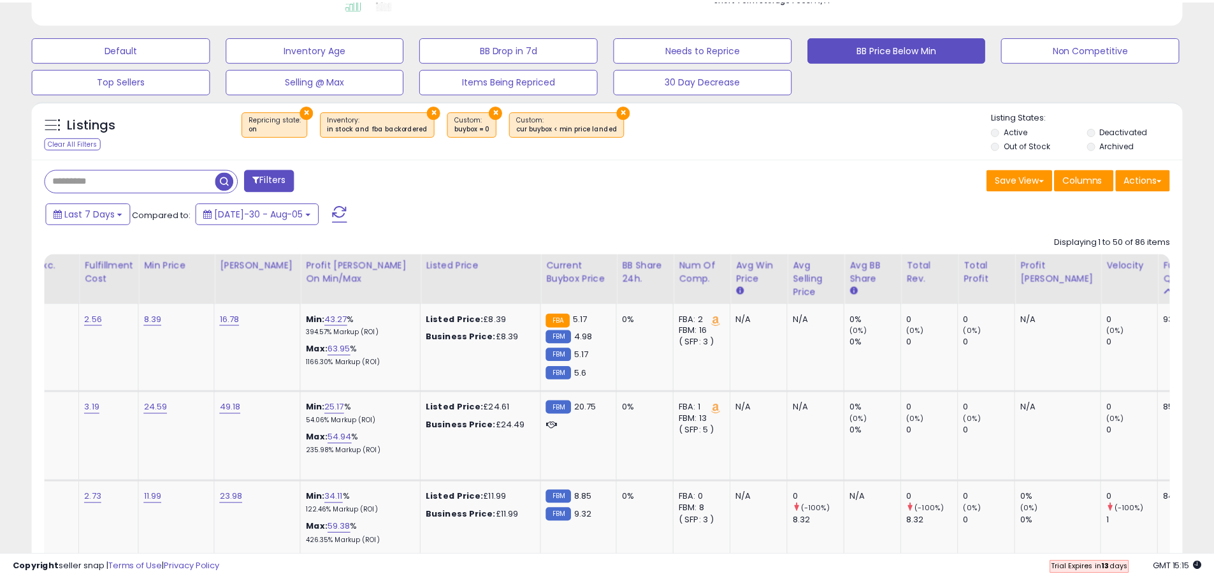
scroll to position [637242, 636836]
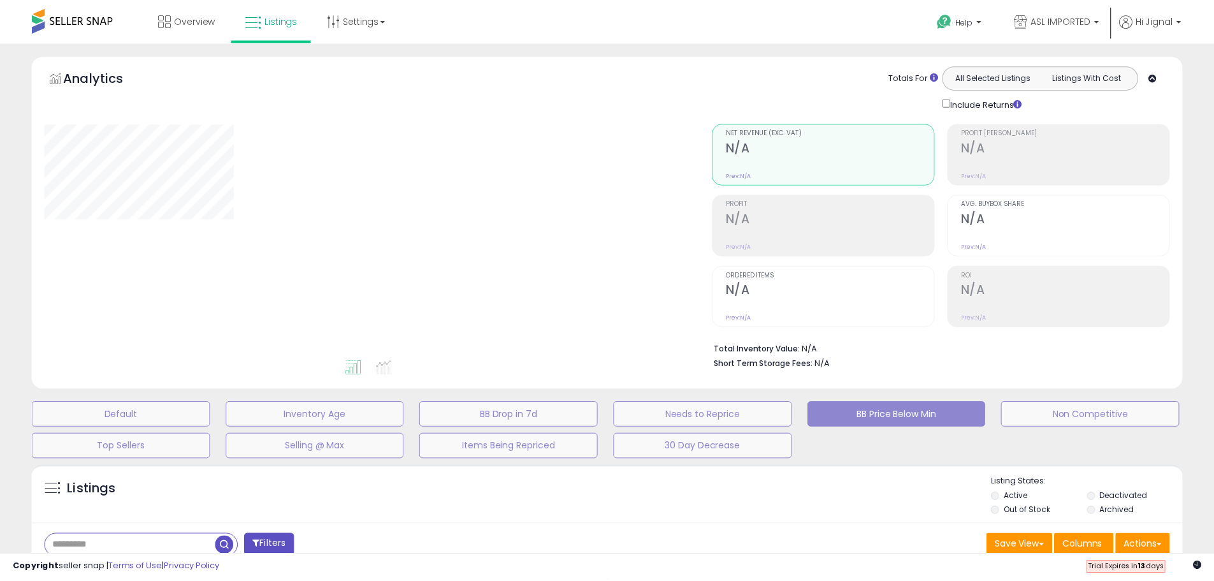
scroll to position [210, 0]
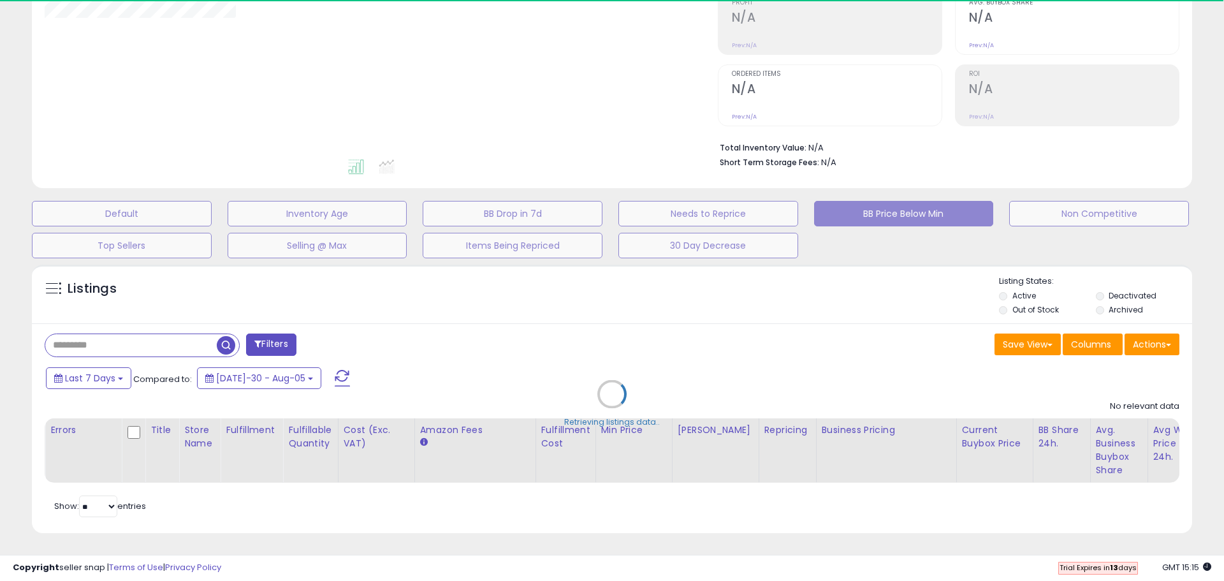
select select "**"
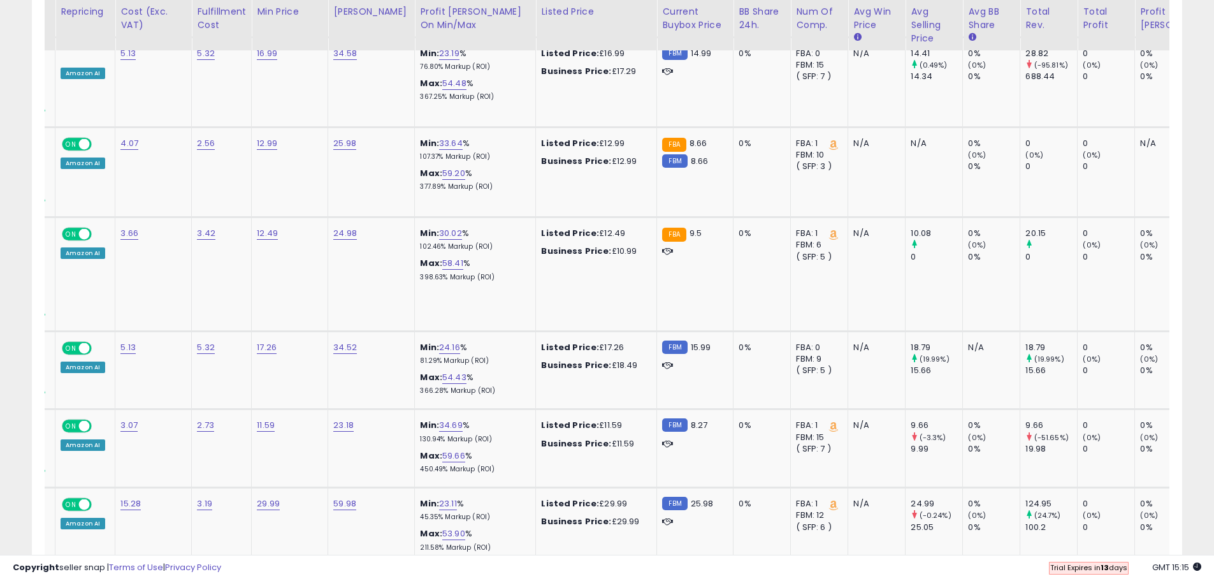
scroll to position [0, 272]
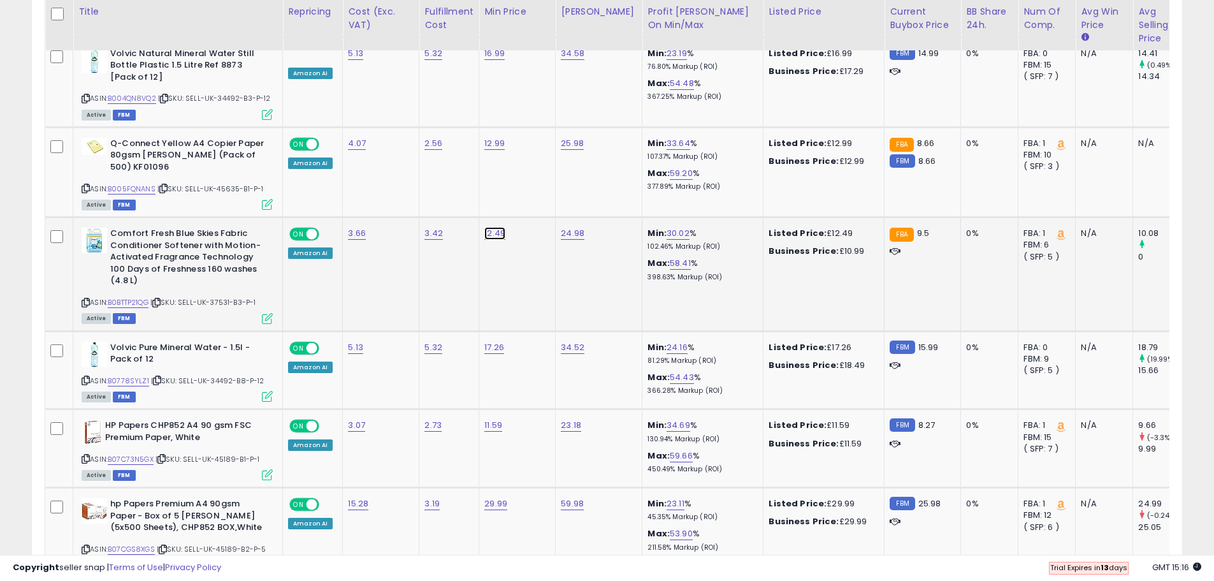
type input "*****"
click button "submit" at bounding box center [528, 189] width 22 height 19
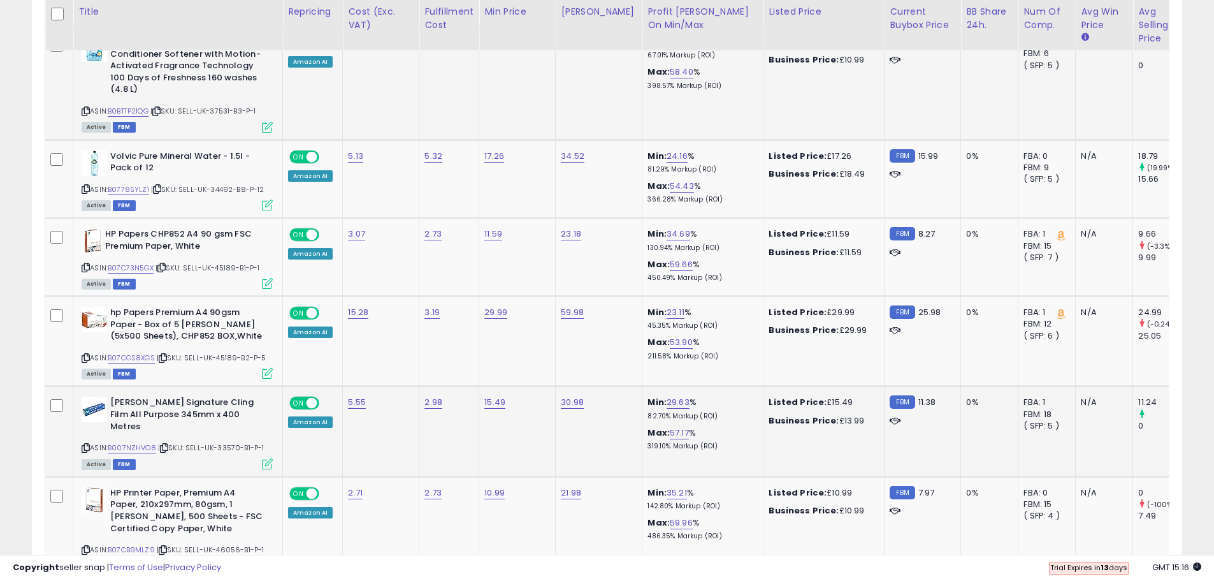
click at [82, 444] on icon at bounding box center [86, 447] width 8 height 7
click at [87, 444] on icon at bounding box center [86, 447] width 8 height 7
type input "*****"
click button "submit" at bounding box center [529, 358] width 22 height 19
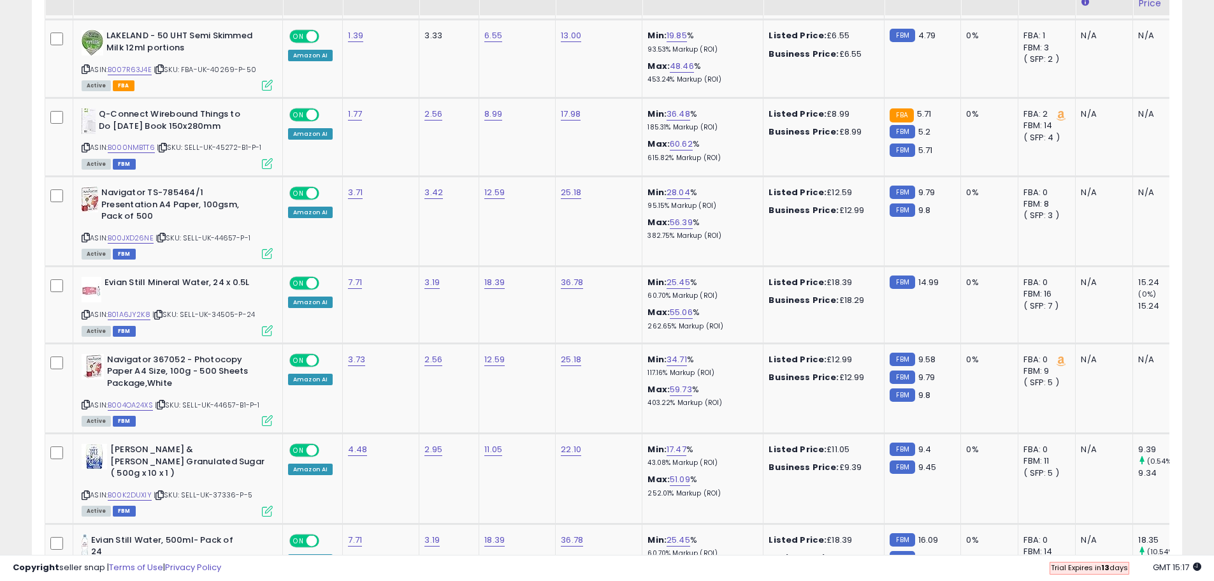
scroll to position [2627, 0]
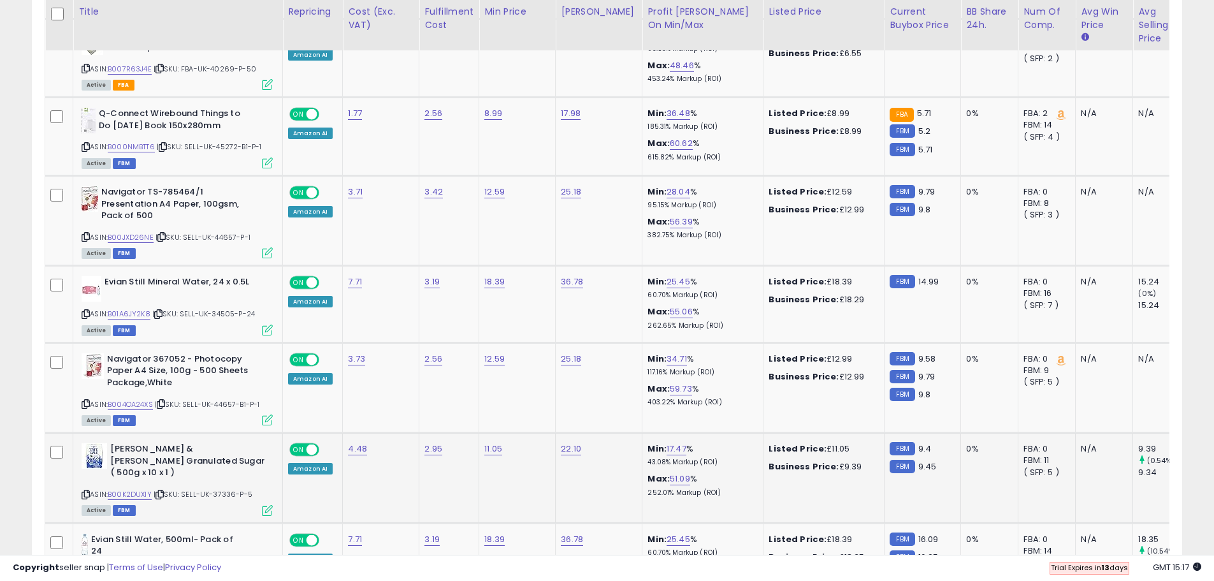
click at [87, 491] on icon at bounding box center [86, 494] width 8 height 7
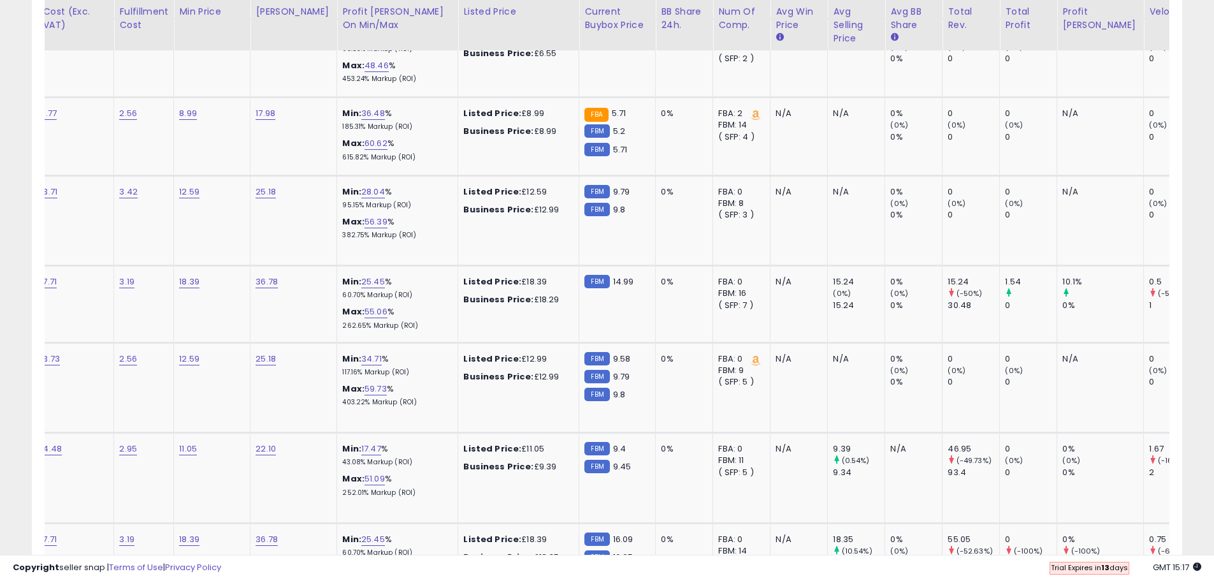
scroll to position [0, 221]
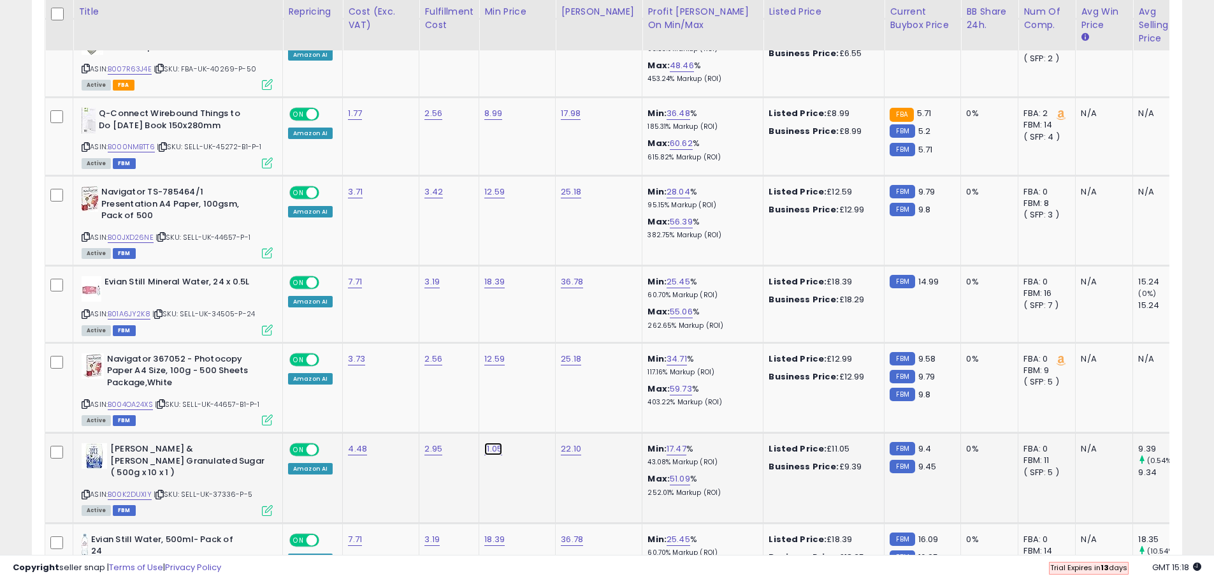
type input "****"
click button "submit" at bounding box center [527, 392] width 22 height 19
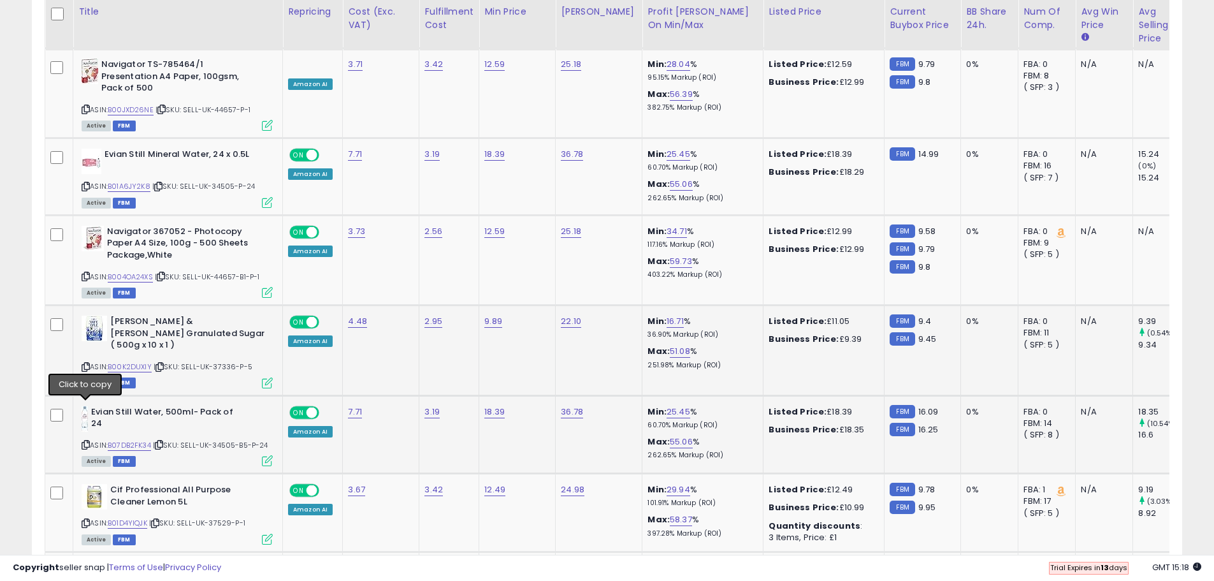
click at [89, 441] on icon at bounding box center [86, 444] width 8 height 7
click at [124, 440] on link "B07DB2FK34" at bounding box center [129, 445] width 43 height 11
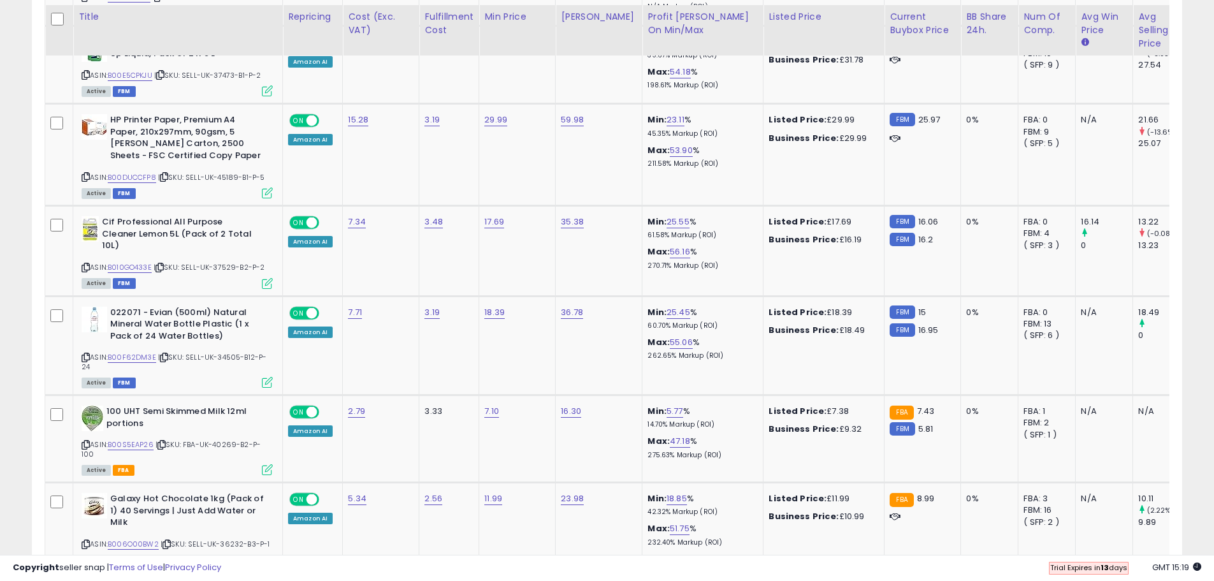
scroll to position [3838, 0]
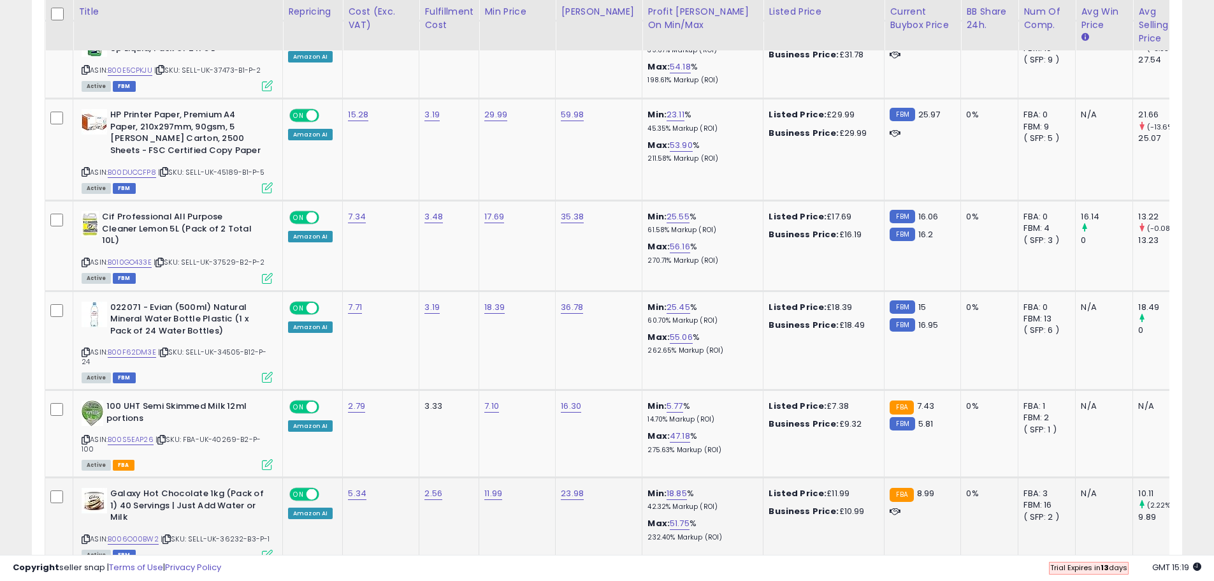
click at [81, 488] on div "Galaxy Hot Chocolate 1kg (Pack of 1) 40 Servings | Just Add Water or Milk ASIN:…" at bounding box center [175, 523] width 194 height 71
click at [87, 536] on icon at bounding box center [86, 539] width 8 height 7
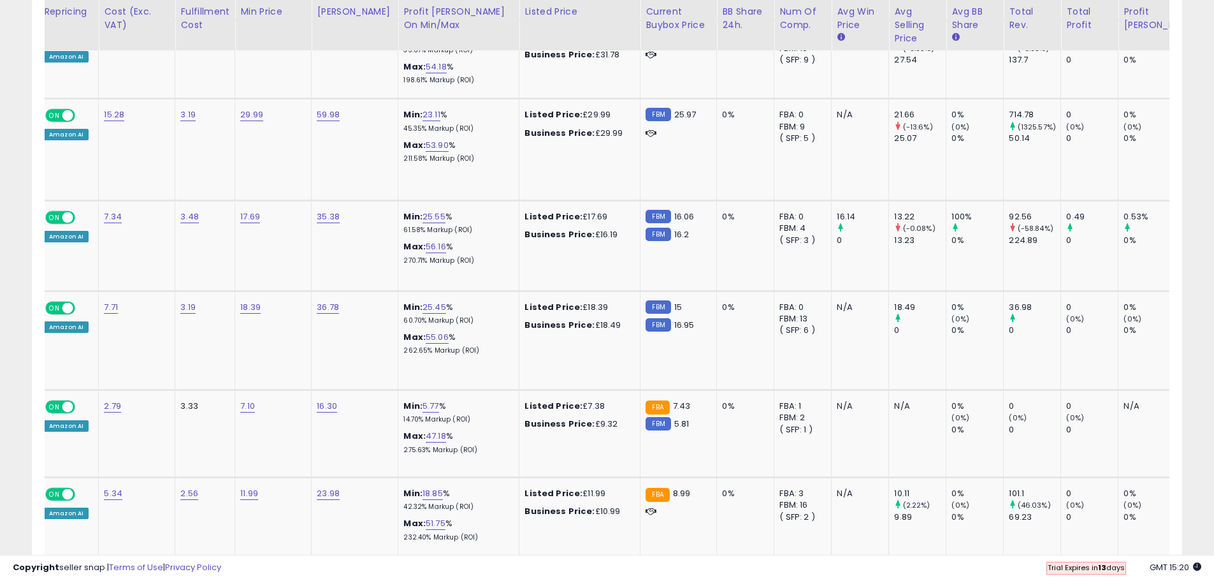
scroll to position [0, 0]
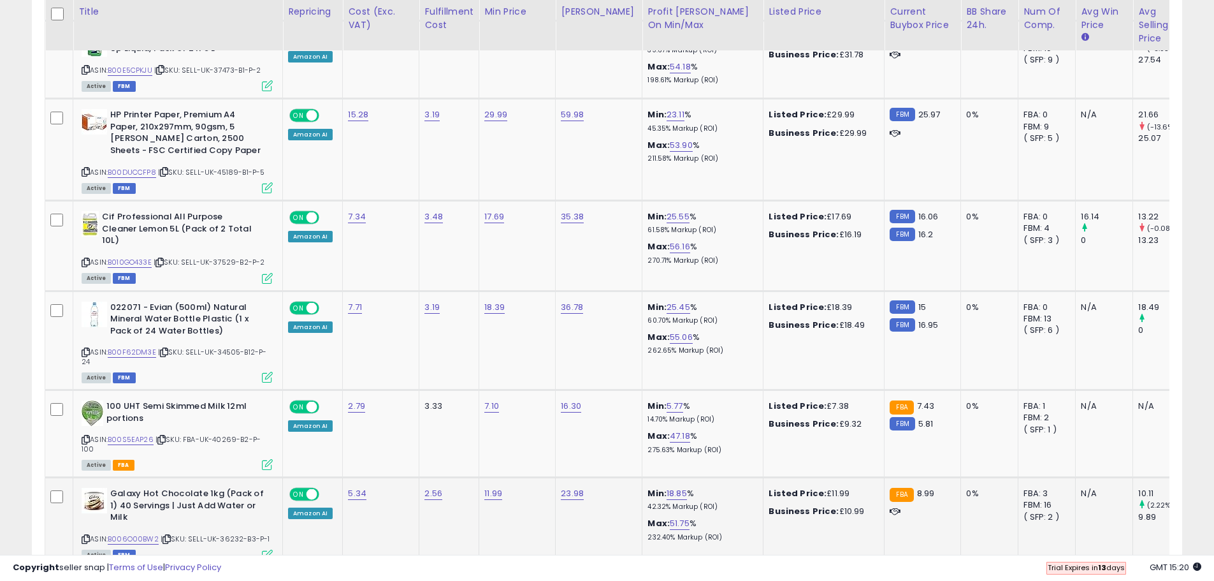
drag, startPoint x: 497, startPoint y: 402, endPoint x: 500, endPoint y: 415, distance: 13.1
click at [498, 477] on td "11.99" at bounding box center [517, 522] width 77 height 90
type input "****"
click button "submit" at bounding box center [527, 379] width 22 height 19
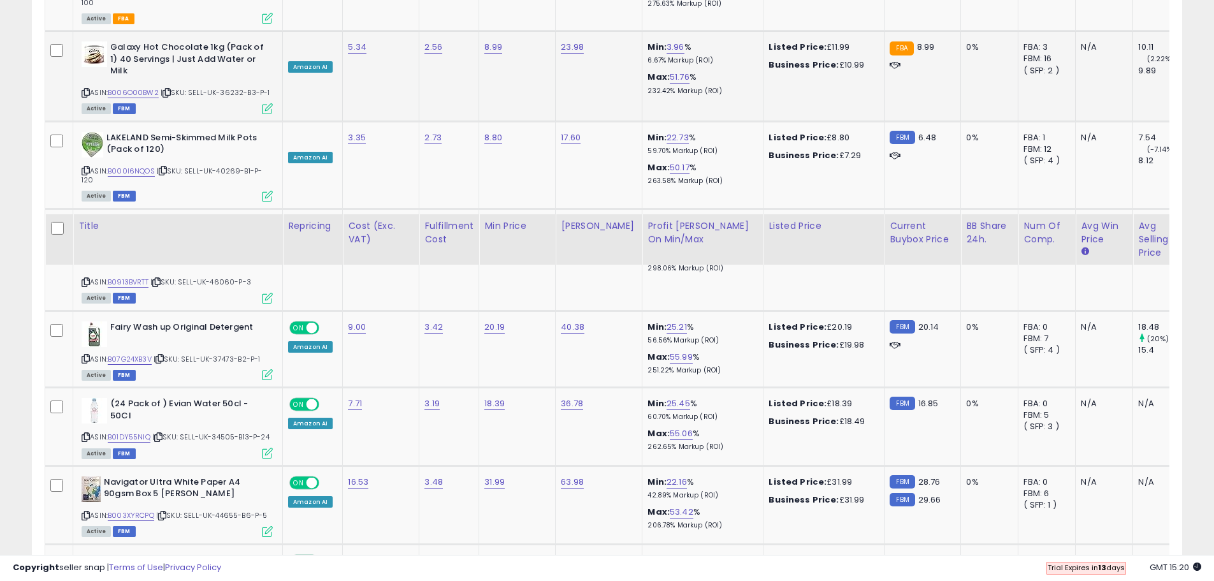
scroll to position [4540, 0]
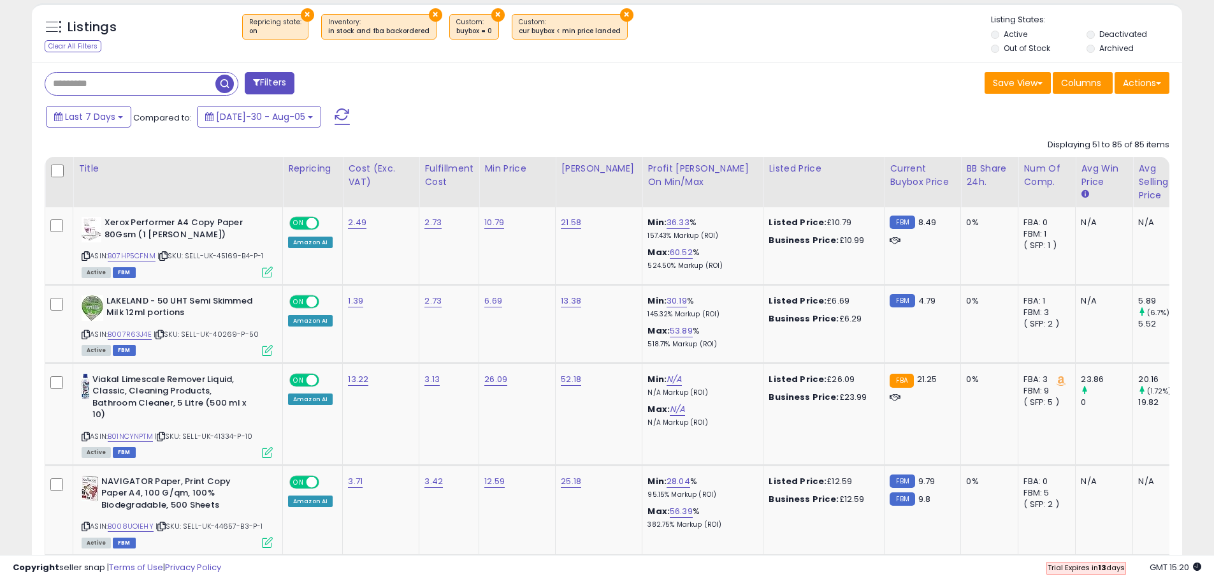
scroll to position [465, 0]
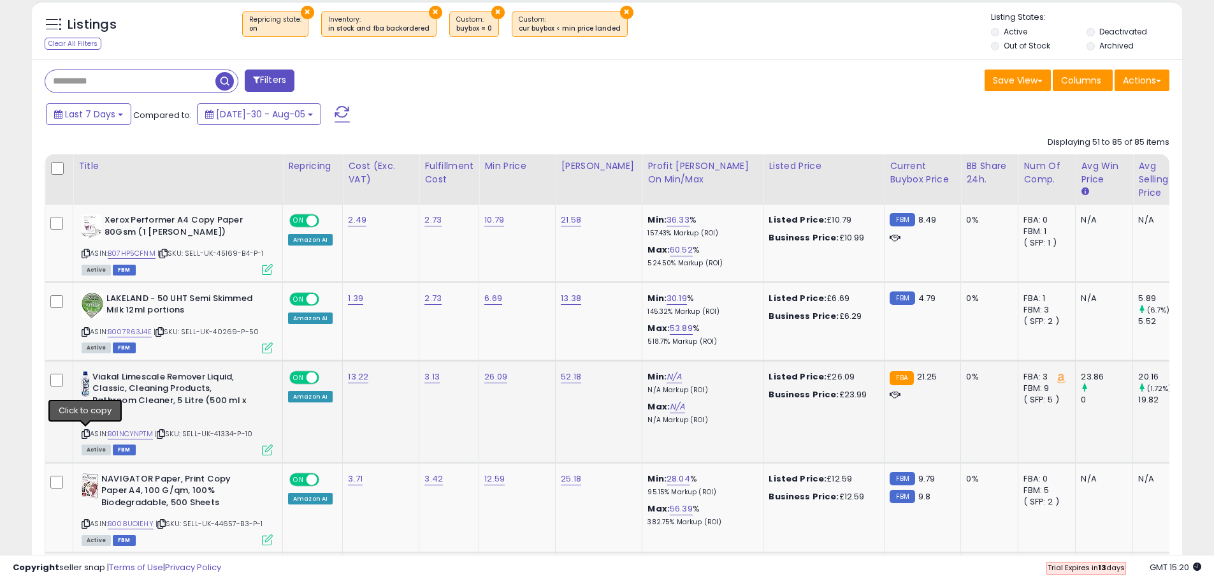
click at [84, 432] on icon at bounding box center [86, 433] width 8 height 7
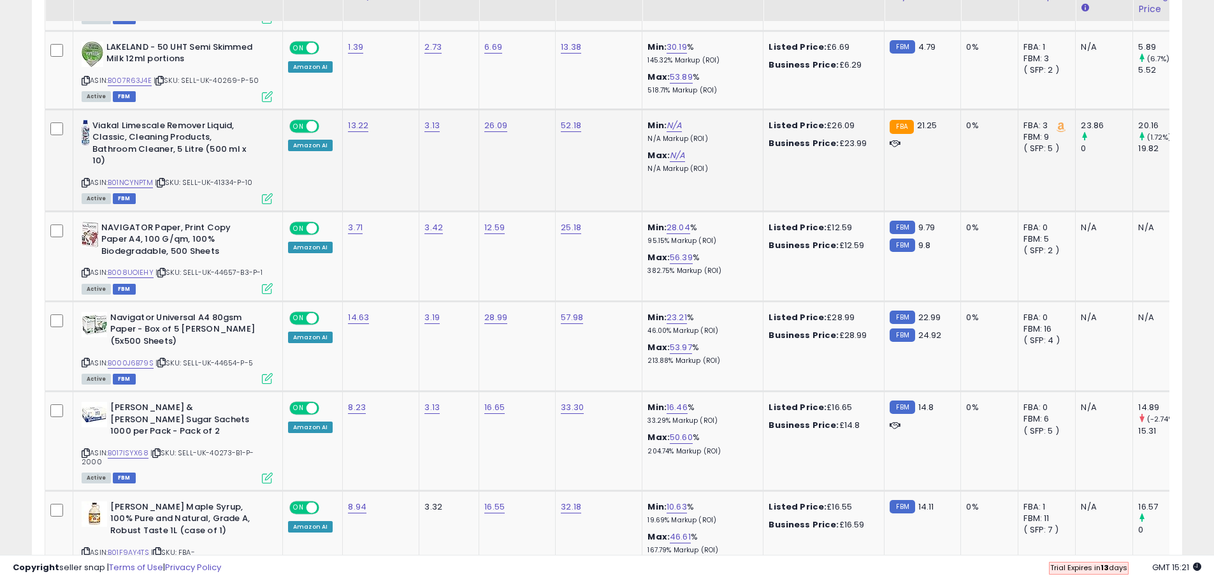
scroll to position [720, 0]
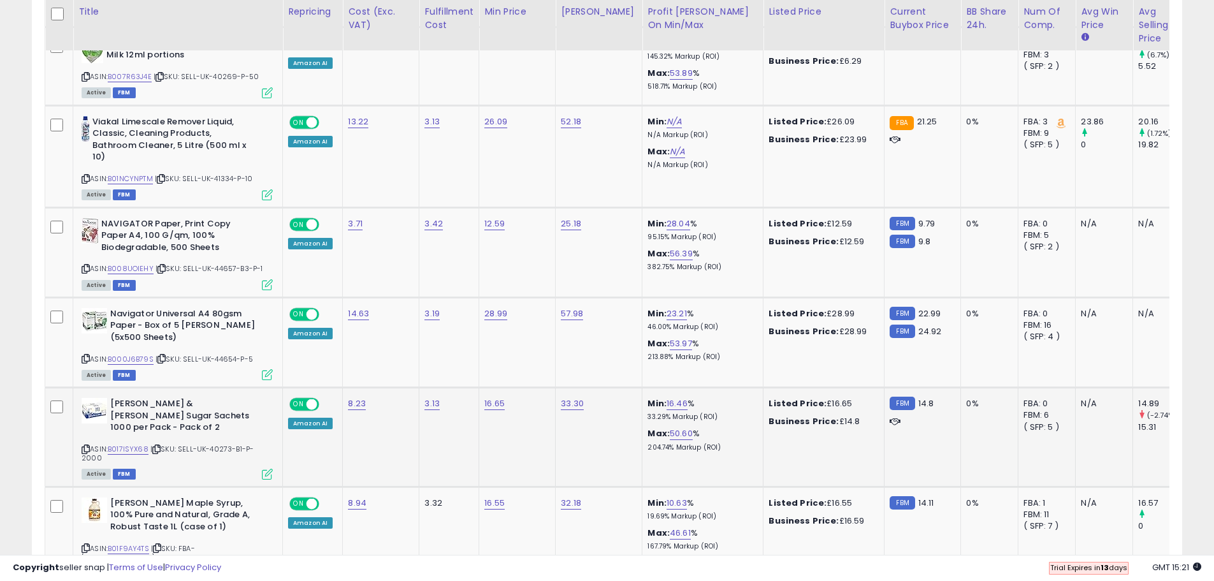
click at [87, 446] on icon at bounding box center [86, 449] width 8 height 7
type input "*****"
click button "submit" at bounding box center [529, 370] width 22 height 19
click at [84, 544] on icon at bounding box center [86, 547] width 8 height 7
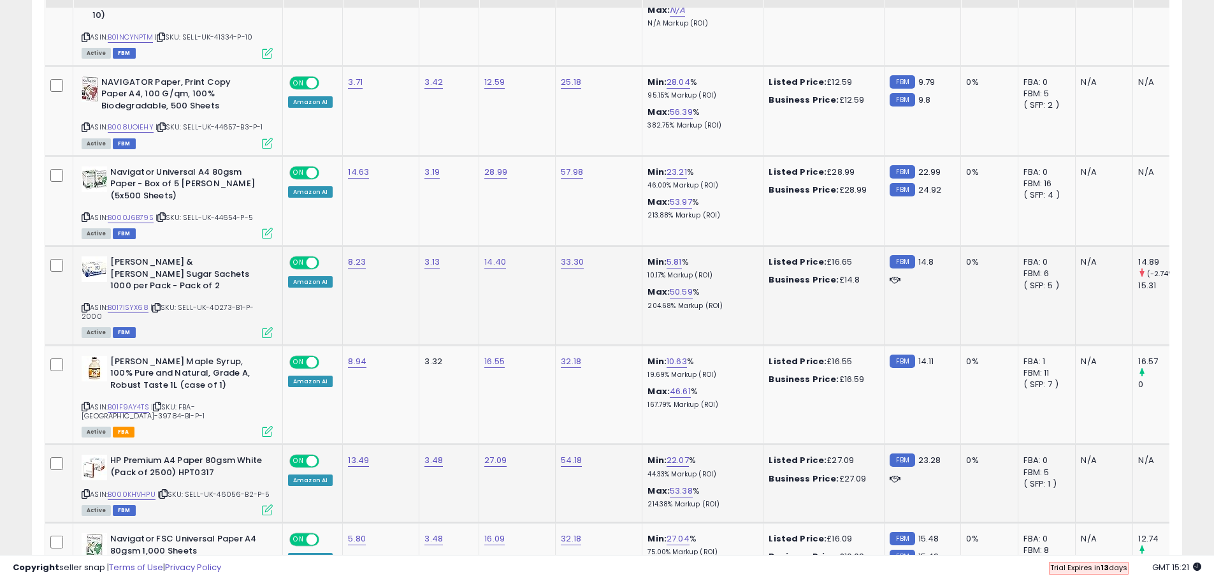
scroll to position [911, 0]
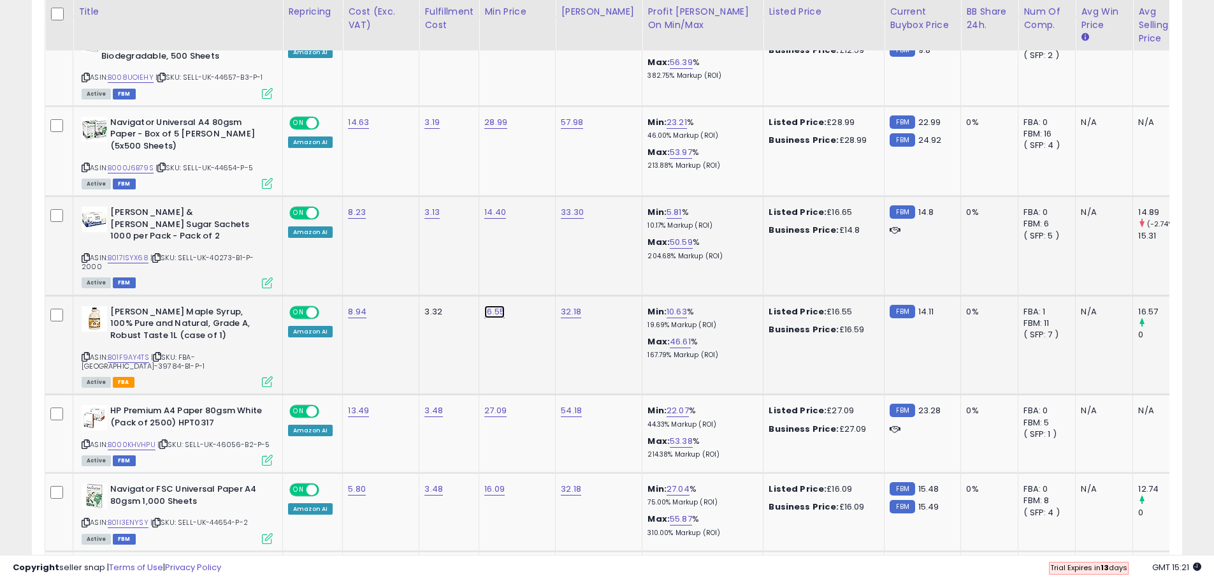
type input "*****"
click button "submit" at bounding box center [529, 258] width 22 height 19
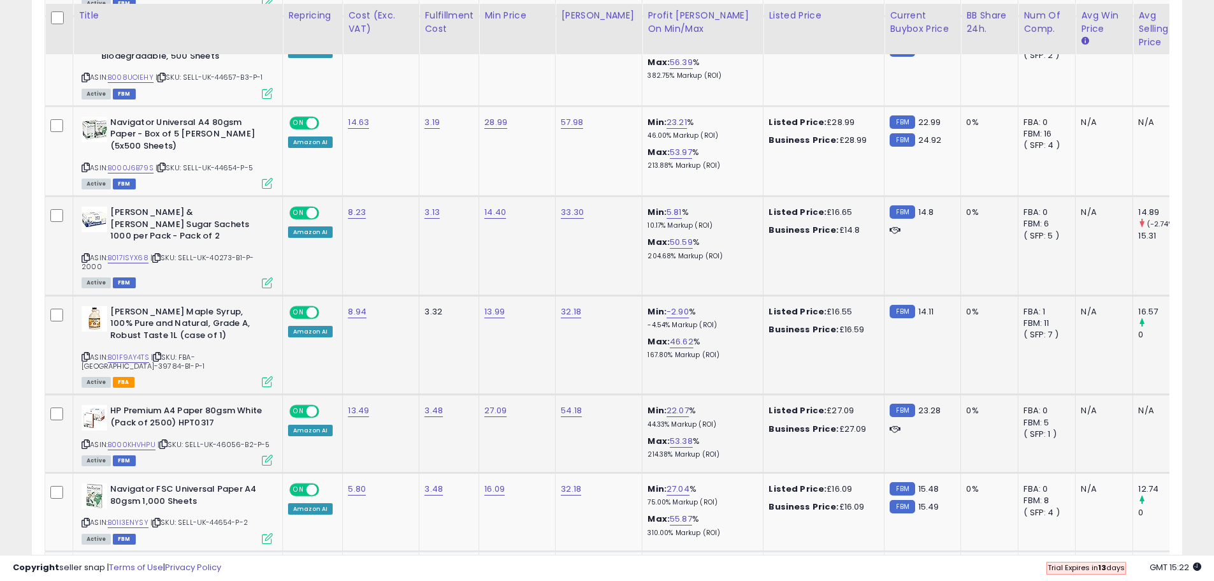
scroll to position [975, 0]
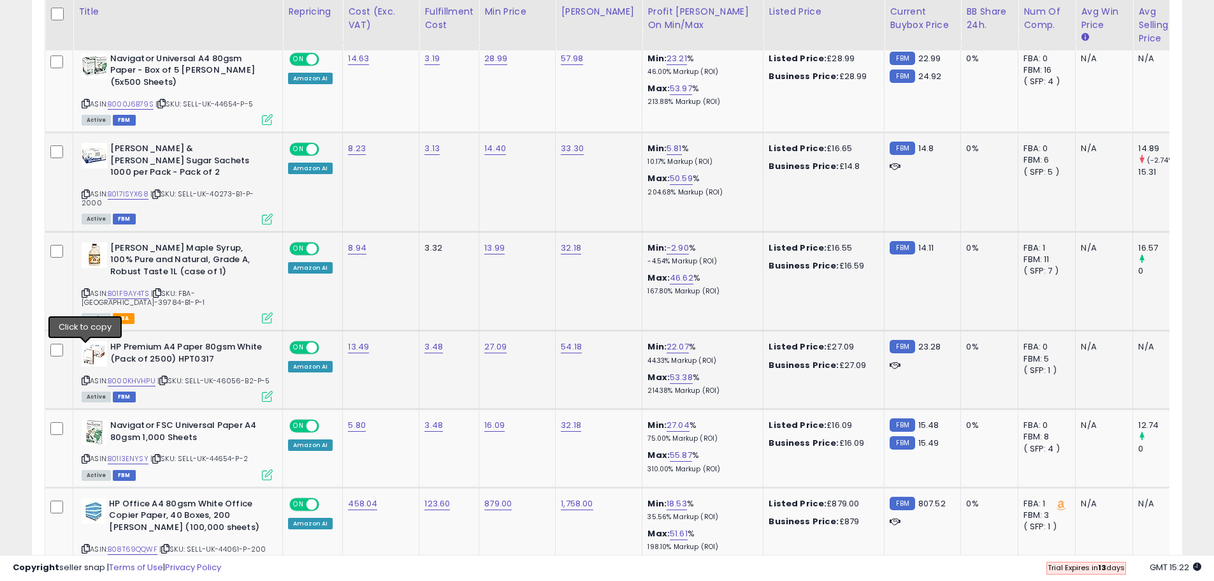
click at [83, 377] on icon at bounding box center [86, 380] width 8 height 7
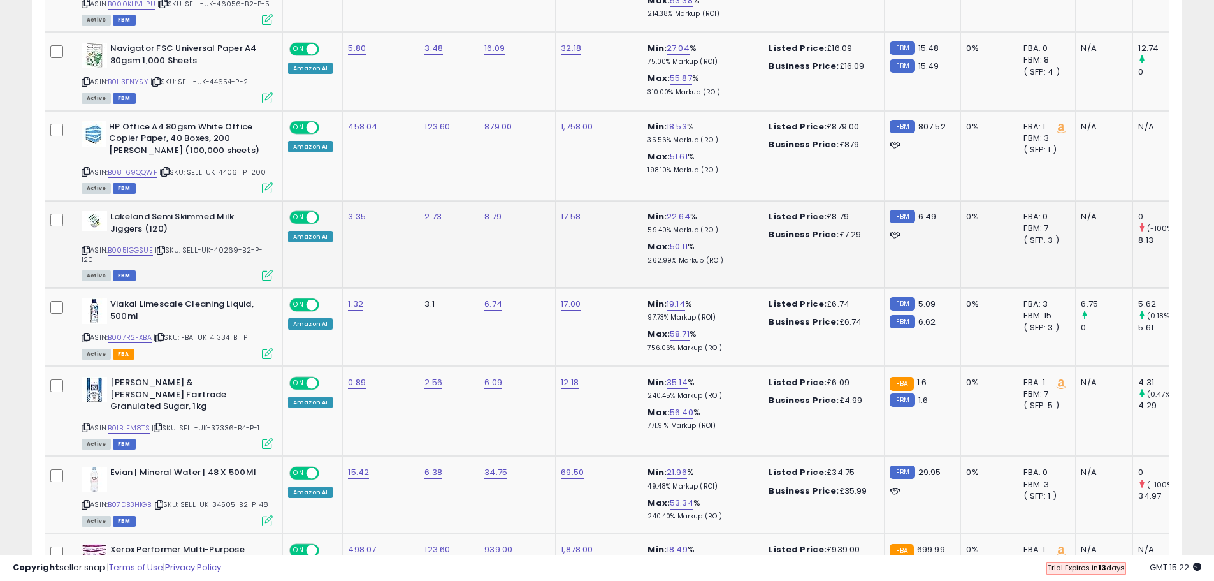
scroll to position [1357, 0]
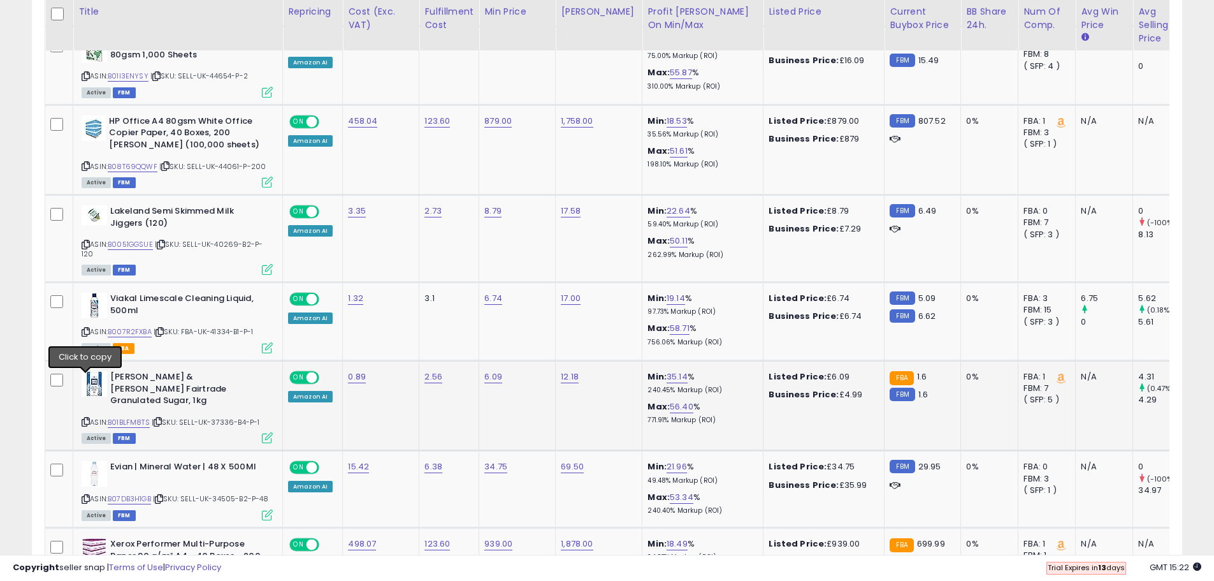
click at [84, 418] on icon at bounding box center [86, 421] width 8 height 7
type input "****"
click button "submit" at bounding box center [527, 314] width 22 height 19
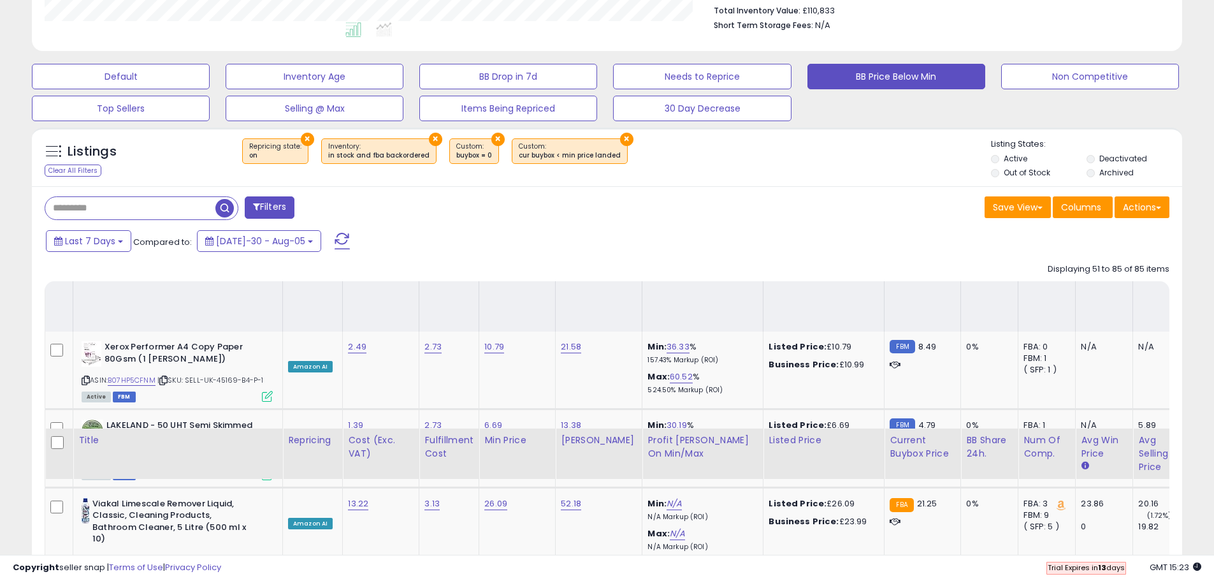
scroll to position [0, 0]
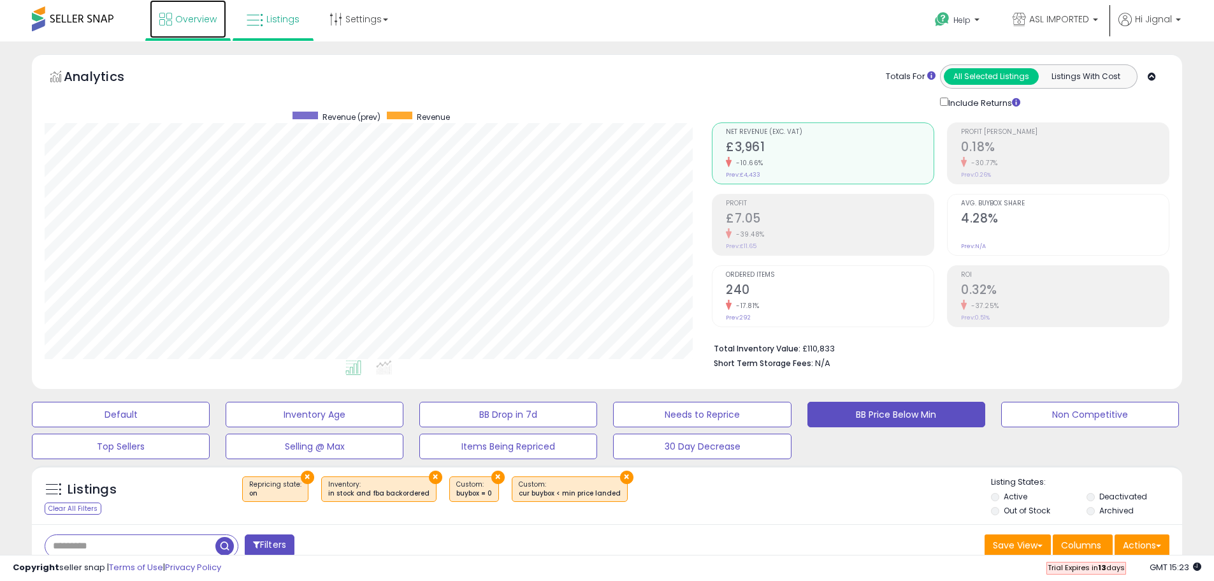
click at [184, 16] on span "Overview" at bounding box center [195, 19] width 41 height 13
